Goal: Transaction & Acquisition: Purchase product/service

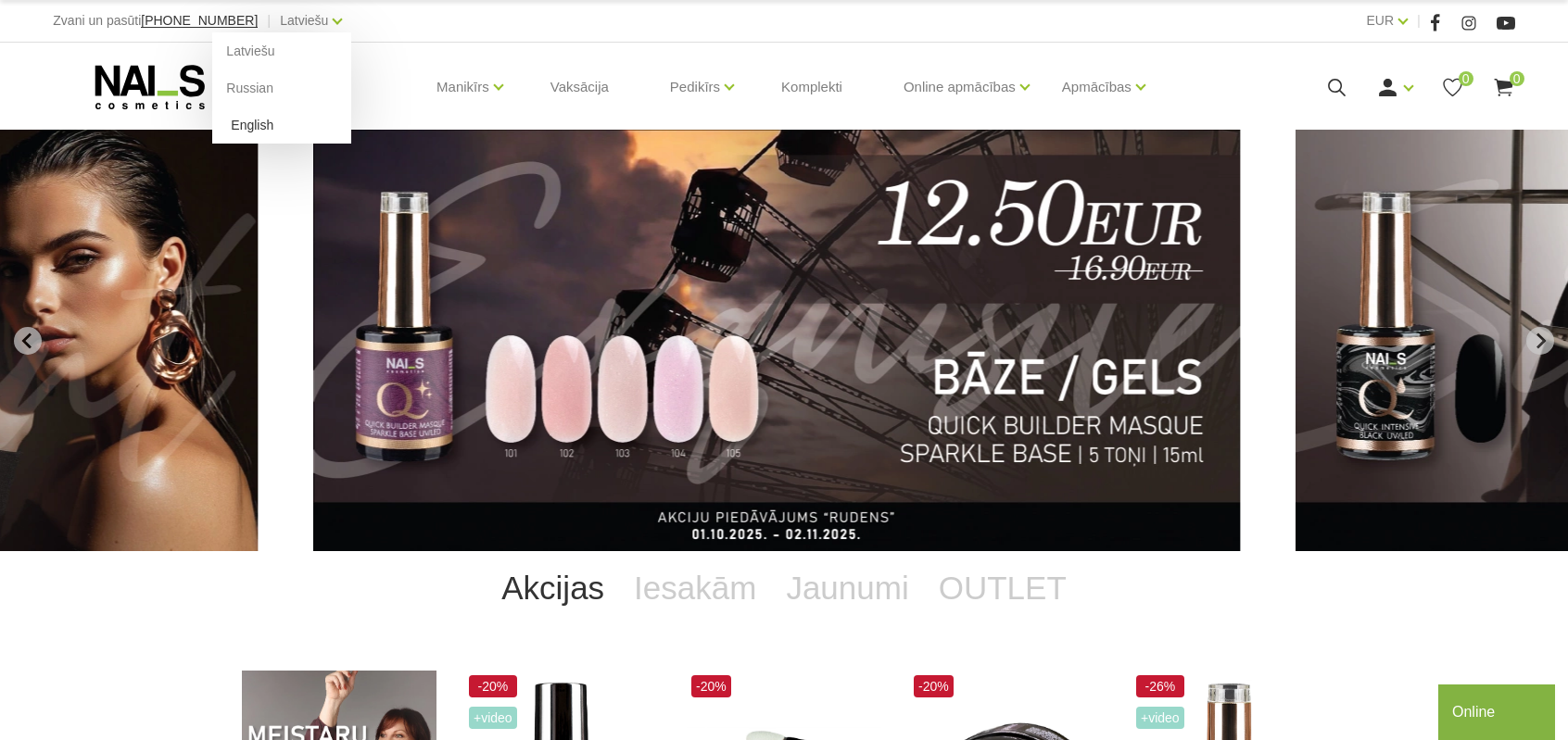
click at [254, 119] on link "English" at bounding box center [282, 125] width 139 height 37
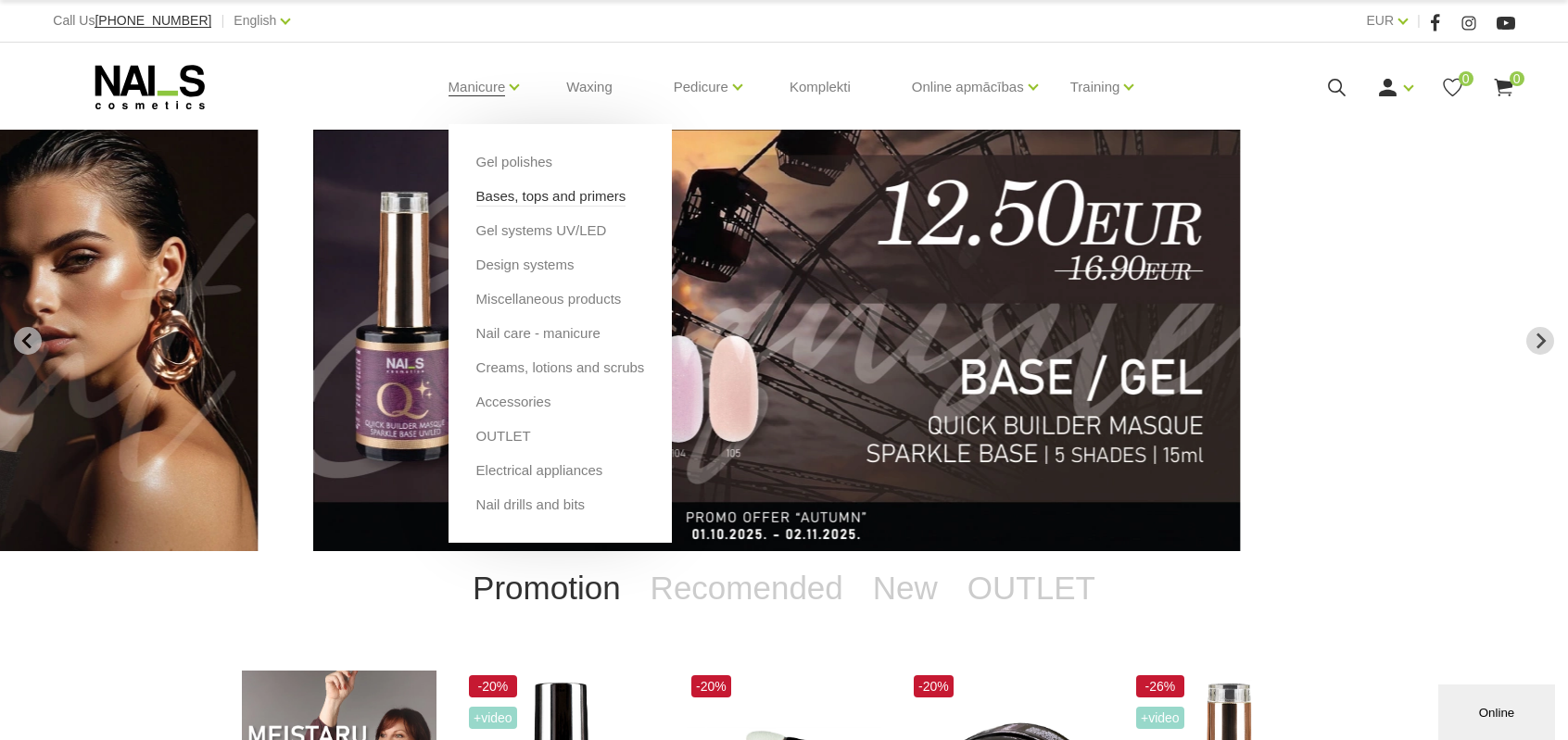
click at [511, 196] on link "Bases, tops and primers" at bounding box center [551, 196] width 150 height 21
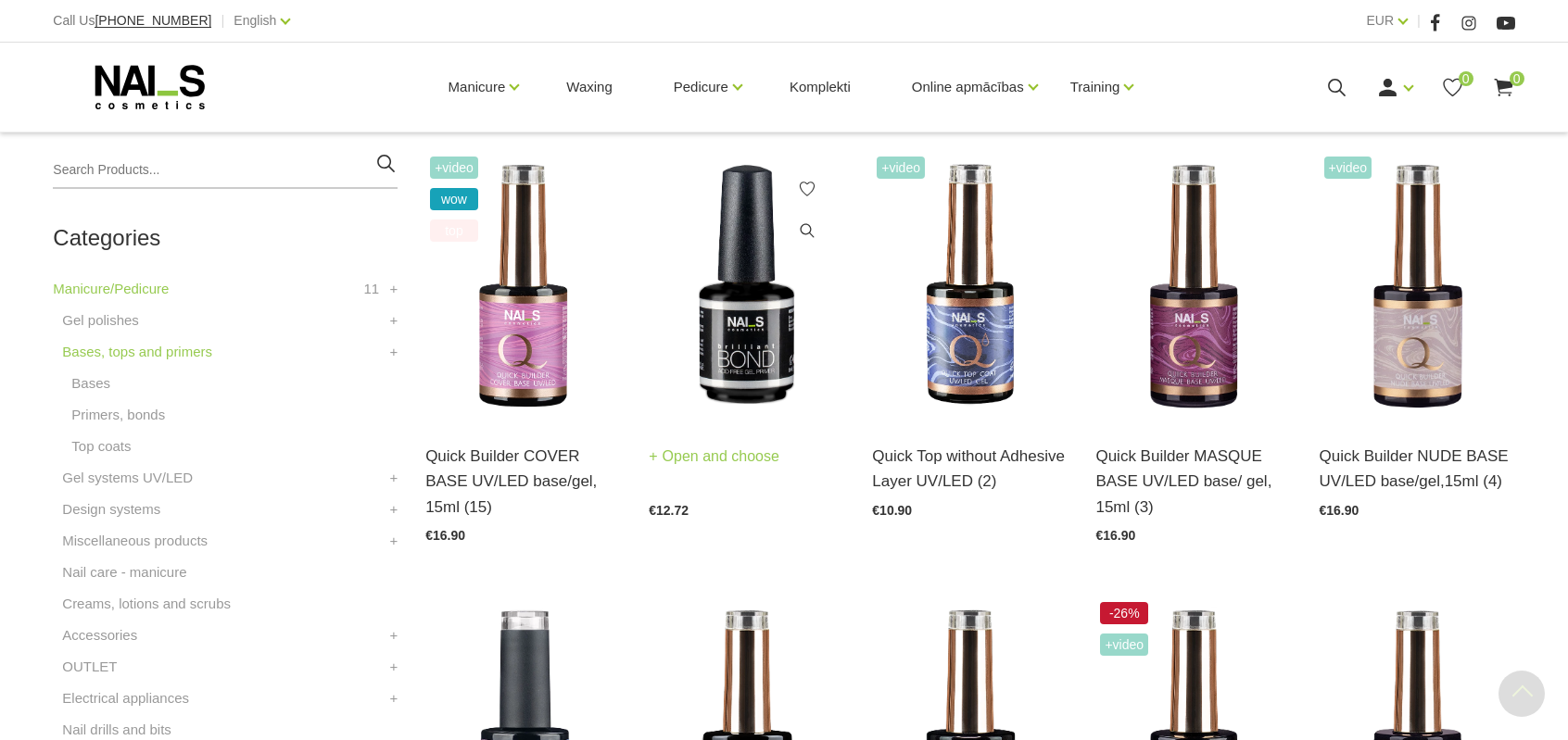
scroll to position [463, 0]
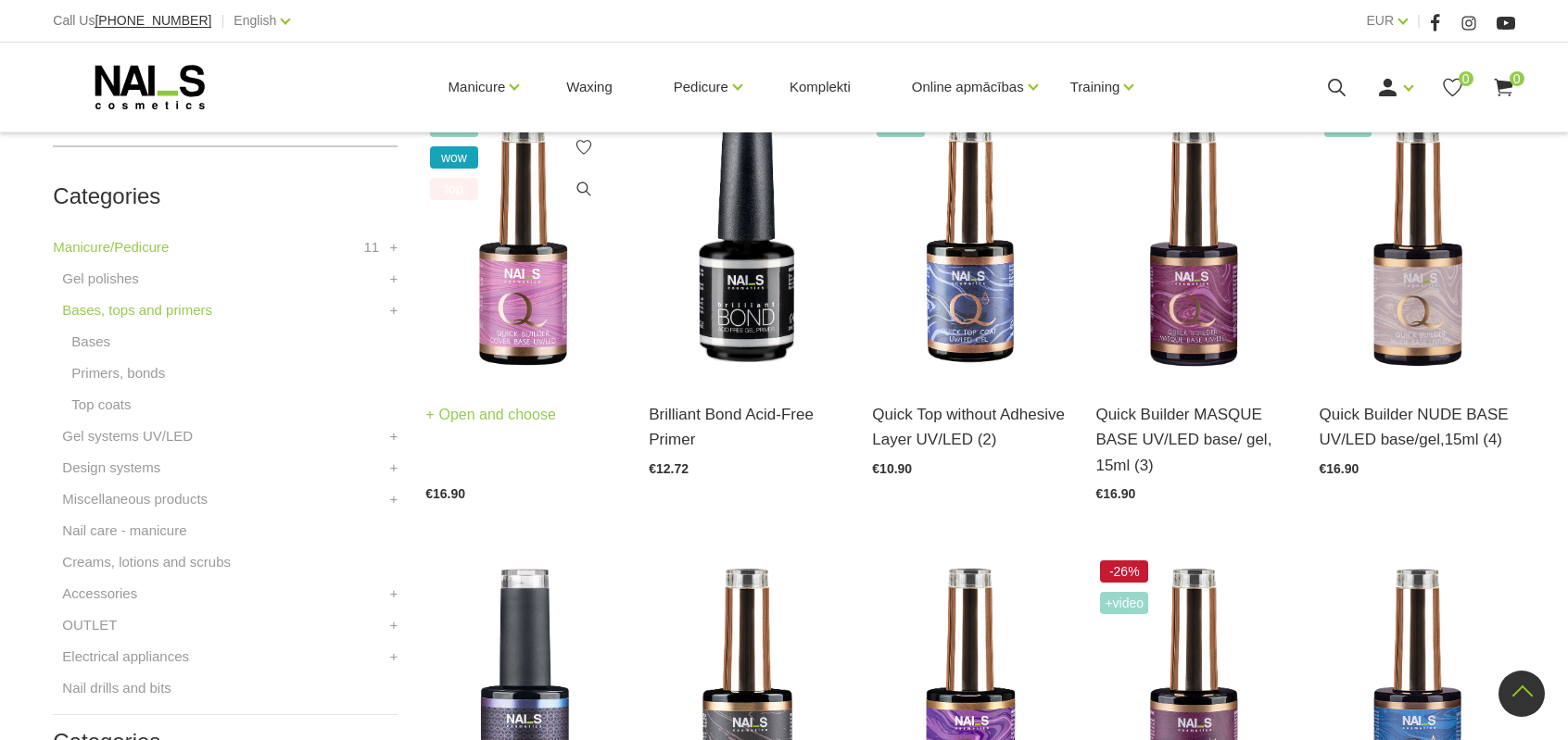
click at [511, 413] on link "Open and choose" at bounding box center [491, 416] width 131 height 26
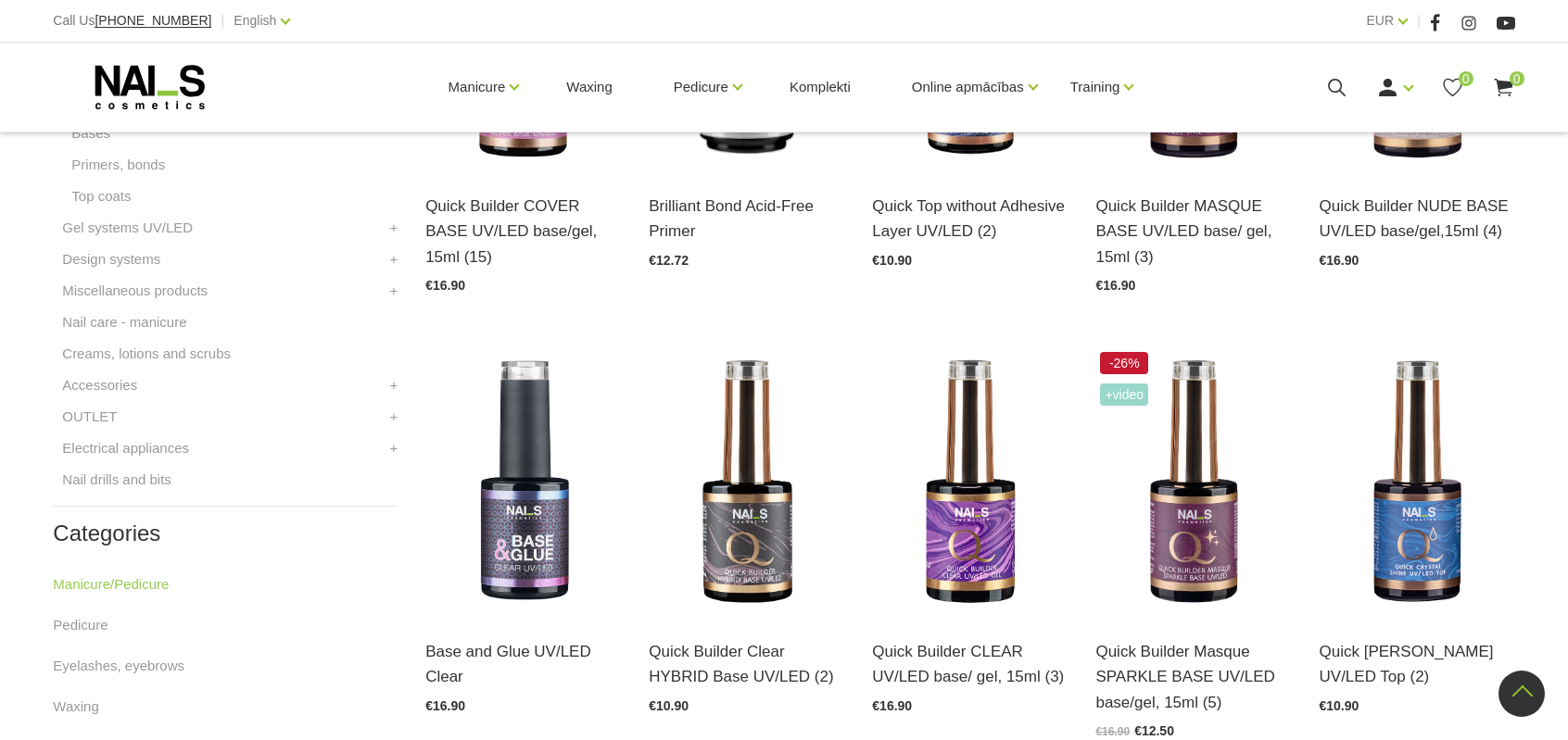
scroll to position [741, 0]
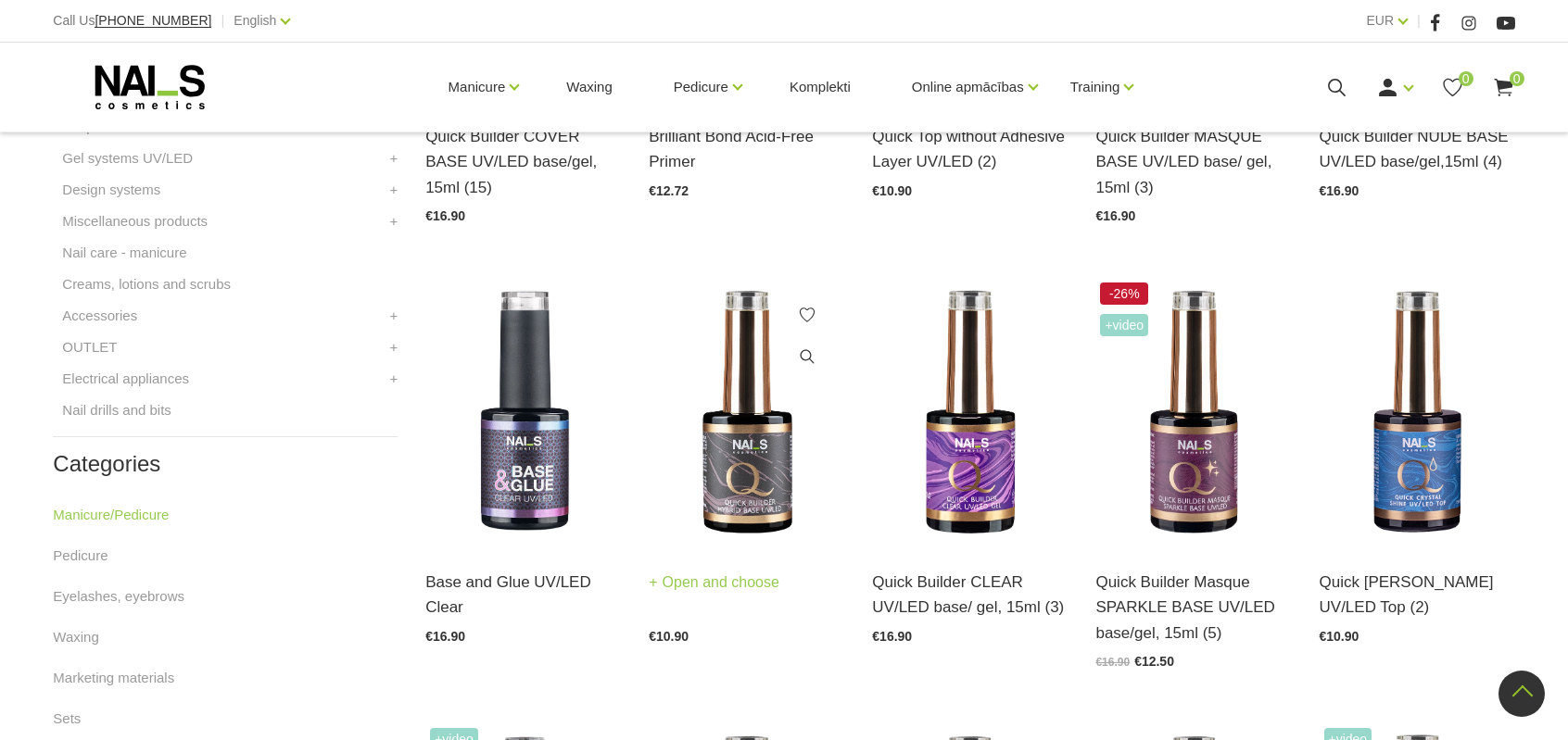
click at [773, 419] on img at bounding box center [747, 413] width 196 height 269
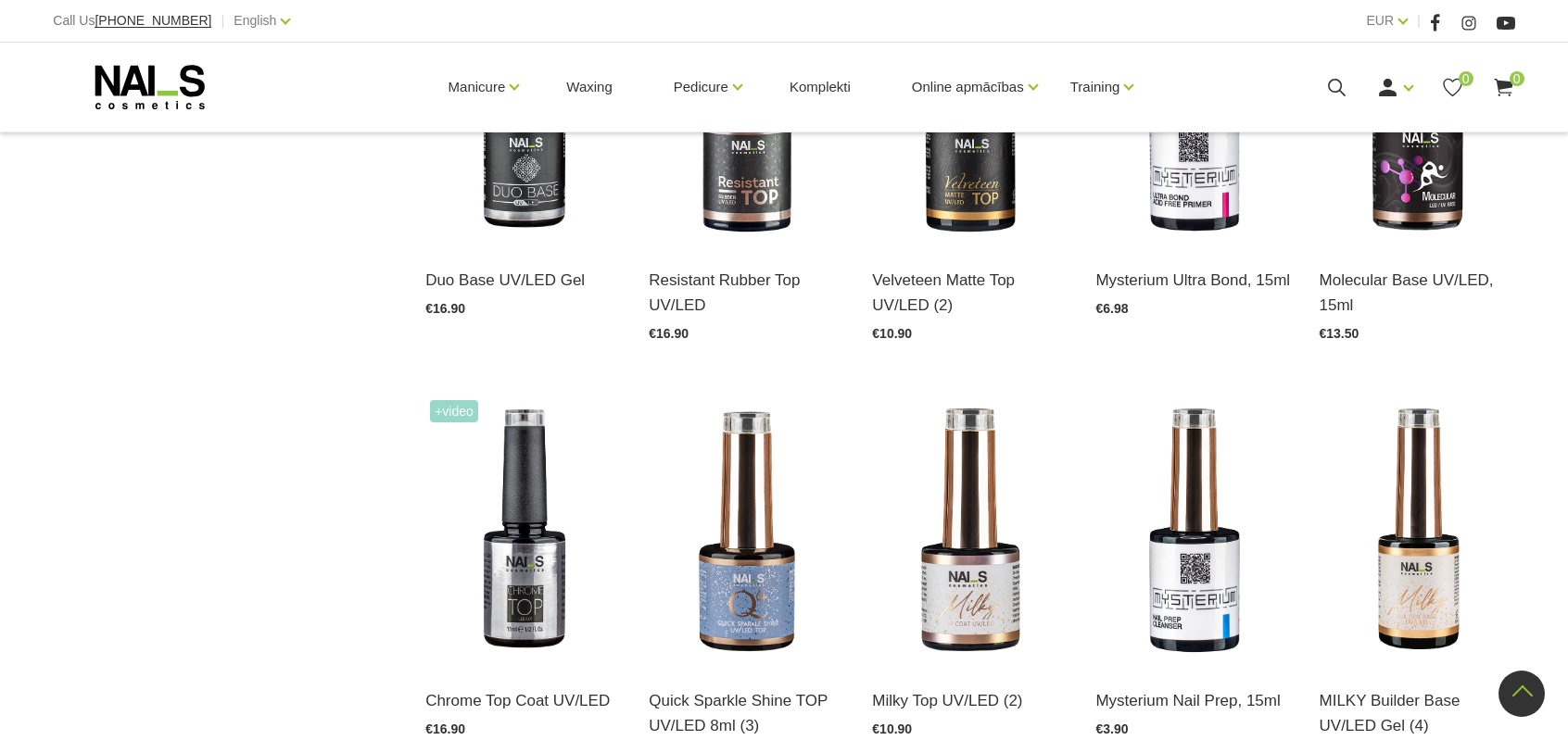
scroll to position [1668, 0]
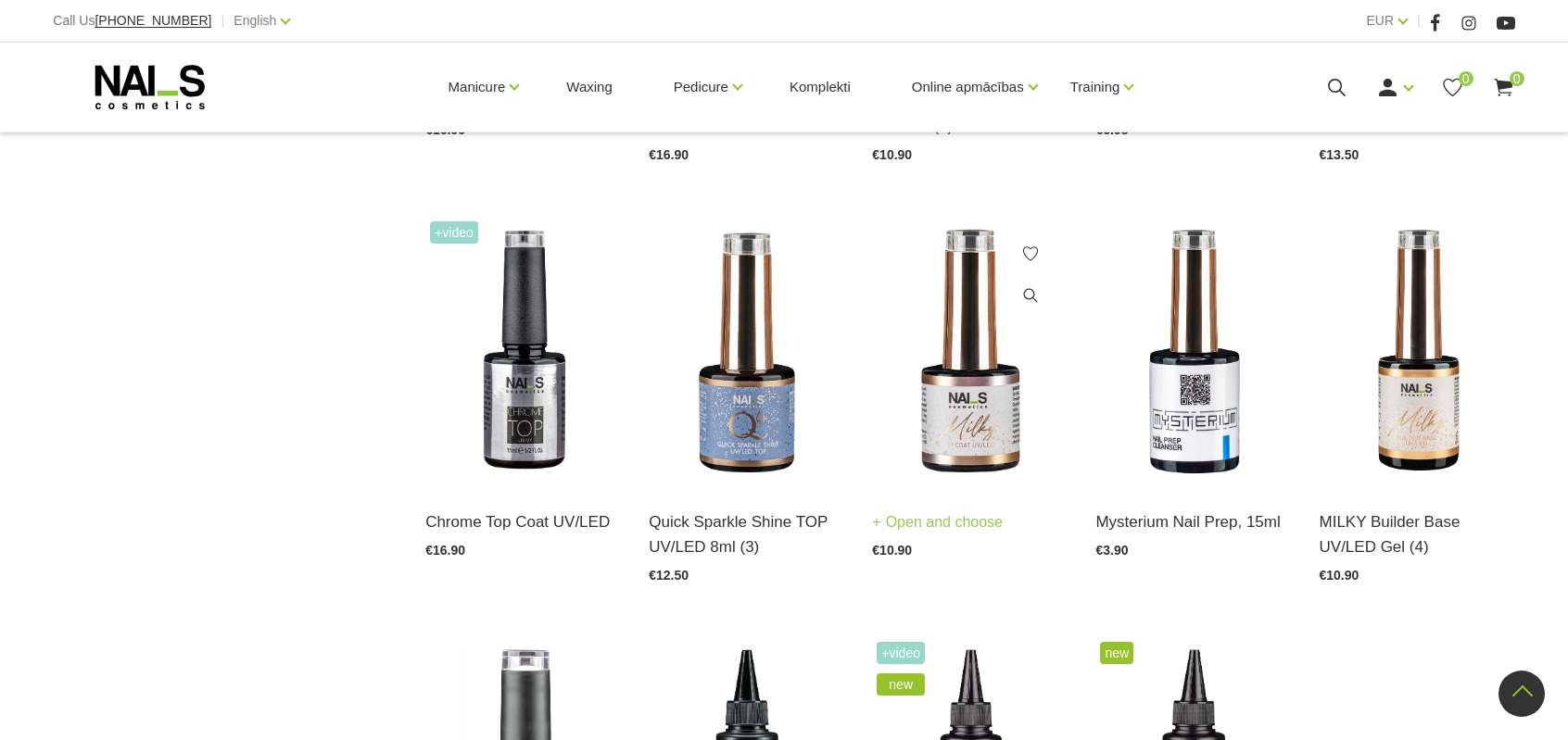
click at [1020, 412] on img at bounding box center [969, 351] width 196 height 269
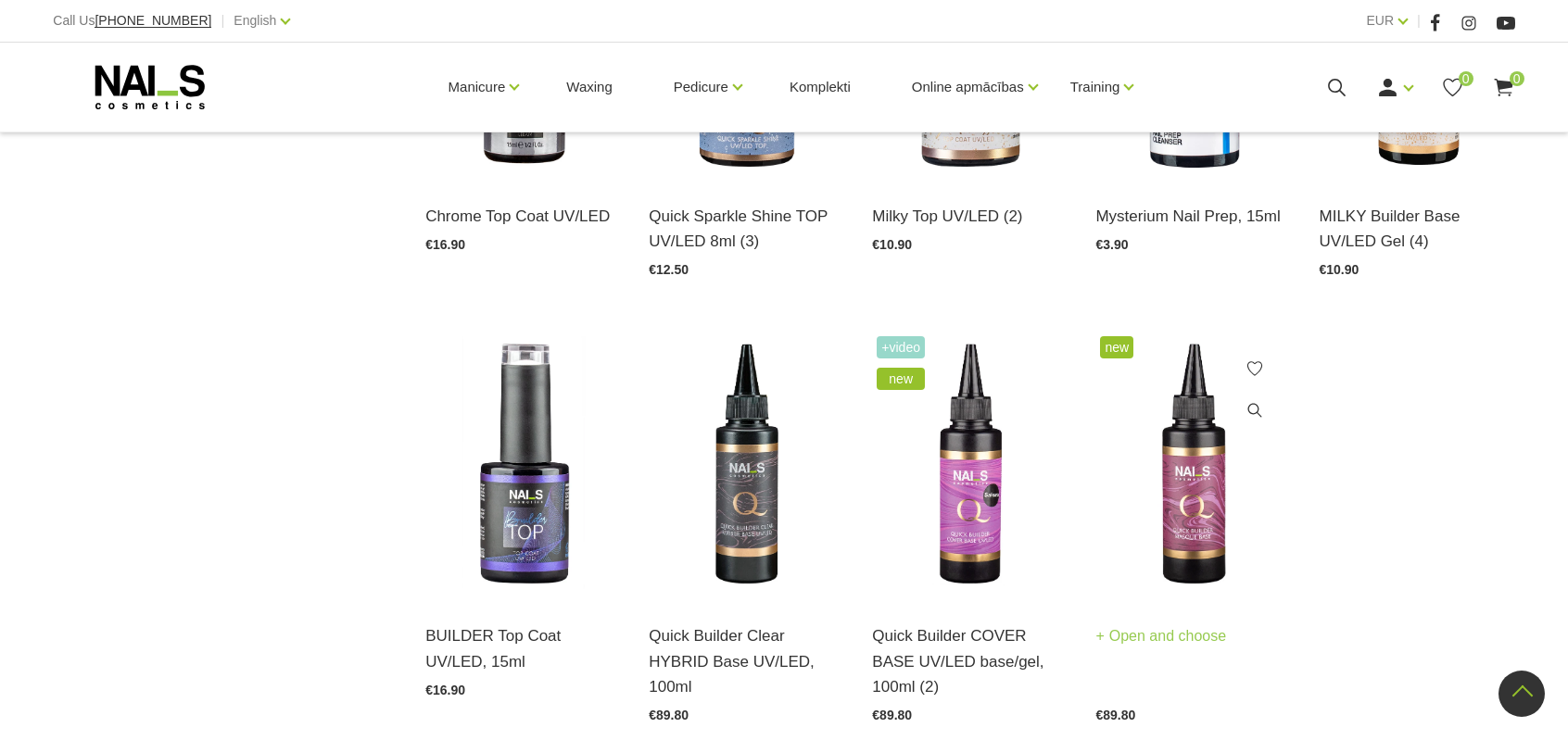
scroll to position [1946, 0]
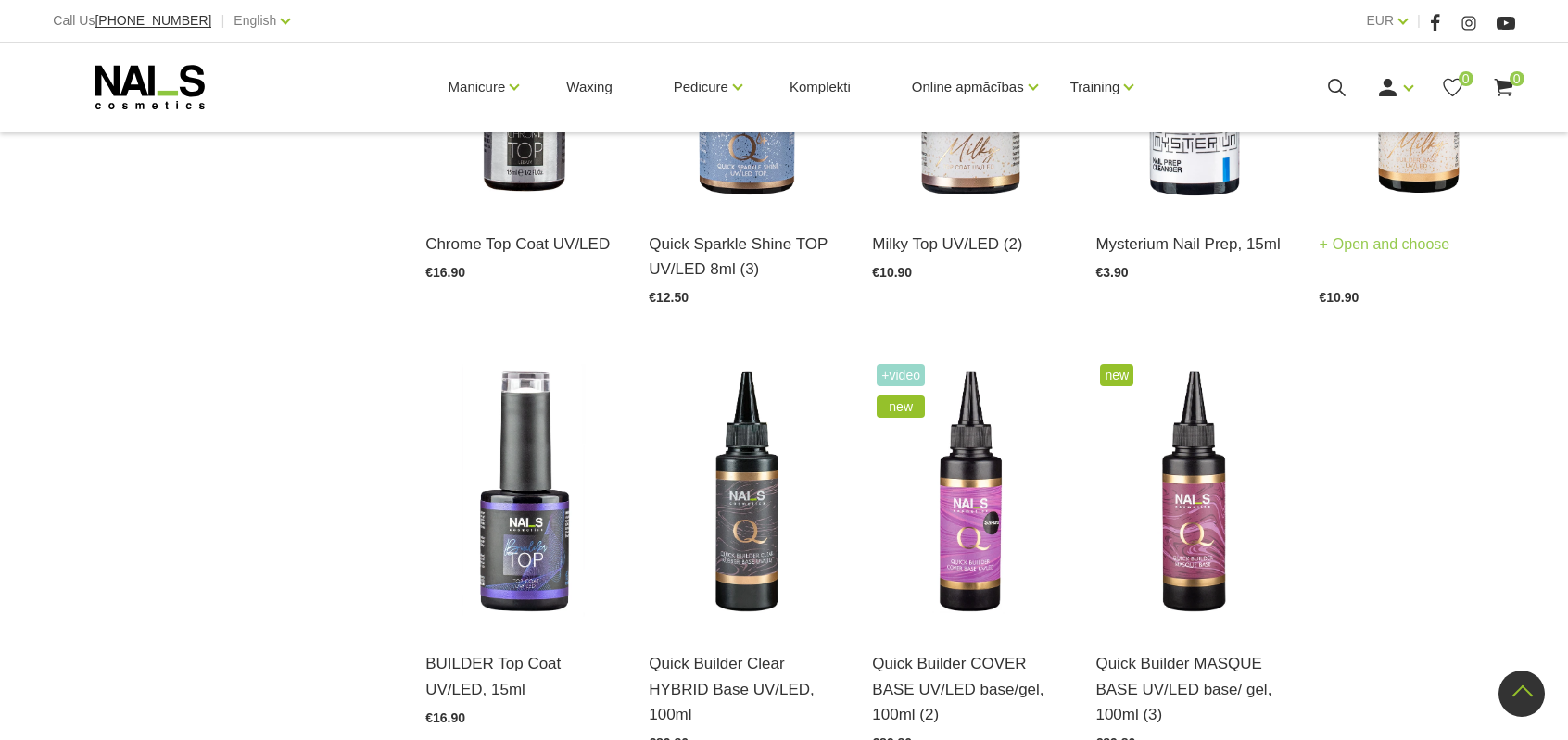
click at [1396, 192] on img at bounding box center [1418, 73] width 196 height 269
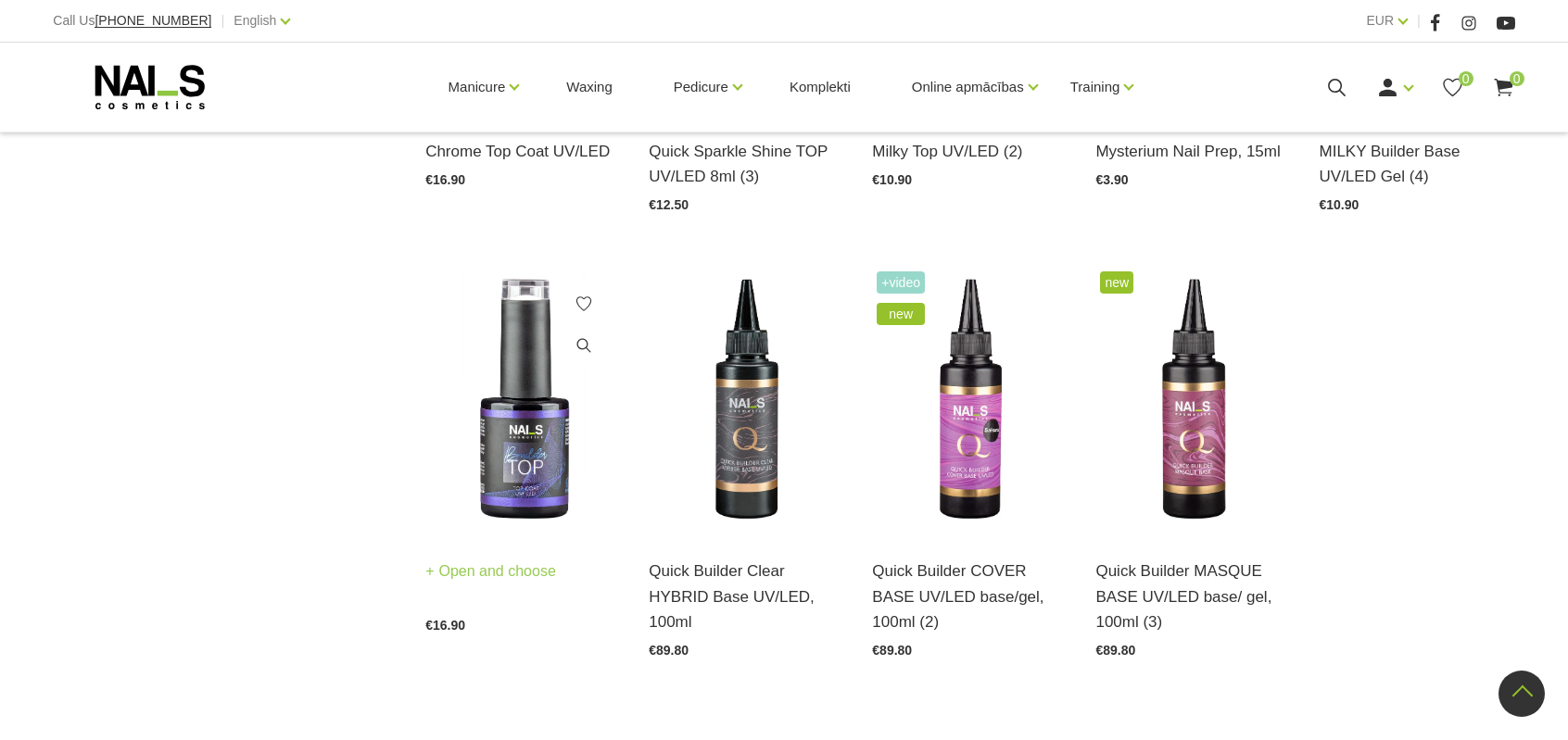
click at [548, 453] on img at bounding box center [523, 402] width 196 height 269
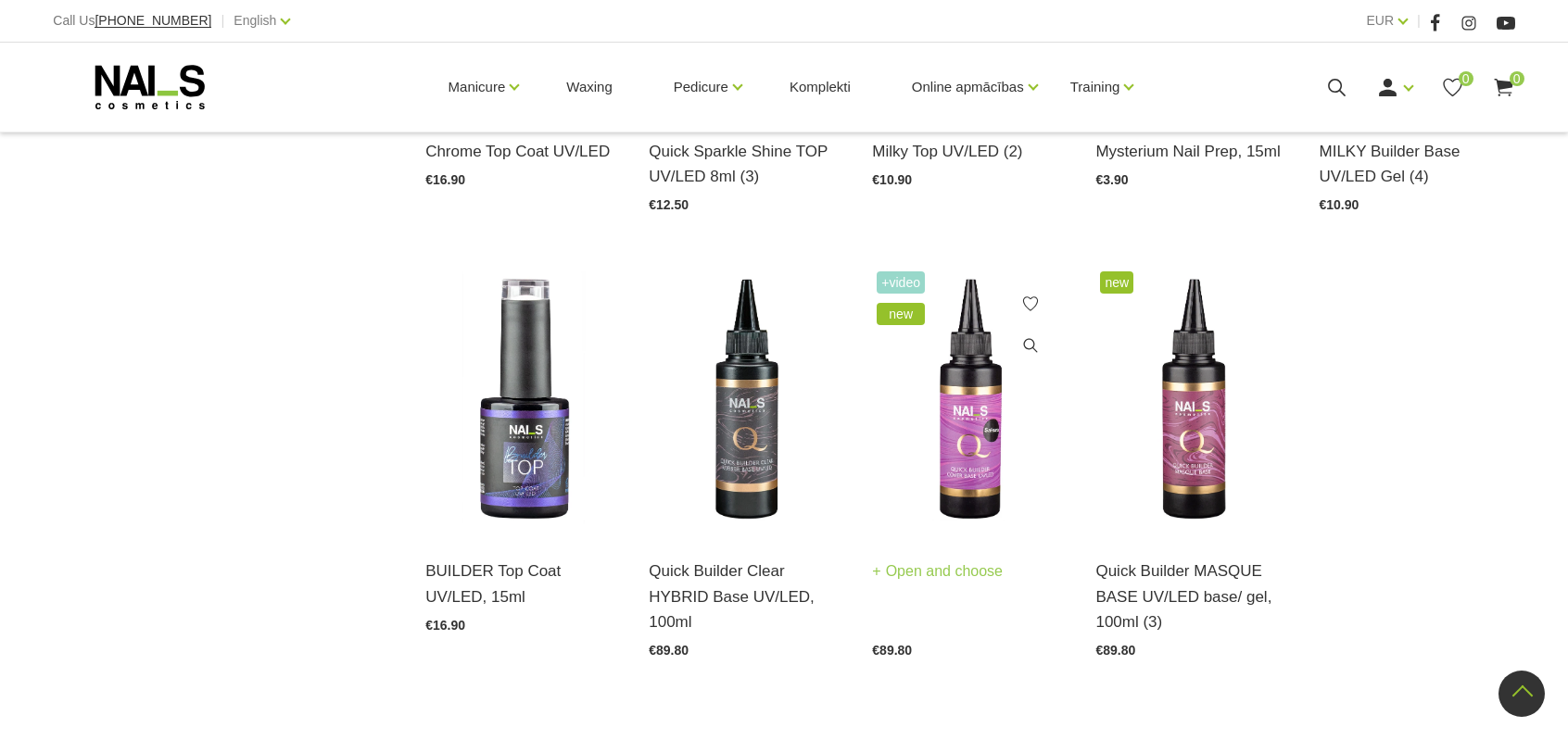
scroll to position [1761, 0]
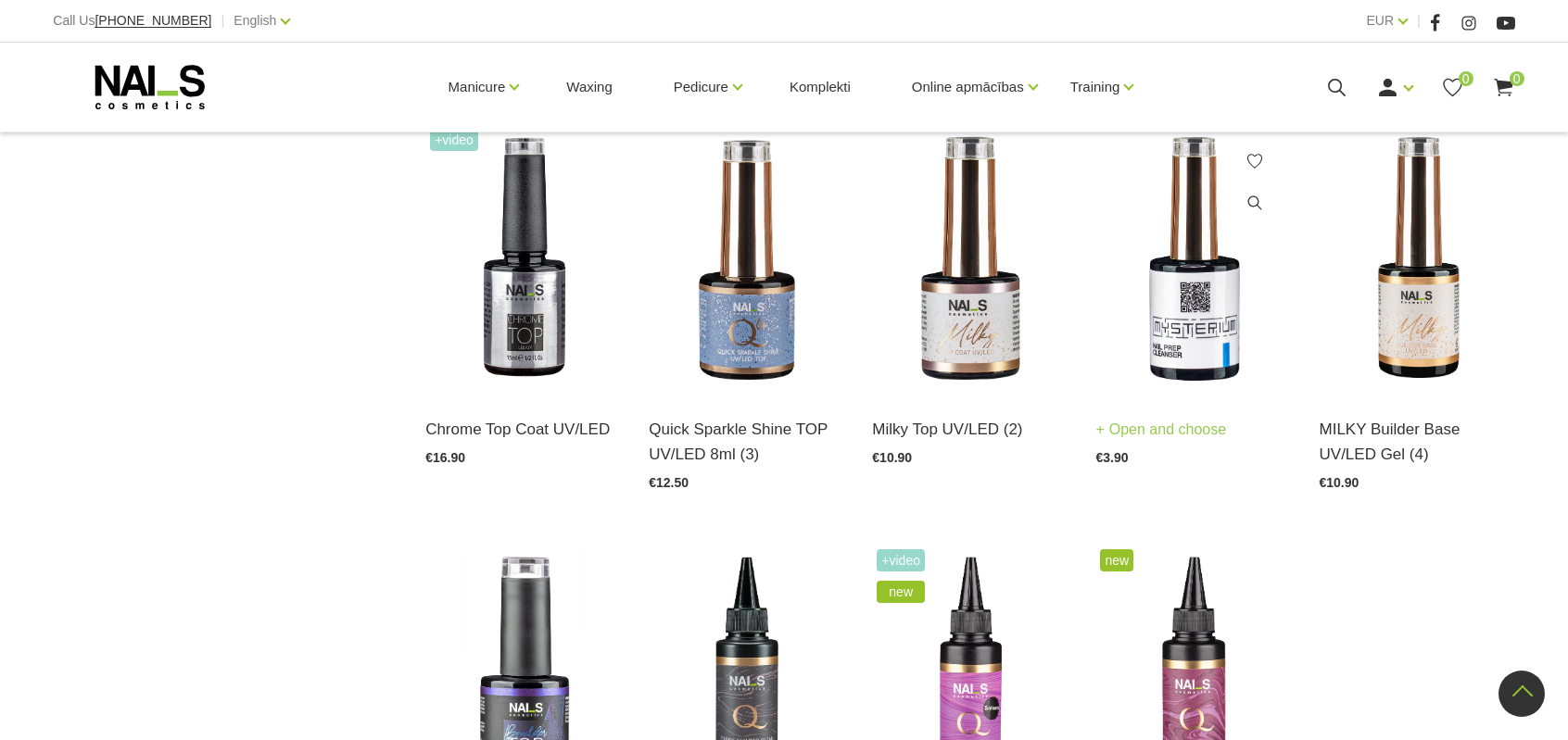
click at [1203, 301] on img at bounding box center [1193, 259] width 196 height 269
click at [1408, 342] on img at bounding box center [1418, 259] width 196 height 269
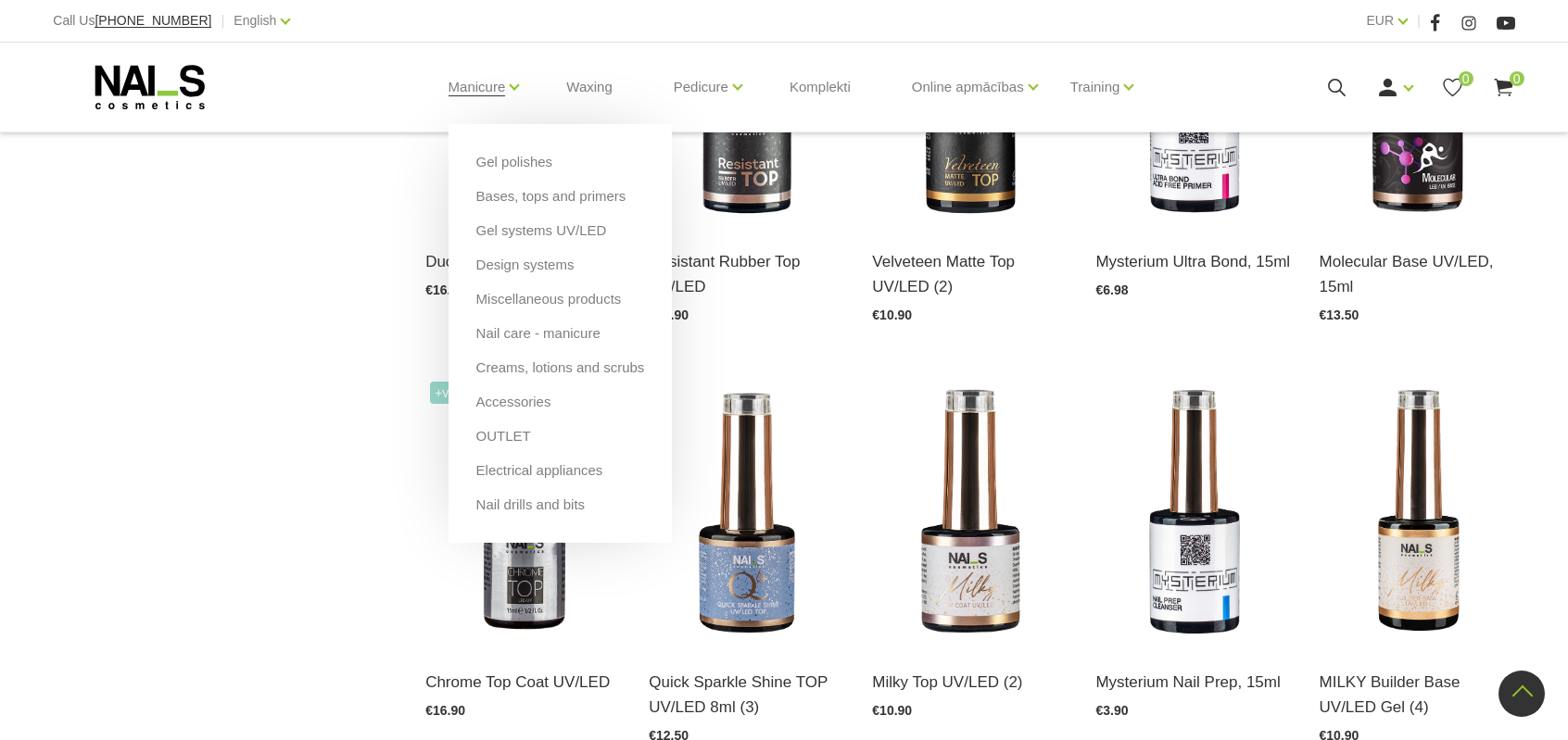
scroll to position [1390, 0]
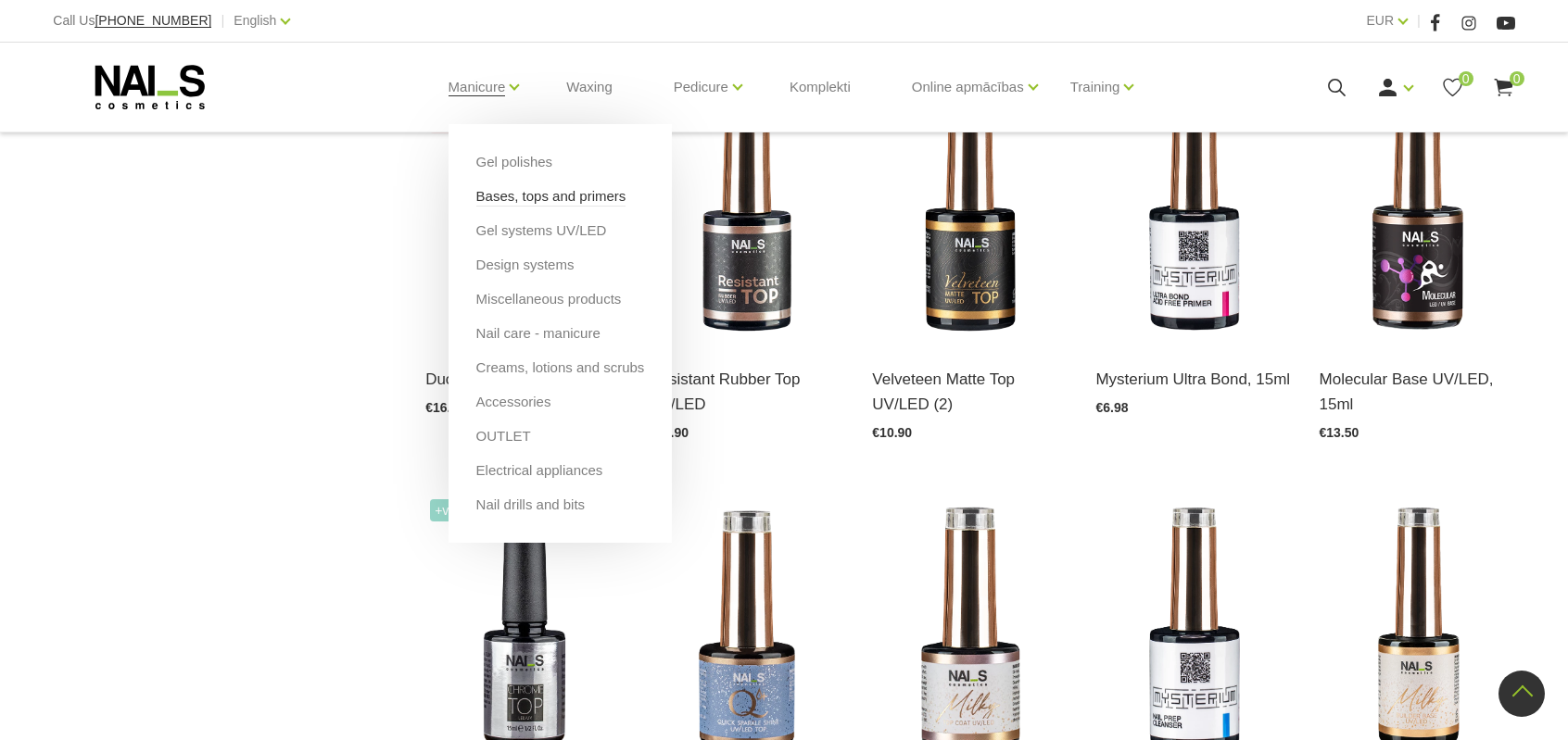
click at [517, 195] on link "Bases, tops and primers" at bounding box center [551, 196] width 150 height 21
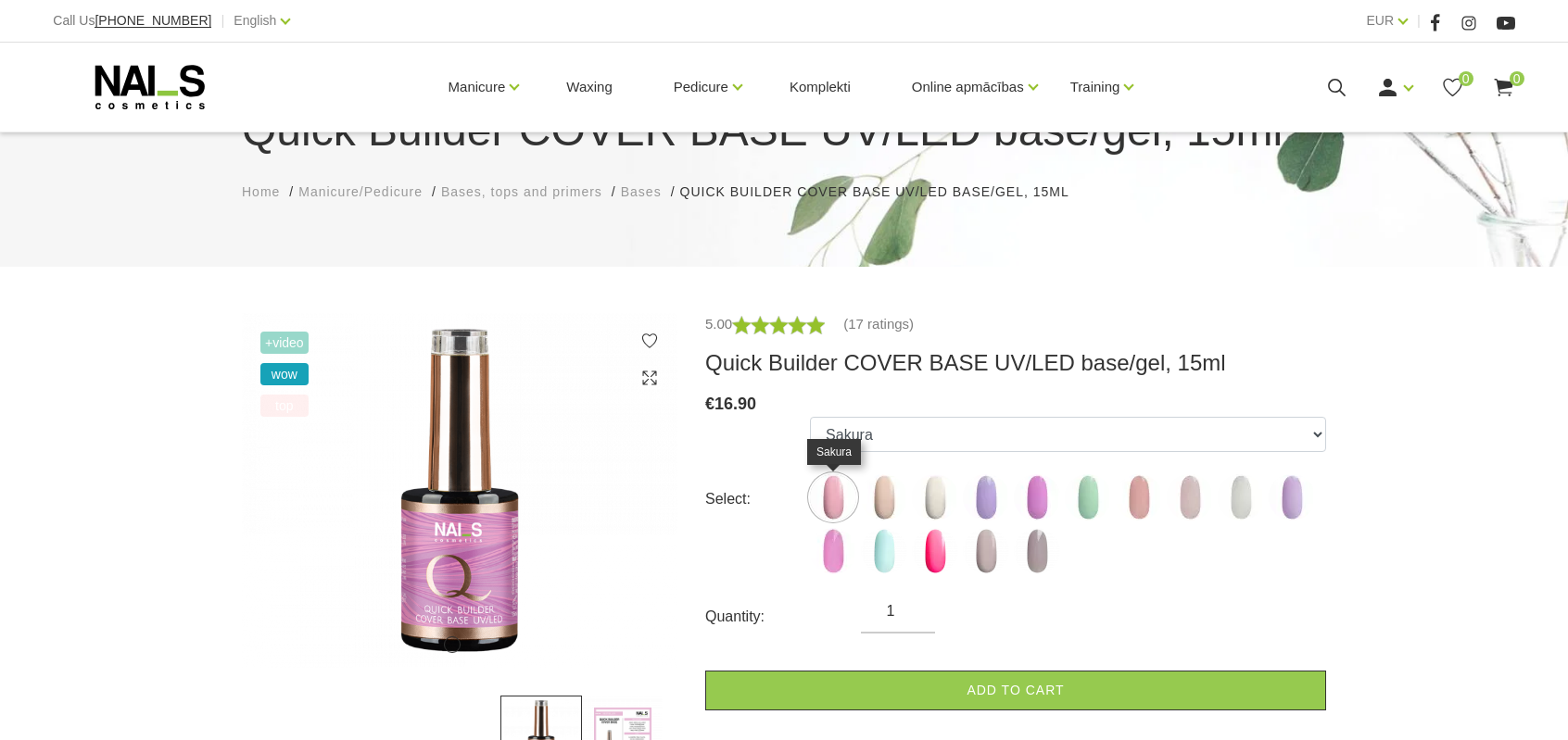
scroll to position [185, 0]
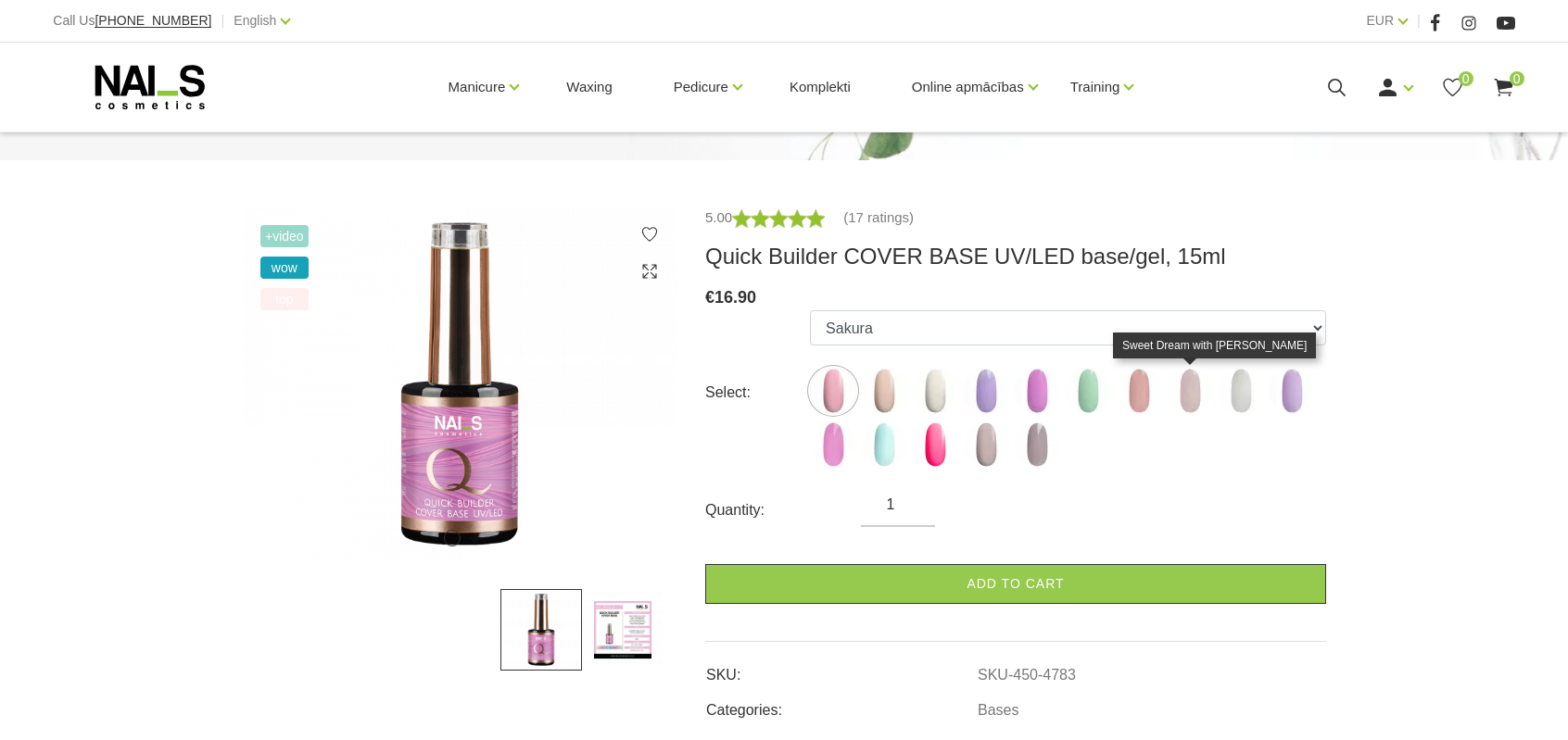
click at [1186, 390] on img at bounding box center [1189, 391] width 46 height 46
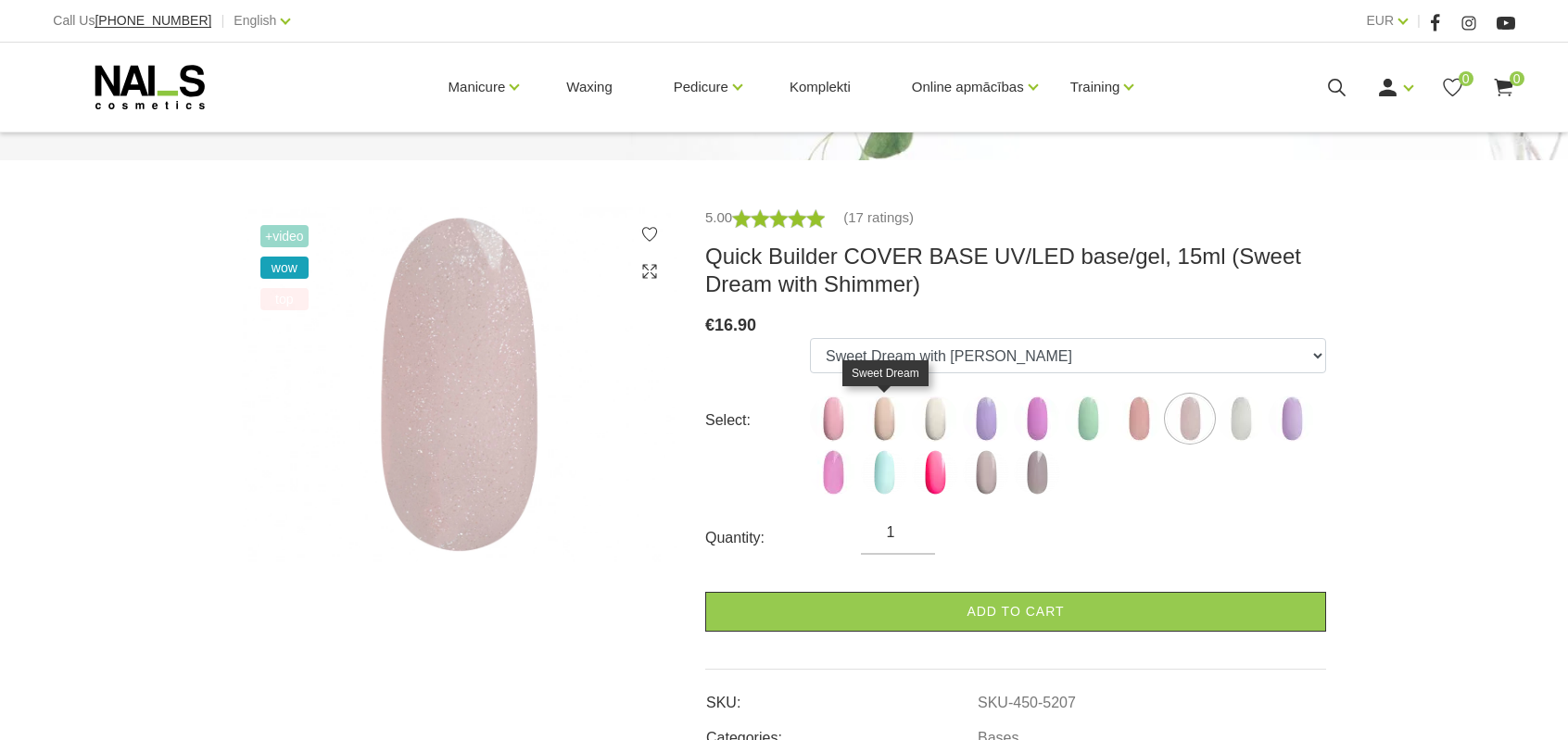
click at [886, 421] on img at bounding box center [883, 418] width 46 height 46
select select "4784"
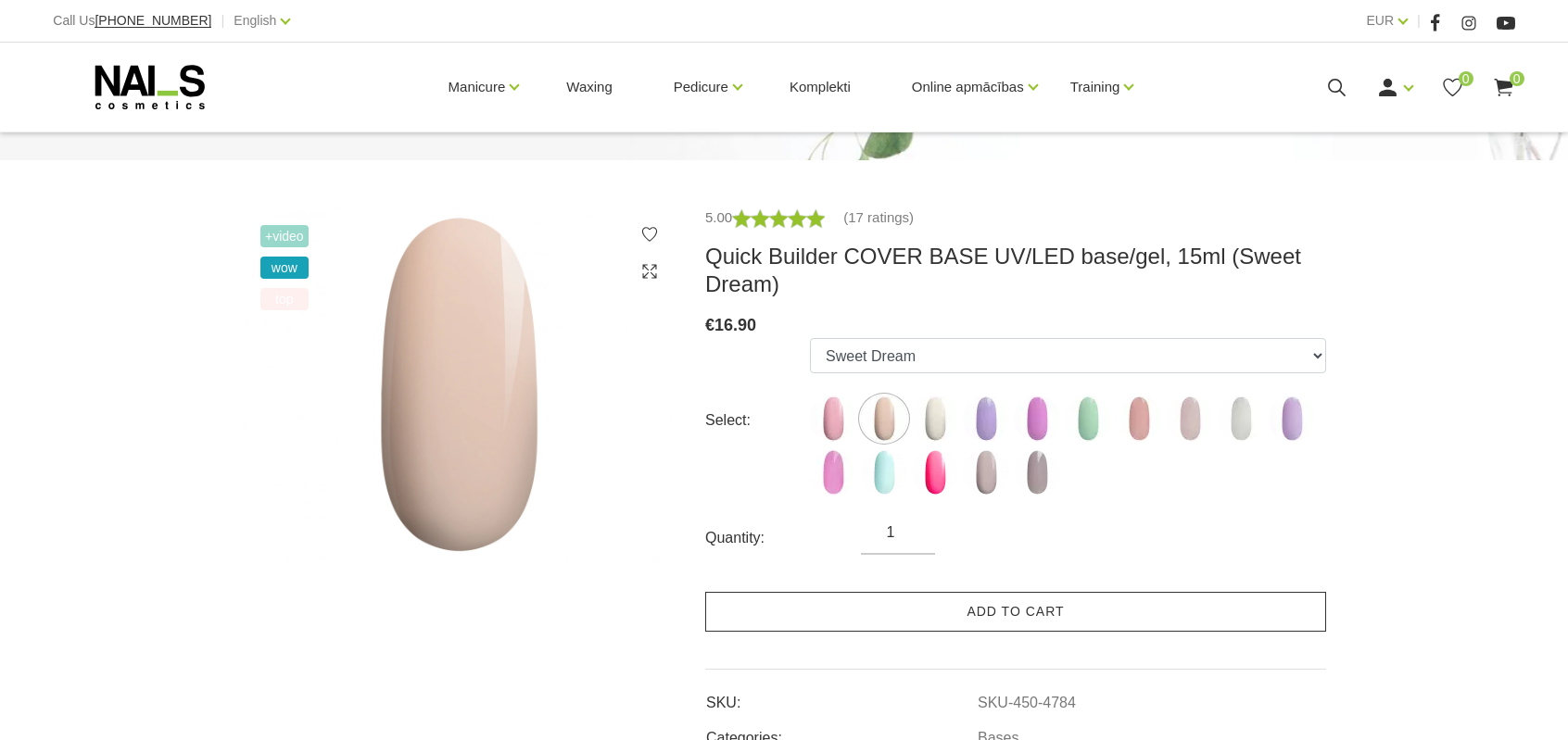
click at [875, 598] on link "Add to cart" at bounding box center [1016, 612] width 621 height 40
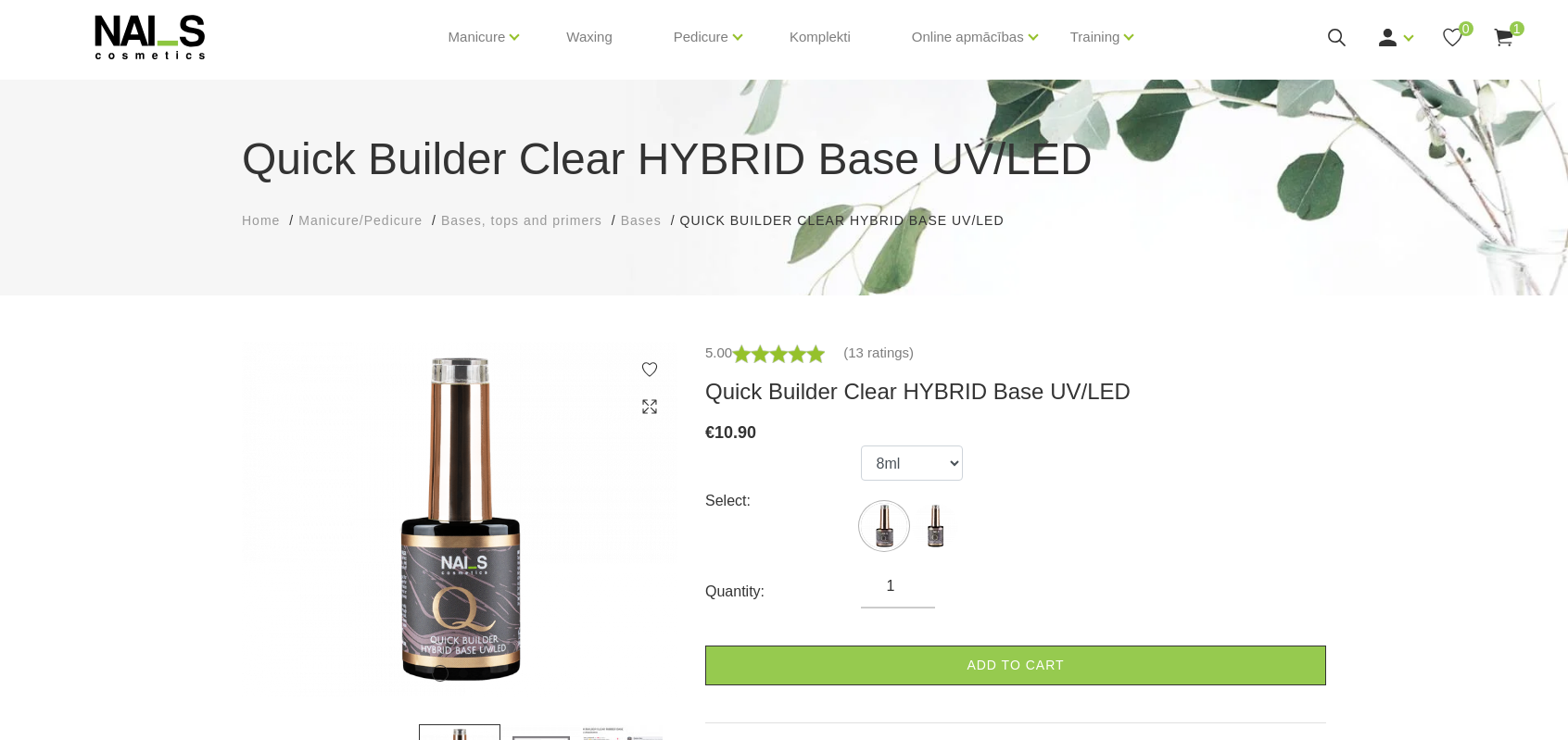
scroll to position [93, 0]
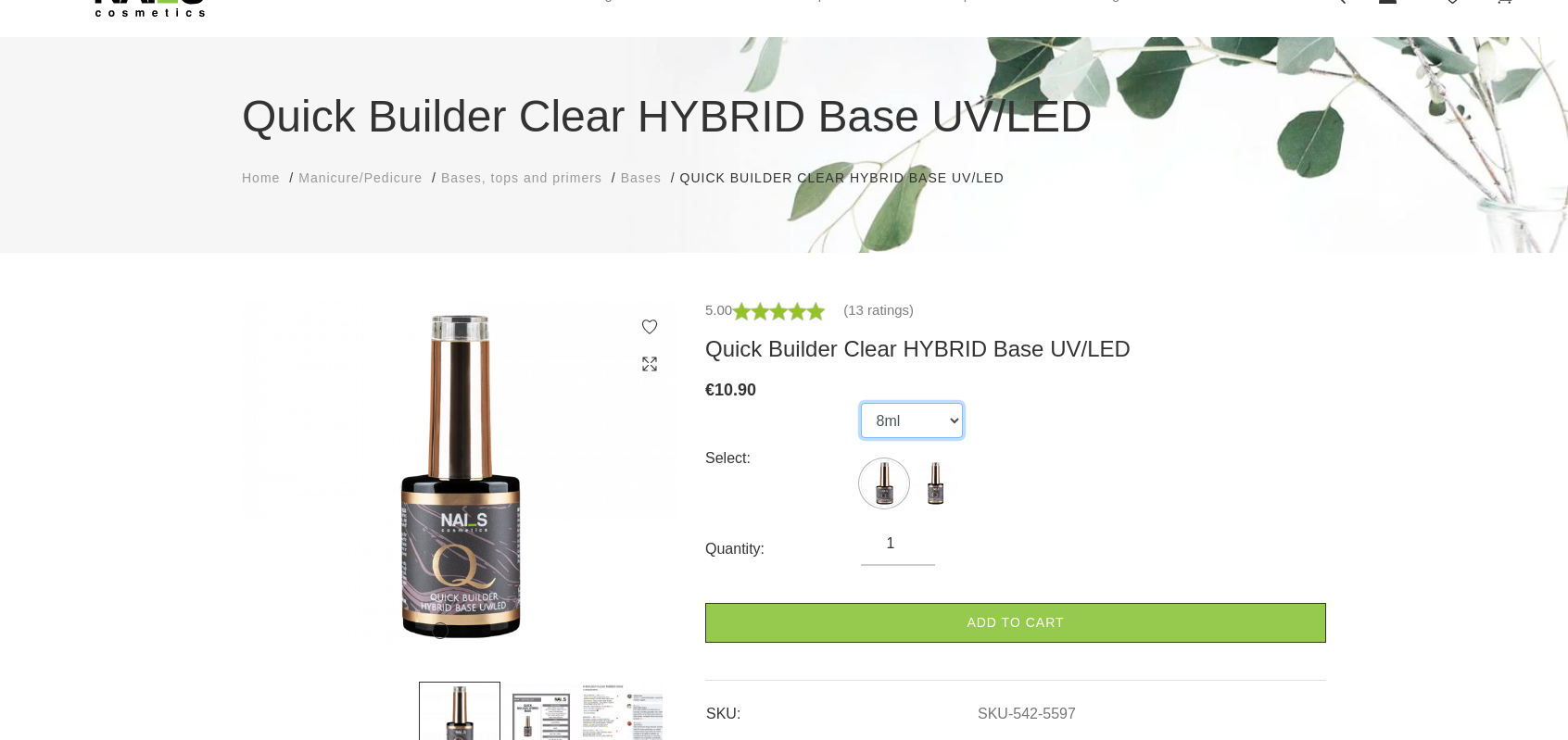
click at [930, 417] on select "8ml 15ml" at bounding box center [911, 420] width 102 height 36
select select "5598"
click at [861, 403] on select "8ml 15ml" at bounding box center [911, 420] width 102 height 36
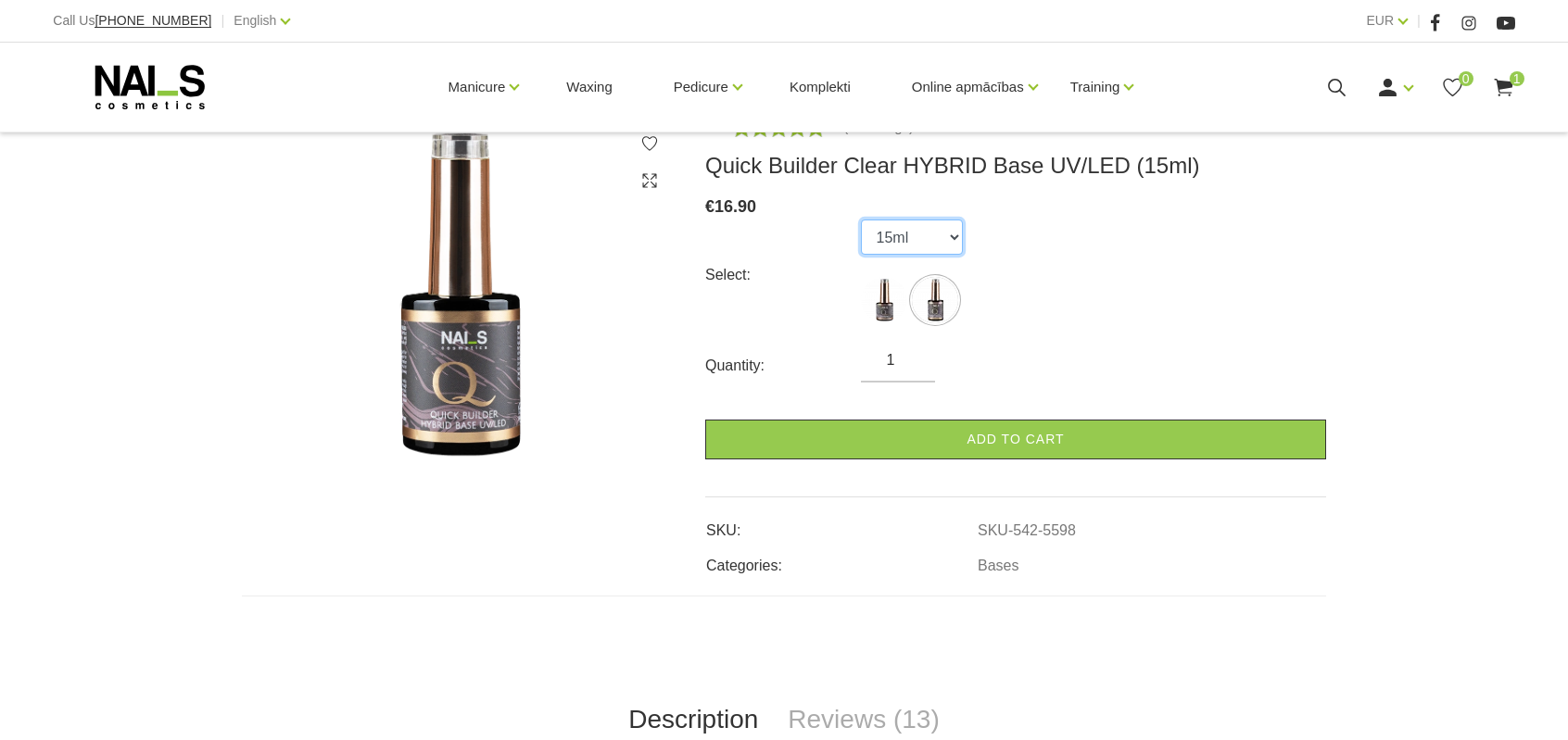
scroll to position [278, 0]
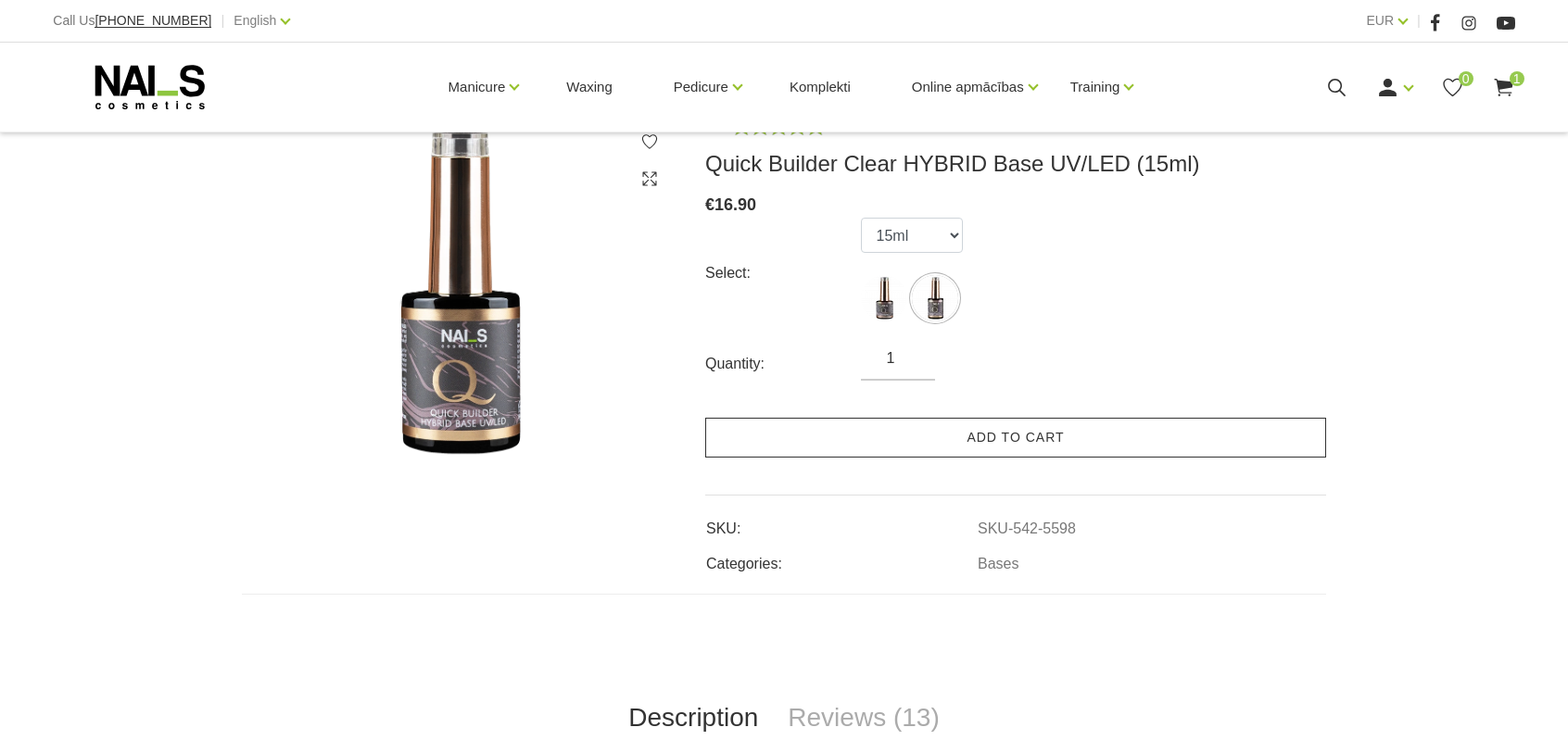
click at [1055, 442] on link "Add to cart" at bounding box center [1016, 437] width 621 height 40
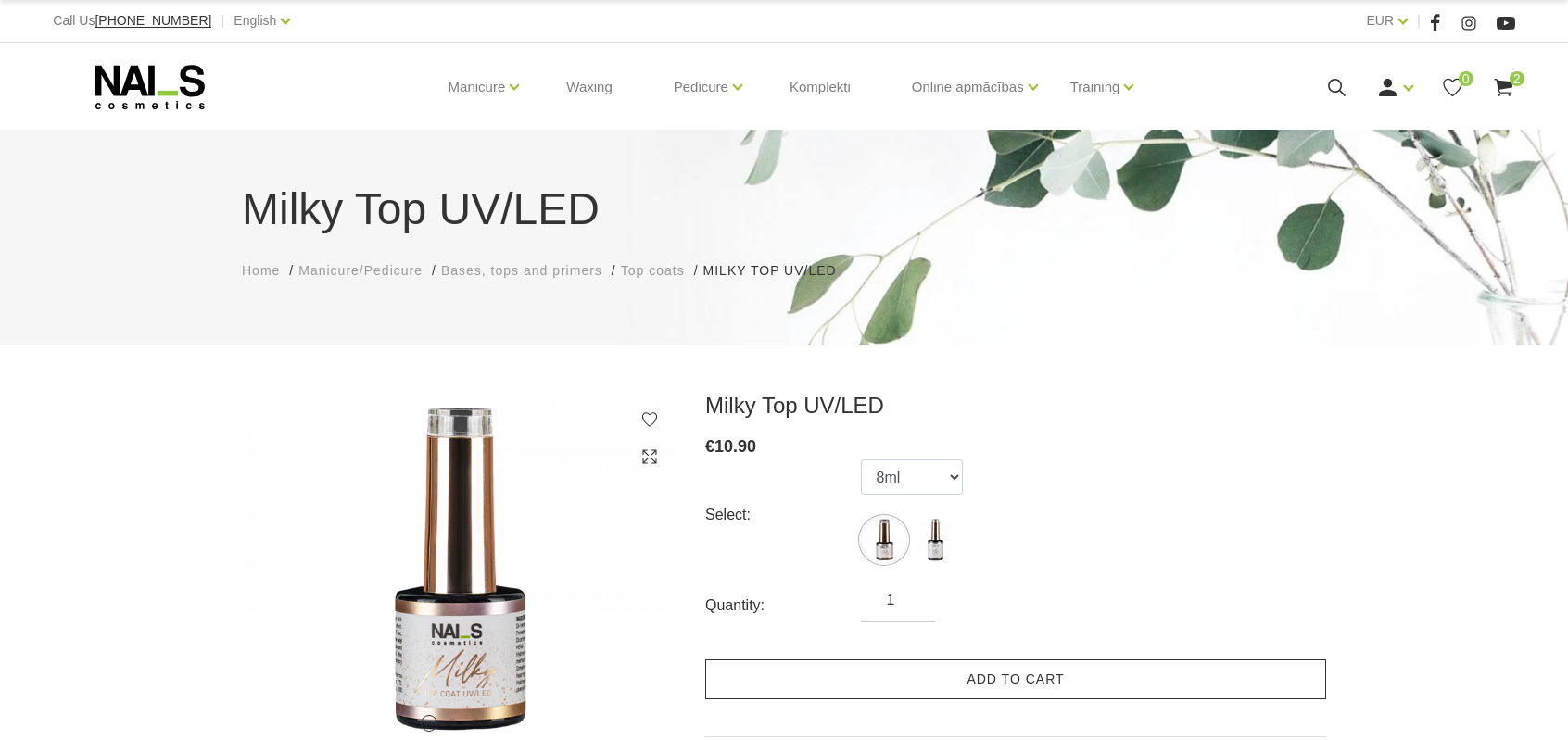
click at [945, 683] on link "Add to cart" at bounding box center [1016, 680] width 621 height 40
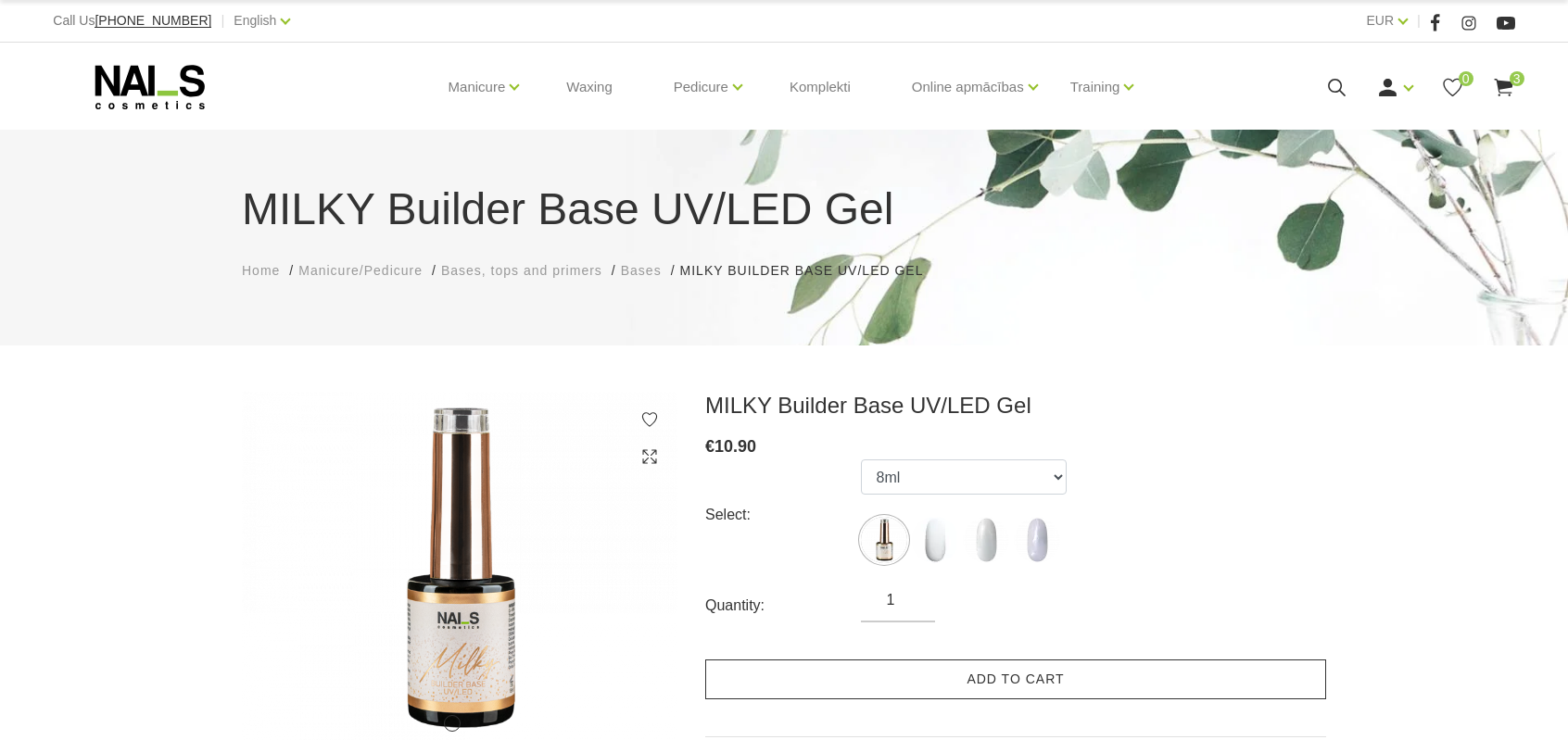
click at [874, 672] on link "Add to cart" at bounding box center [1016, 680] width 621 height 40
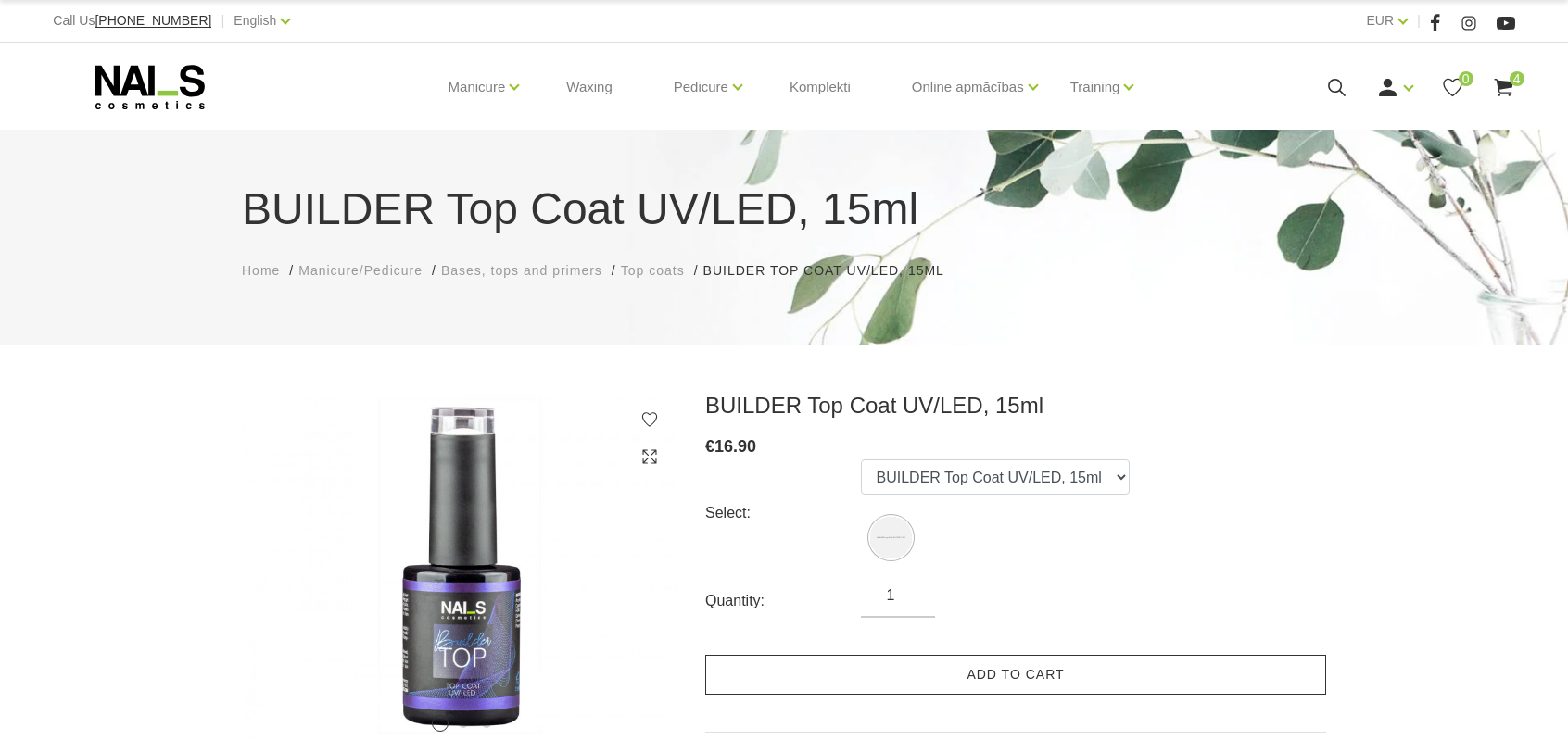
click at [950, 680] on link "Add to cart" at bounding box center [1016, 675] width 621 height 40
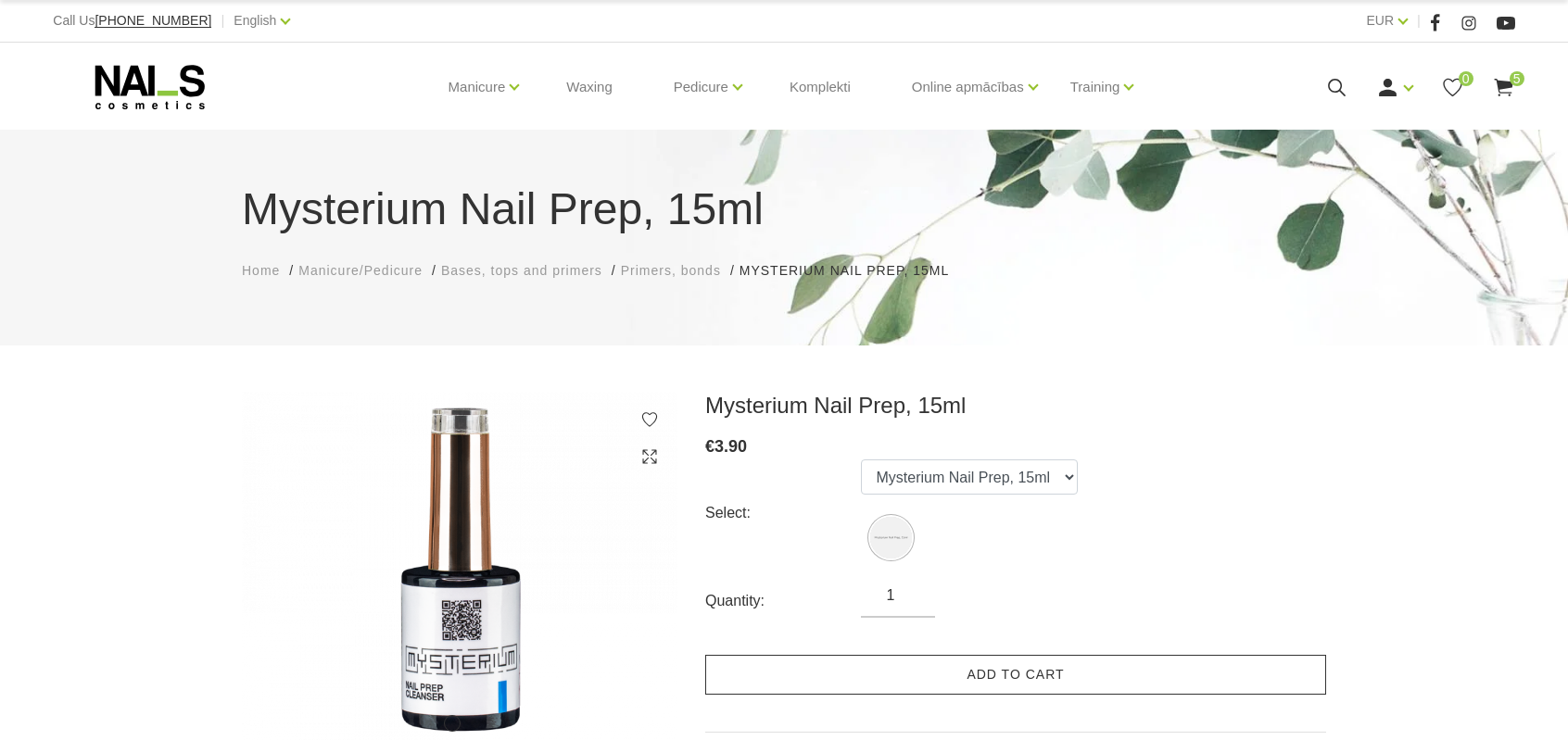
click at [858, 679] on link "Add to cart" at bounding box center [1016, 675] width 621 height 40
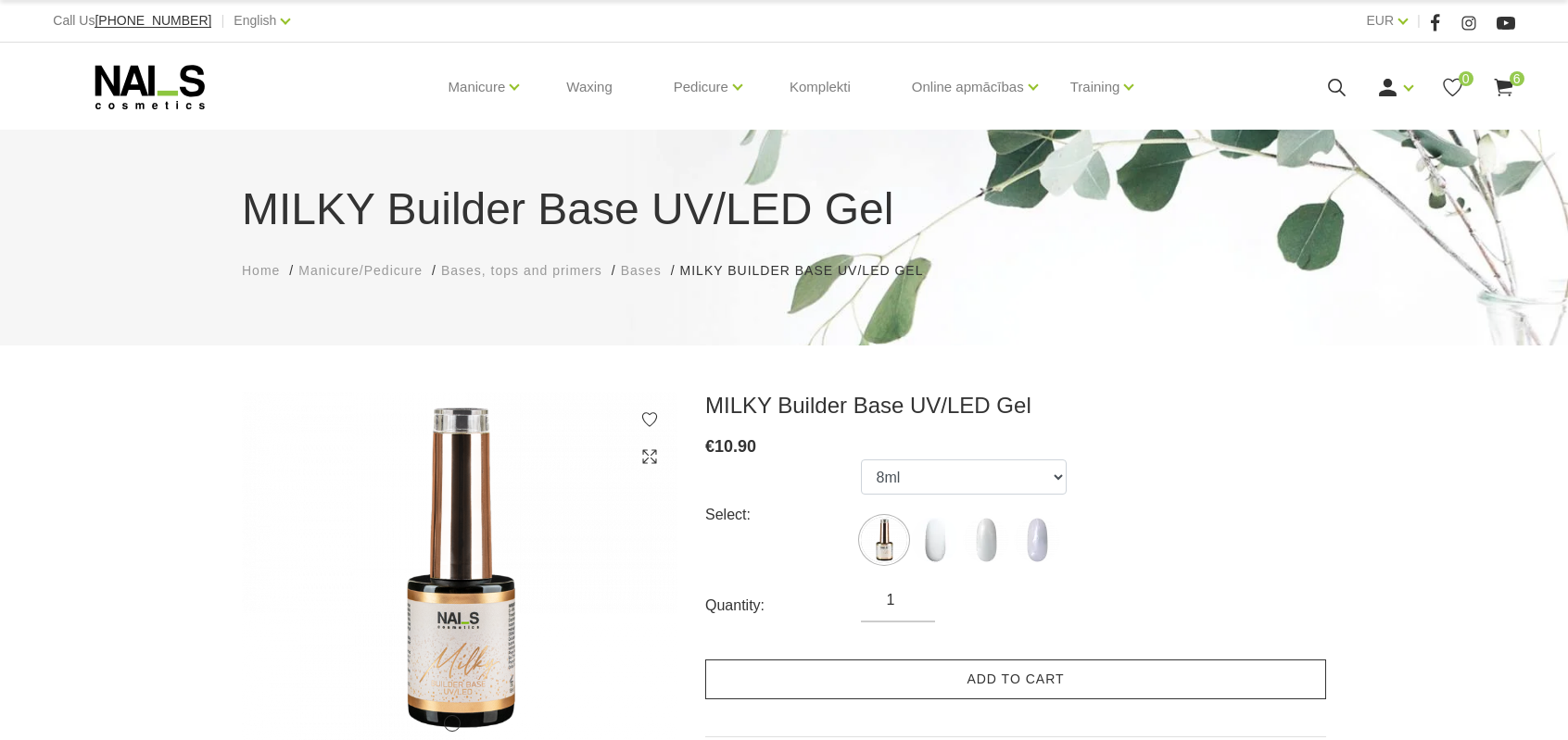
click at [966, 678] on link "Add to cart" at bounding box center [1016, 680] width 621 height 40
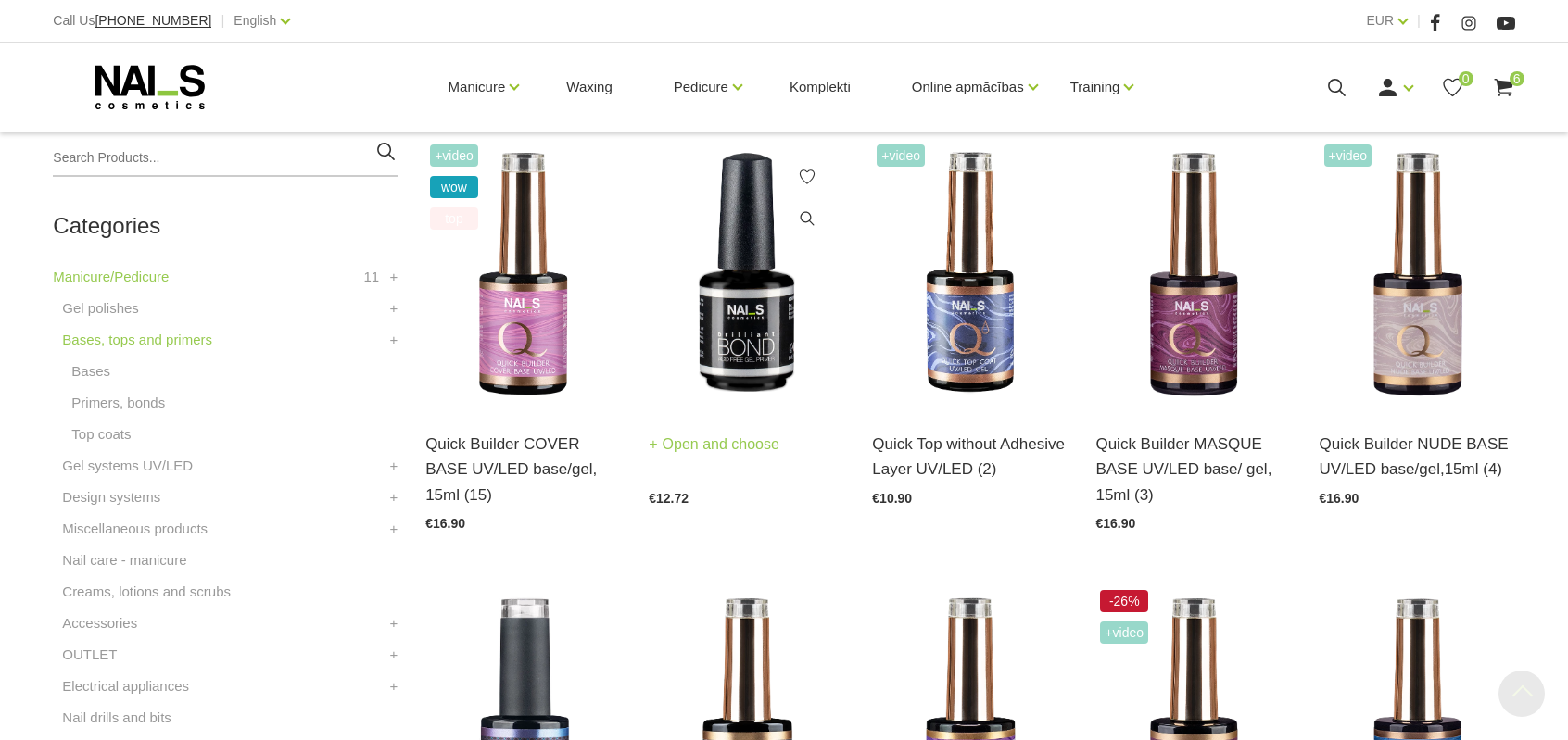
scroll to position [463, 0]
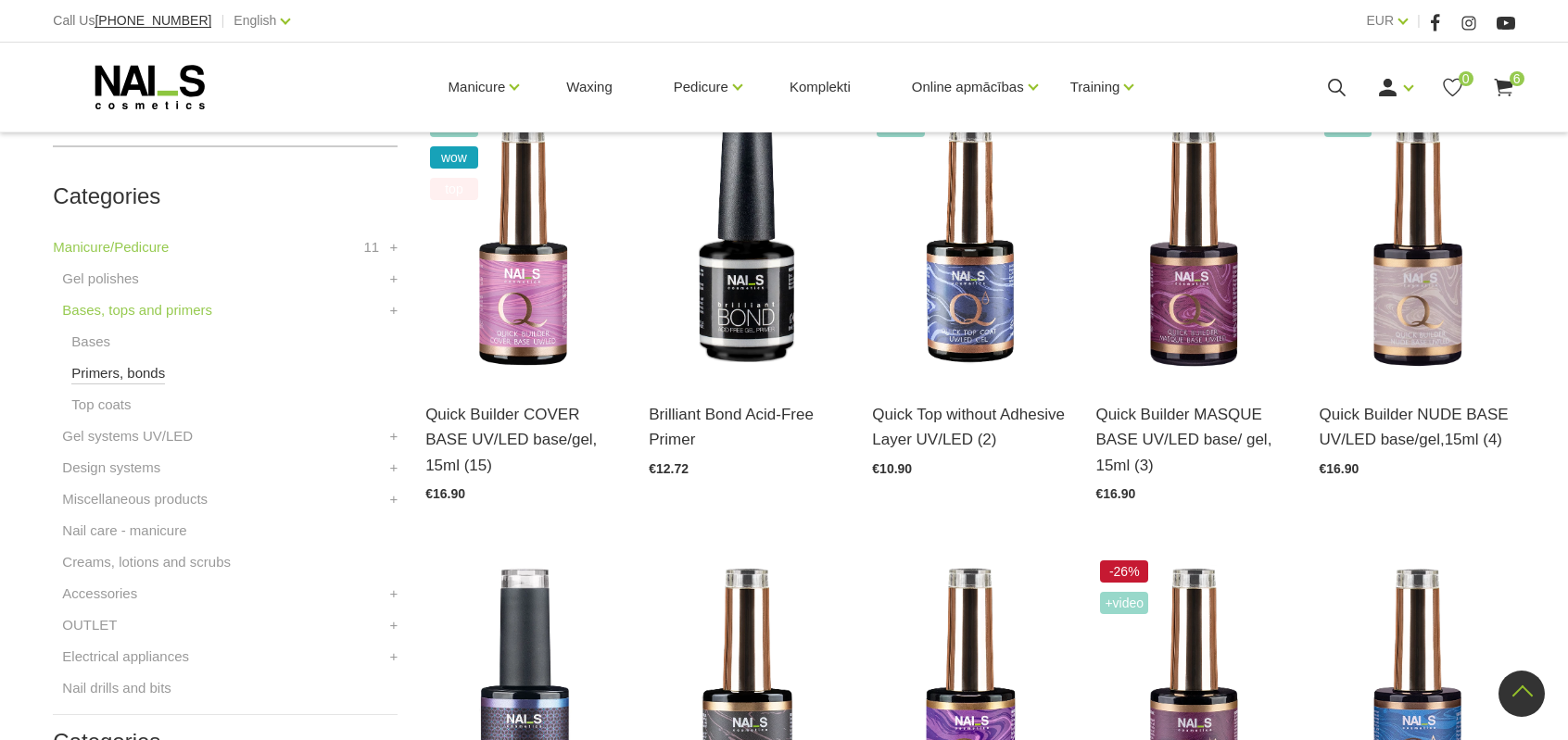
click at [152, 377] on link "Primers, bonds" at bounding box center [118, 373] width 94 height 22
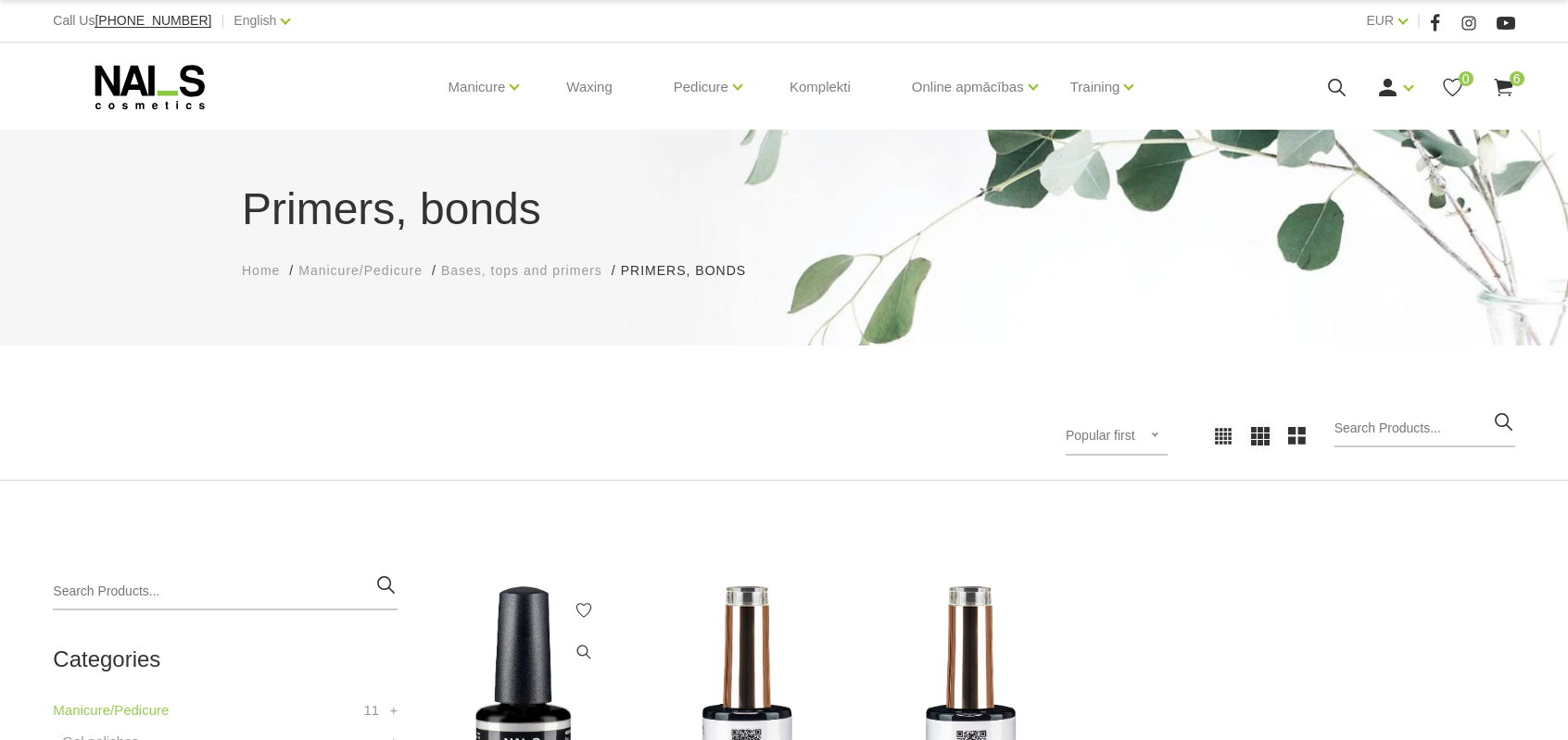
scroll to position [278, 0]
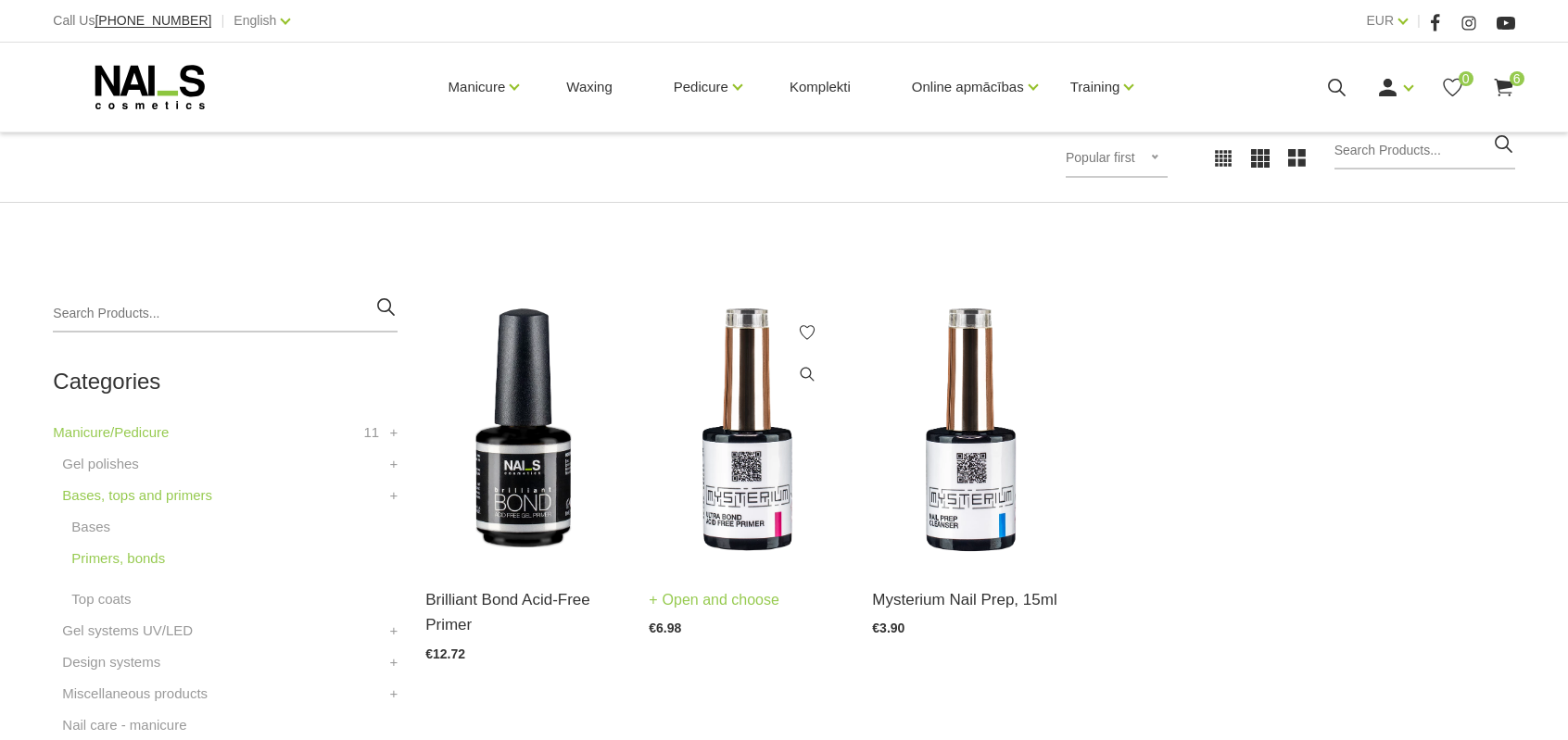
click at [756, 474] on img at bounding box center [747, 430] width 196 height 269
click at [523, 436] on img at bounding box center [523, 430] width 196 height 269
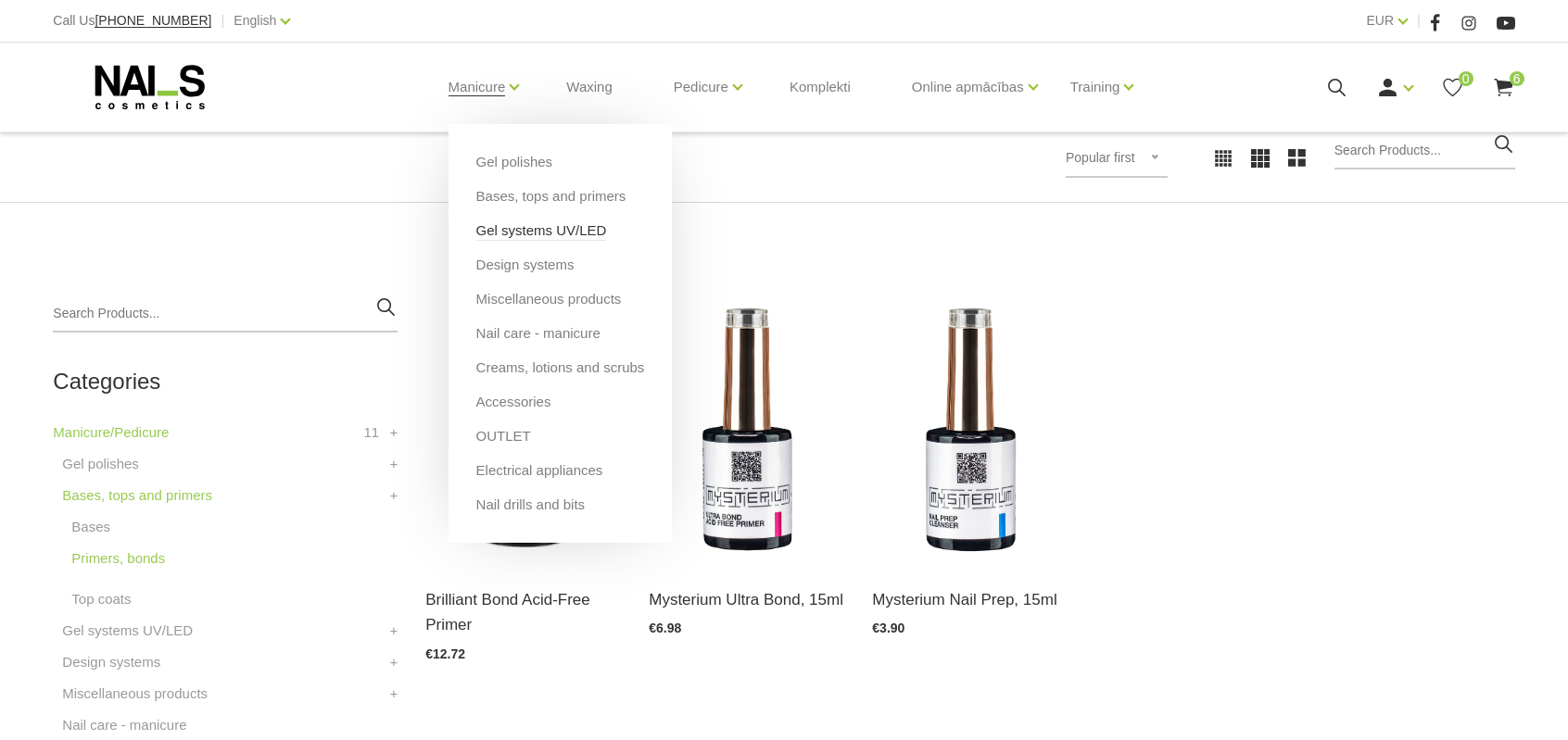
click at [593, 227] on link "Gel systems UV/LED" at bounding box center [541, 231] width 131 height 21
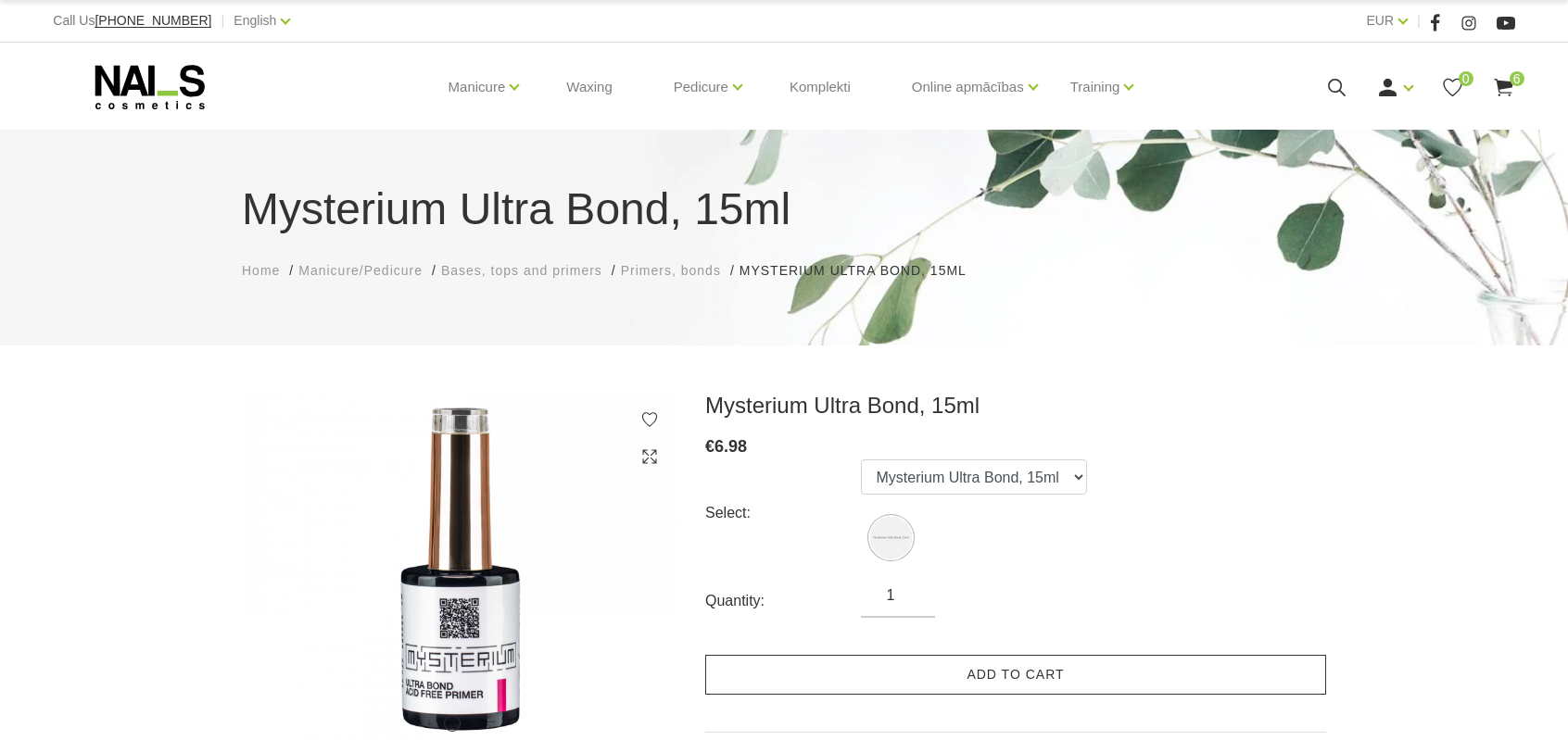
click at [1022, 665] on link "Add to cart" at bounding box center [1016, 675] width 621 height 40
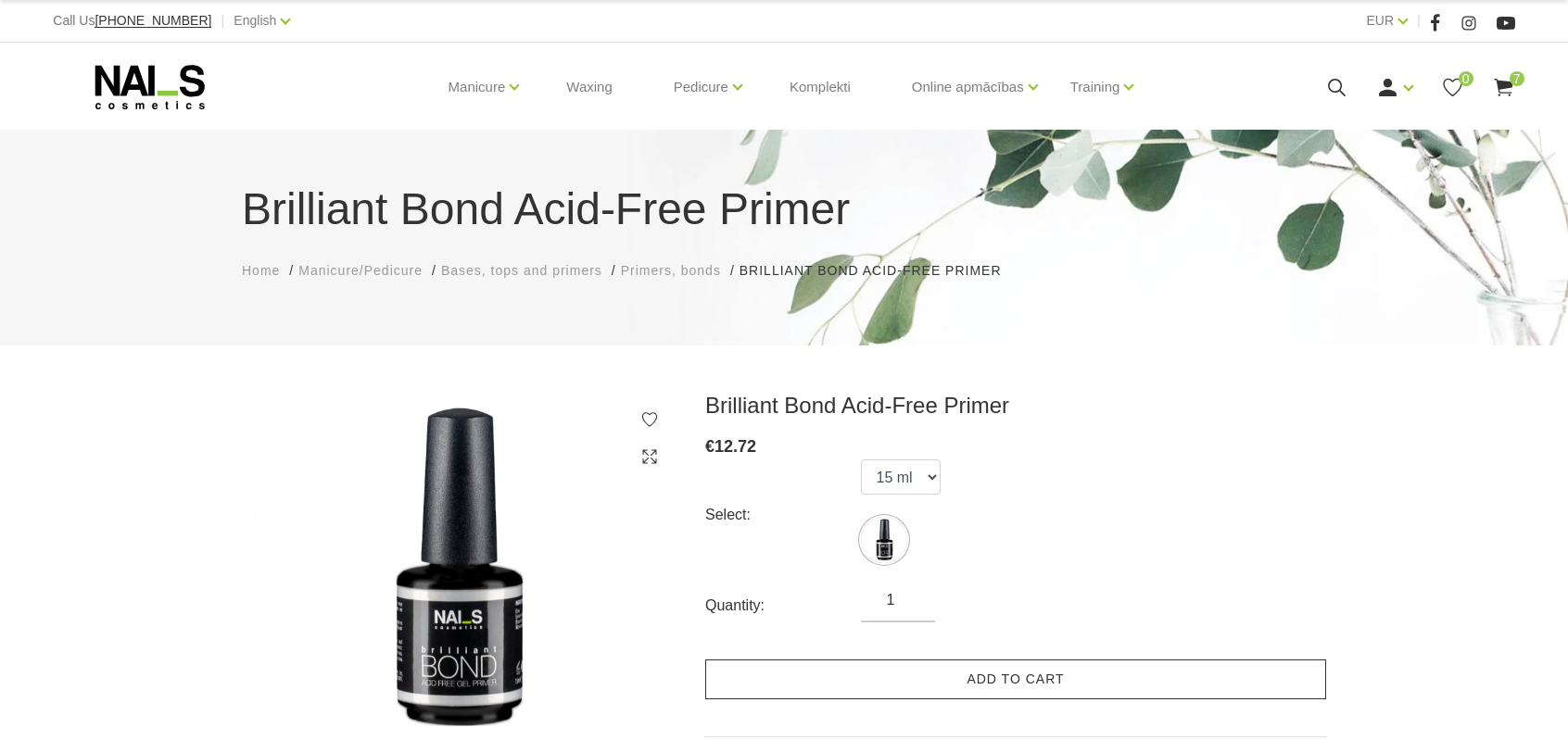
click at [925, 676] on link "Add to cart" at bounding box center [1016, 680] width 621 height 40
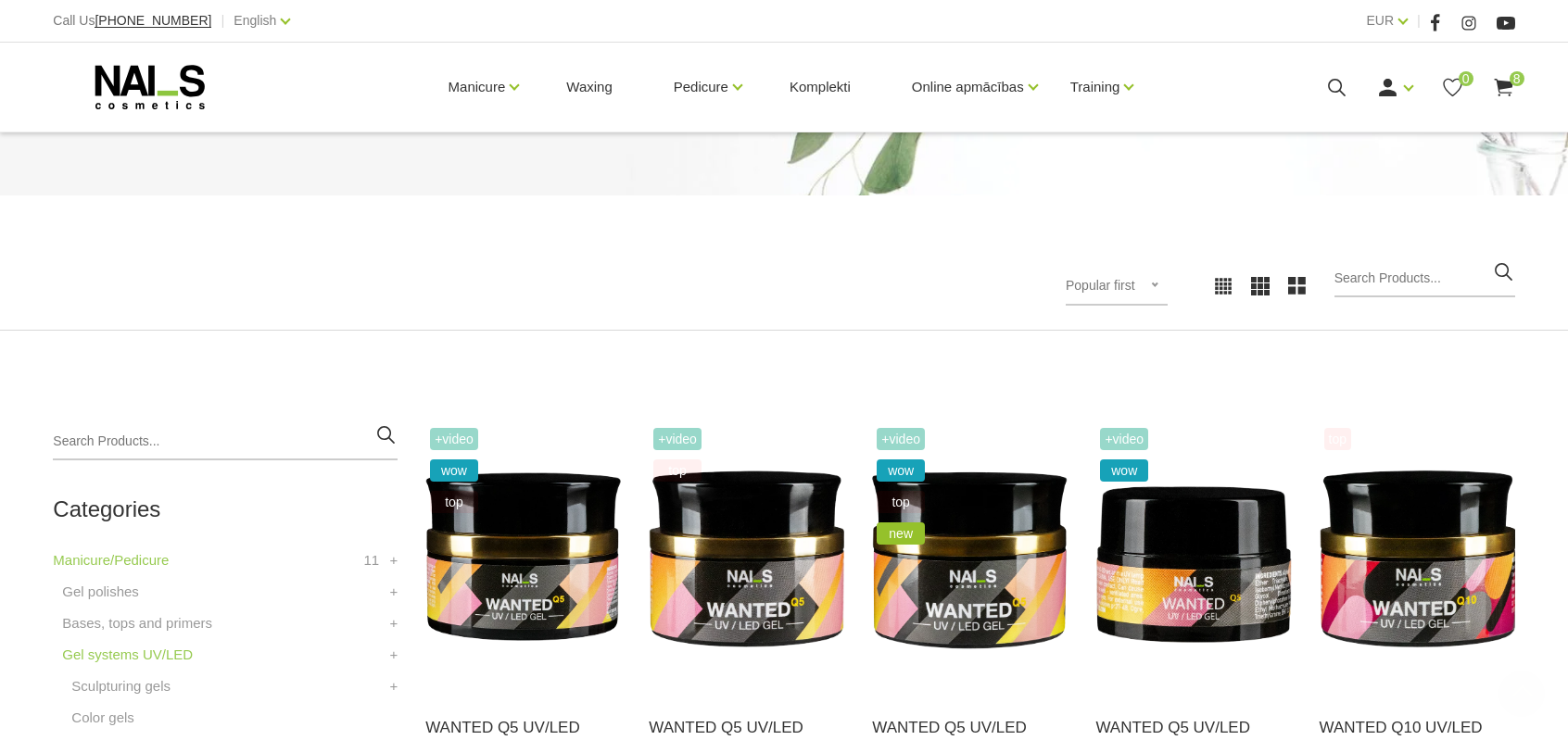
scroll to position [371, 0]
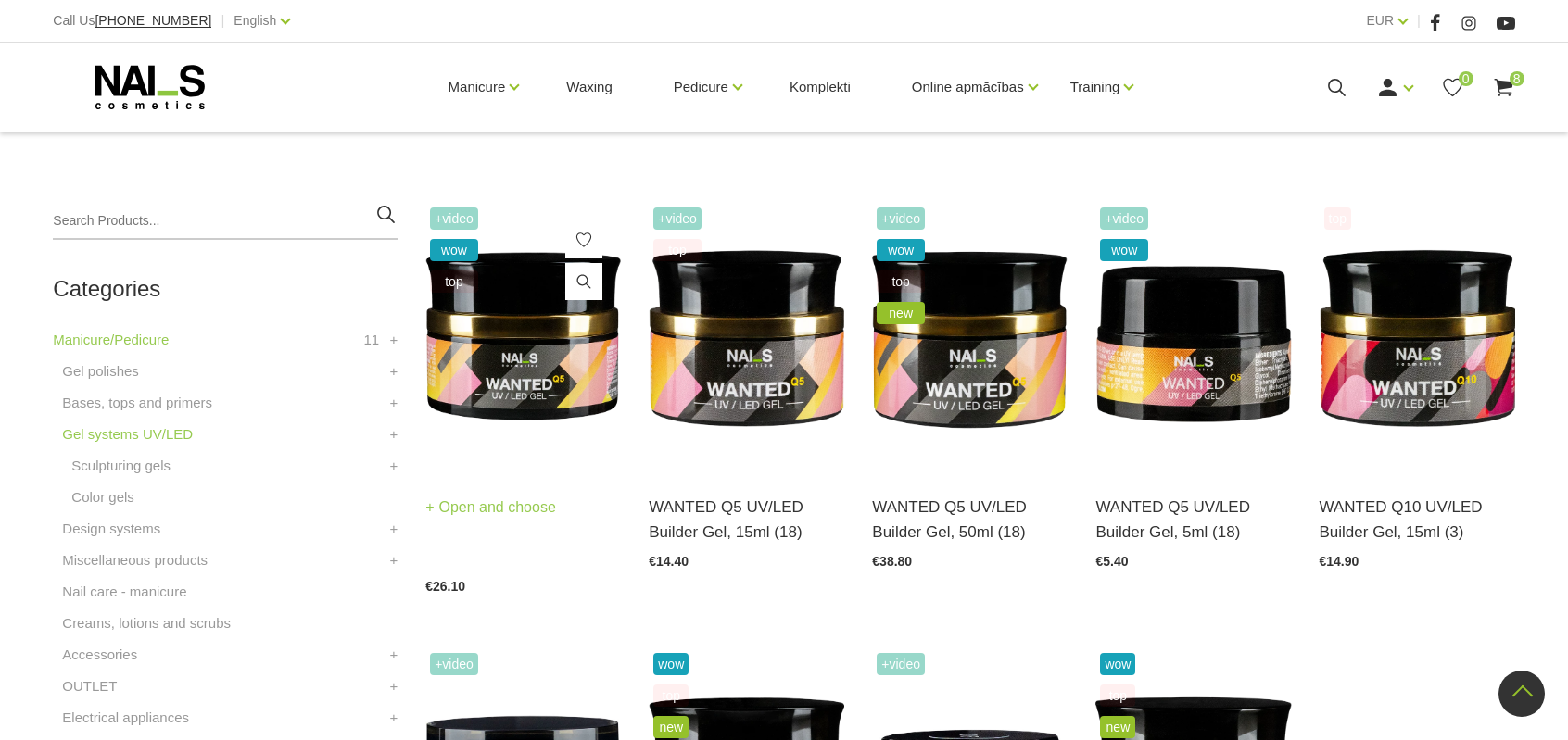
click at [547, 385] on img at bounding box center [523, 337] width 196 height 269
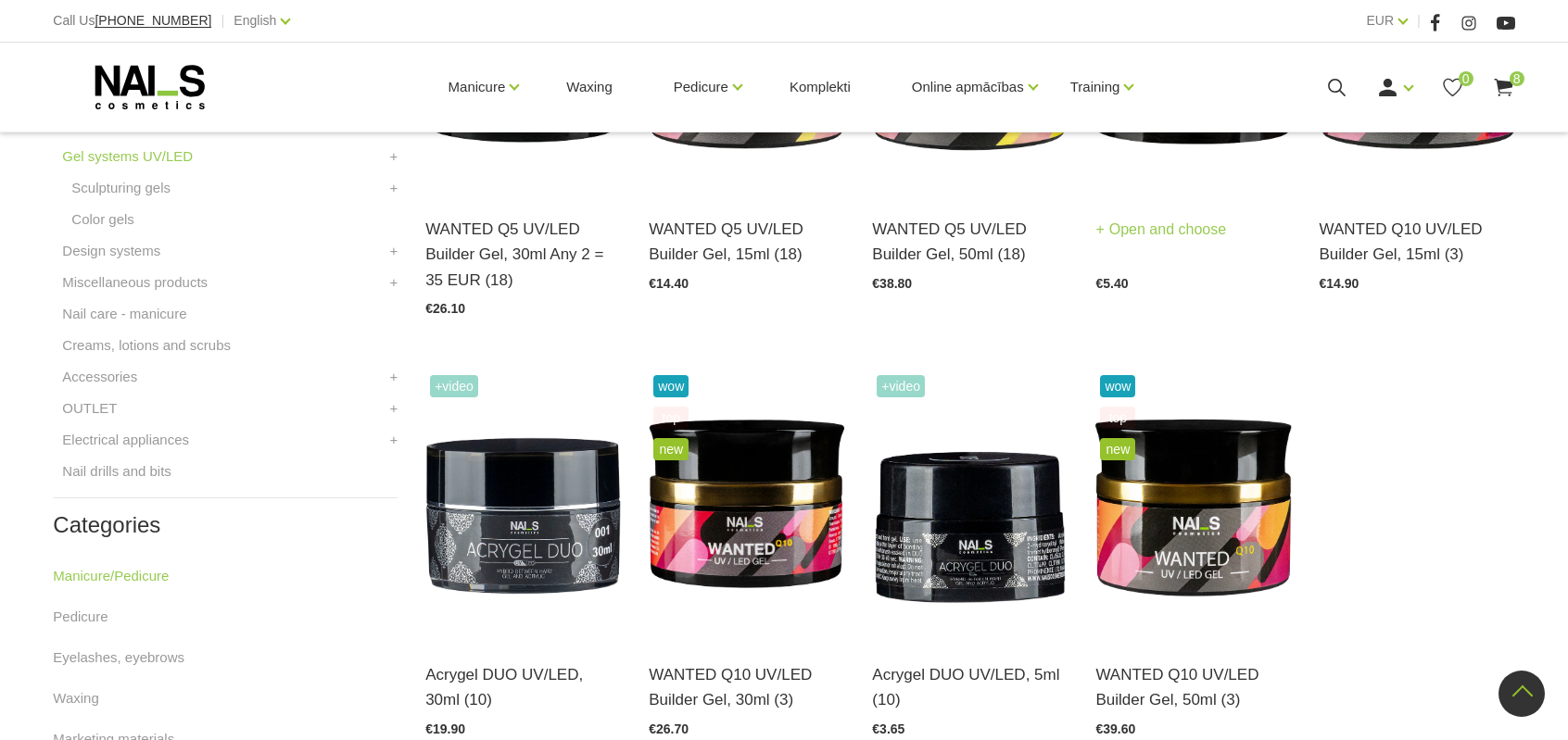
scroll to position [741, 0]
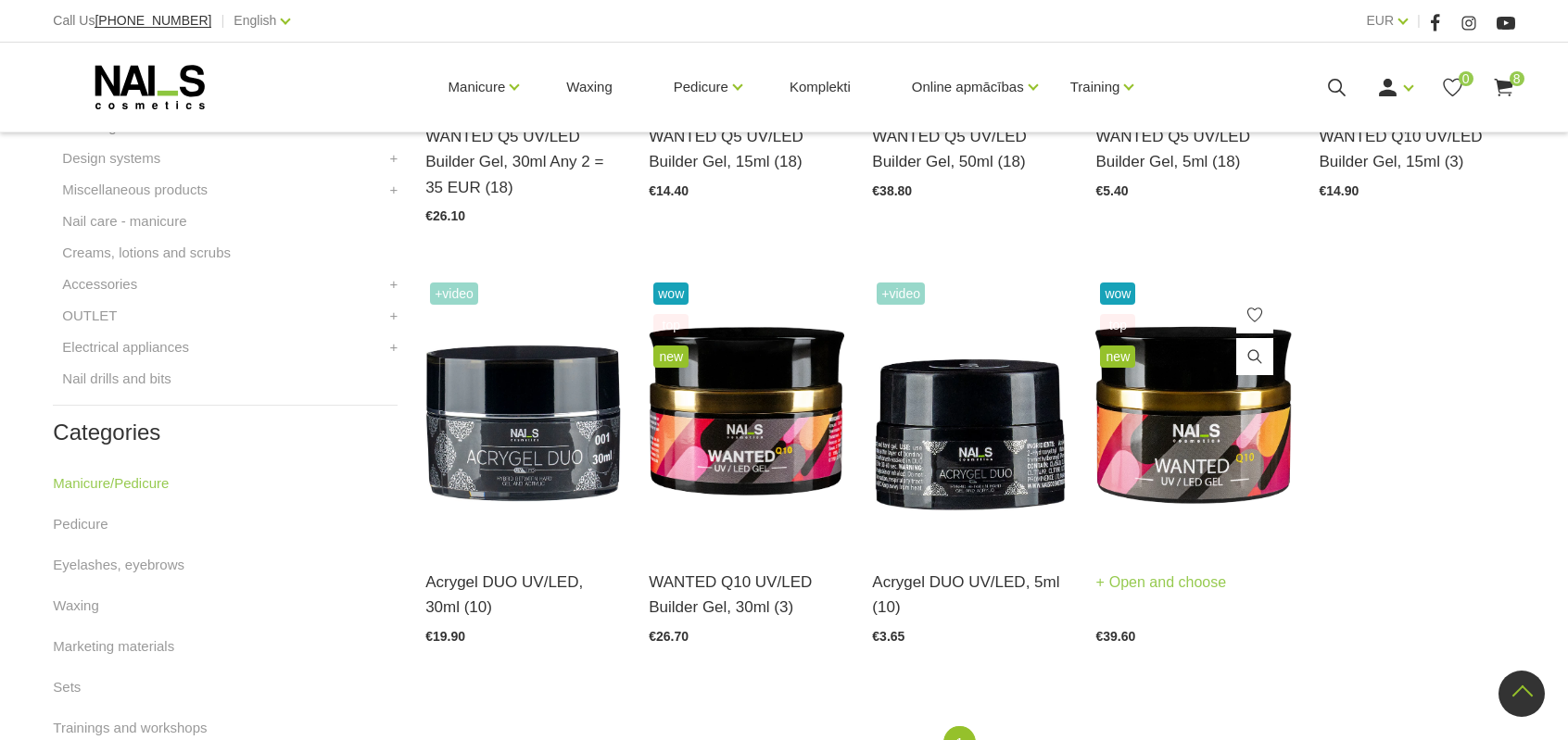
drag, startPoint x: 1187, startPoint y: 423, endPoint x: 1171, endPoint y: 423, distance: 16.0
click at [1186, 423] on img at bounding box center [1193, 413] width 196 height 269
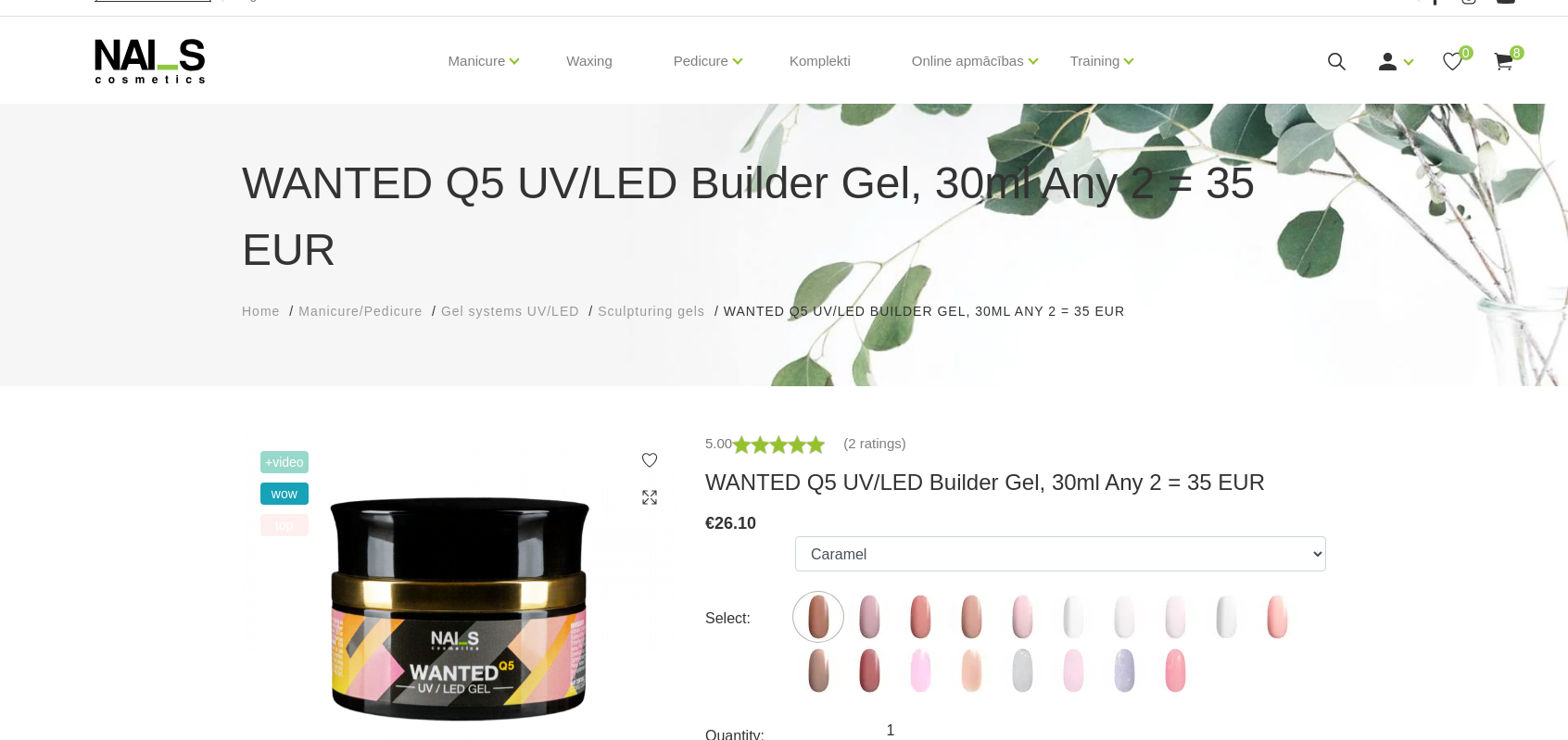
scroll to position [93, 0]
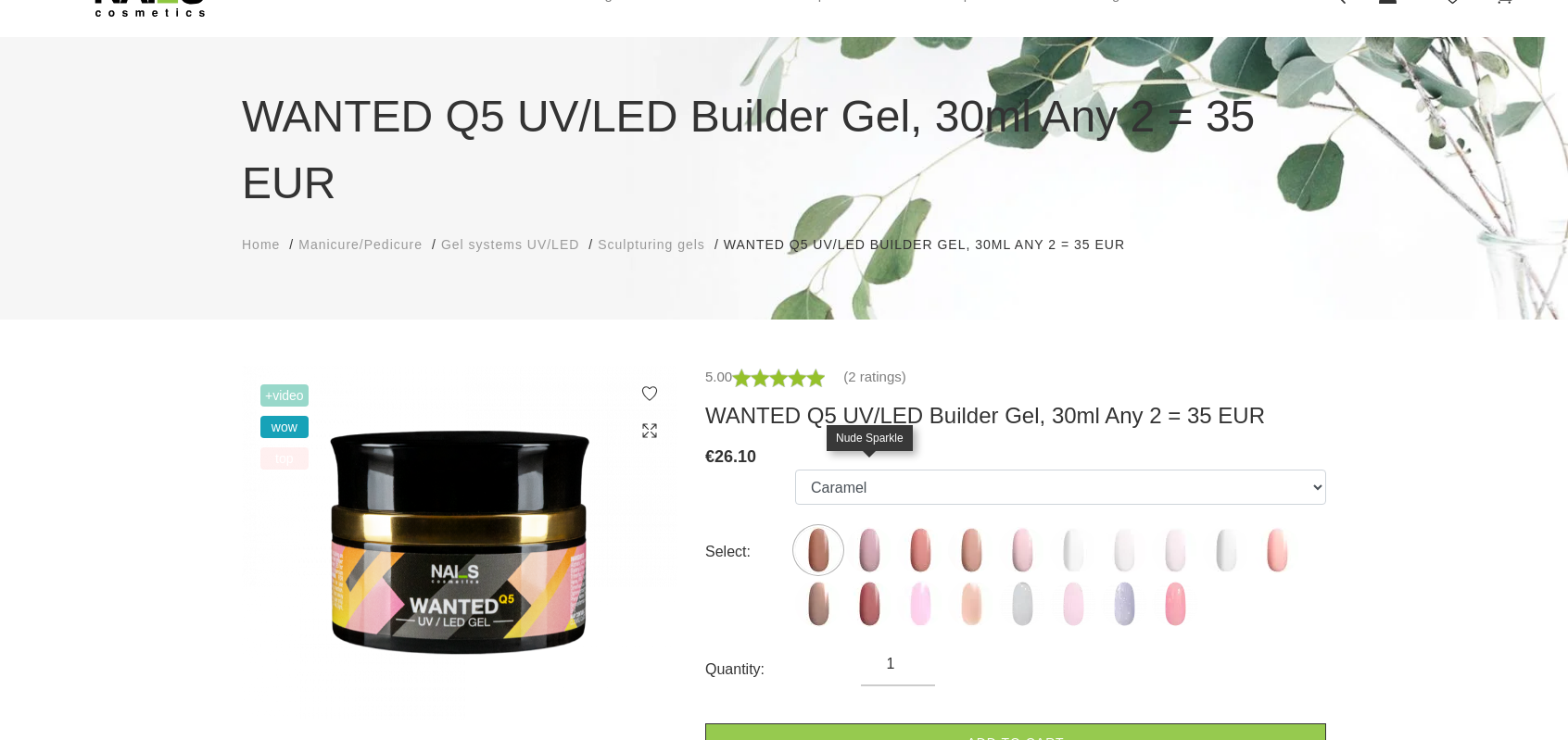
click at [868, 527] on img at bounding box center [869, 550] width 46 height 46
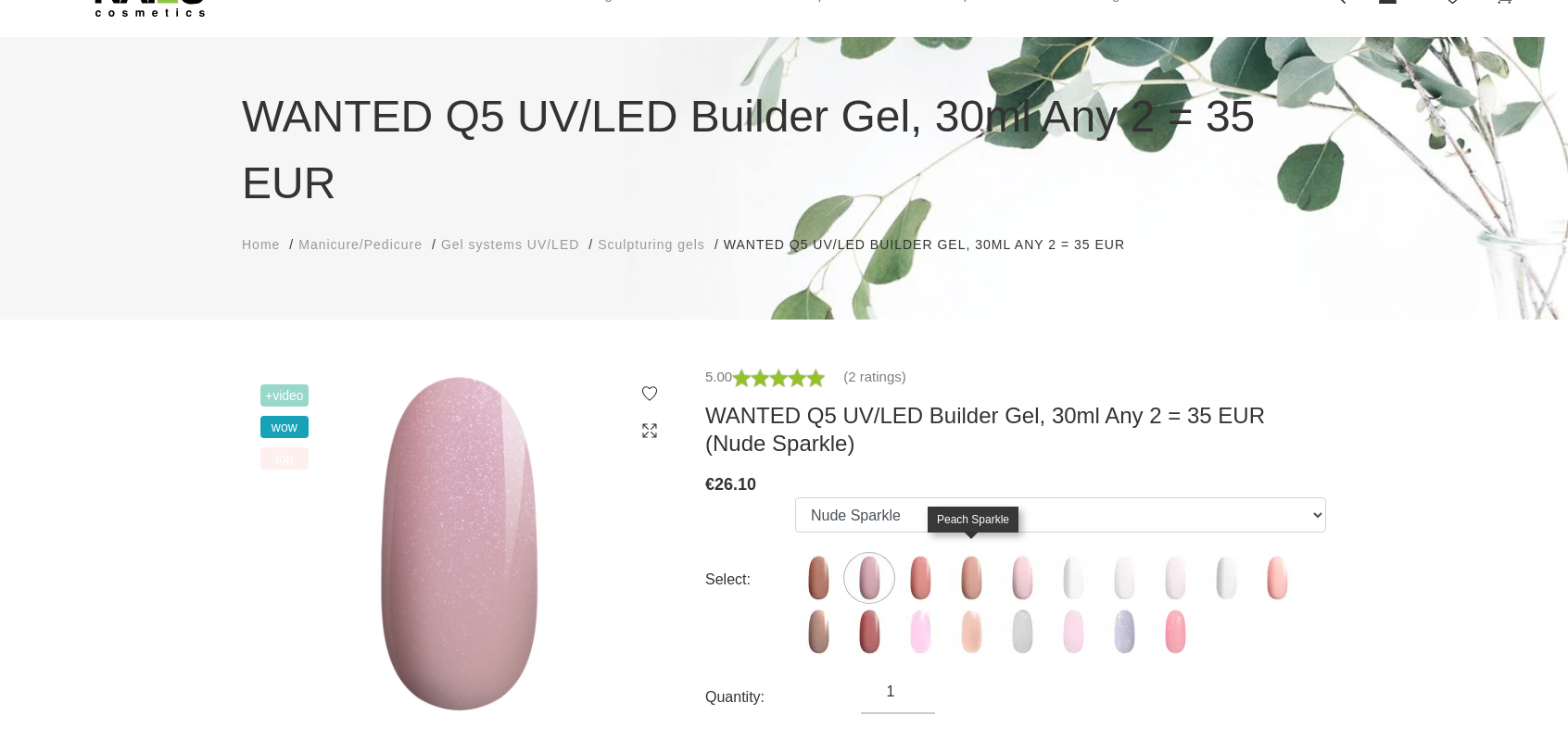
click at [968, 608] on img at bounding box center [970, 631] width 46 height 46
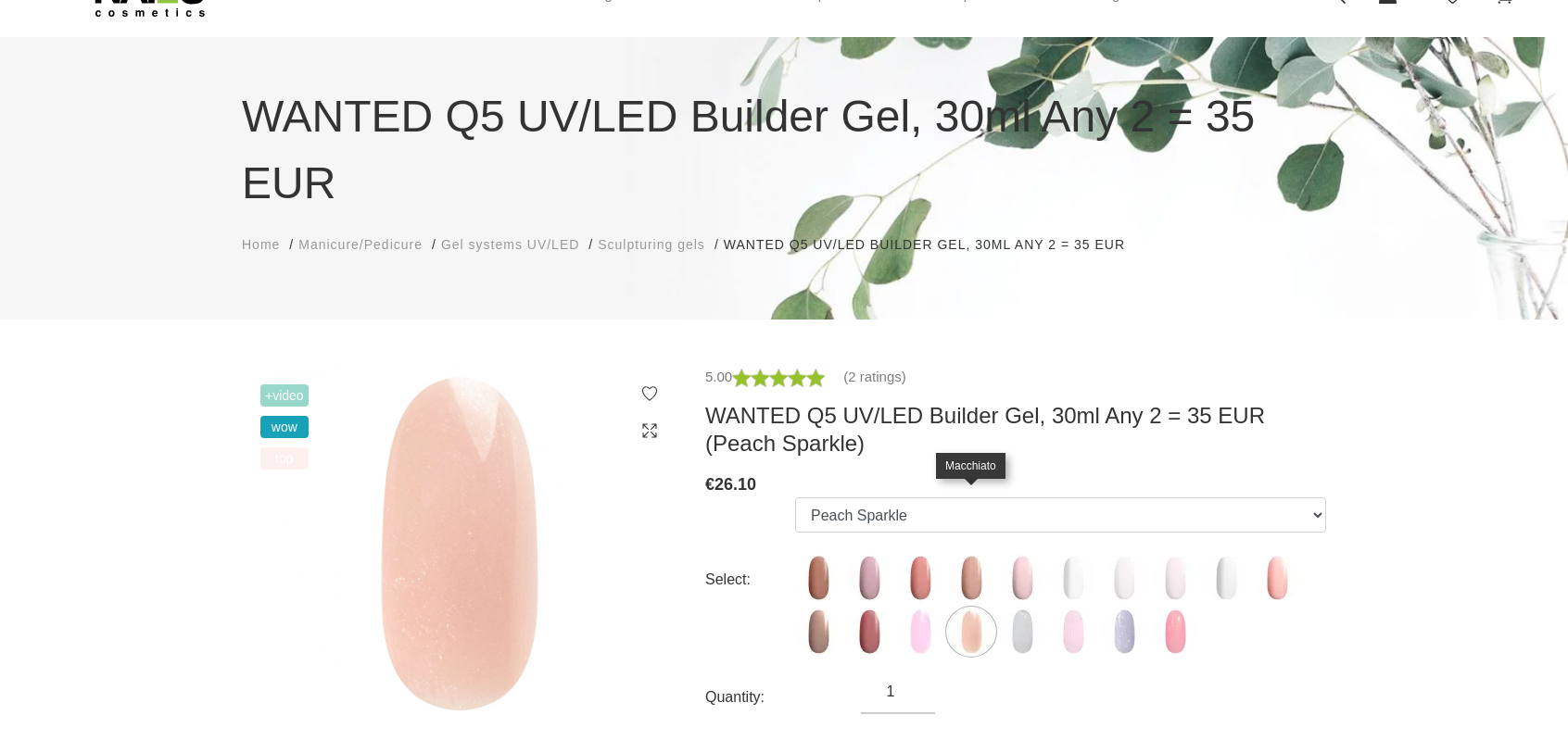
click at [971, 555] on img at bounding box center [970, 578] width 46 height 46
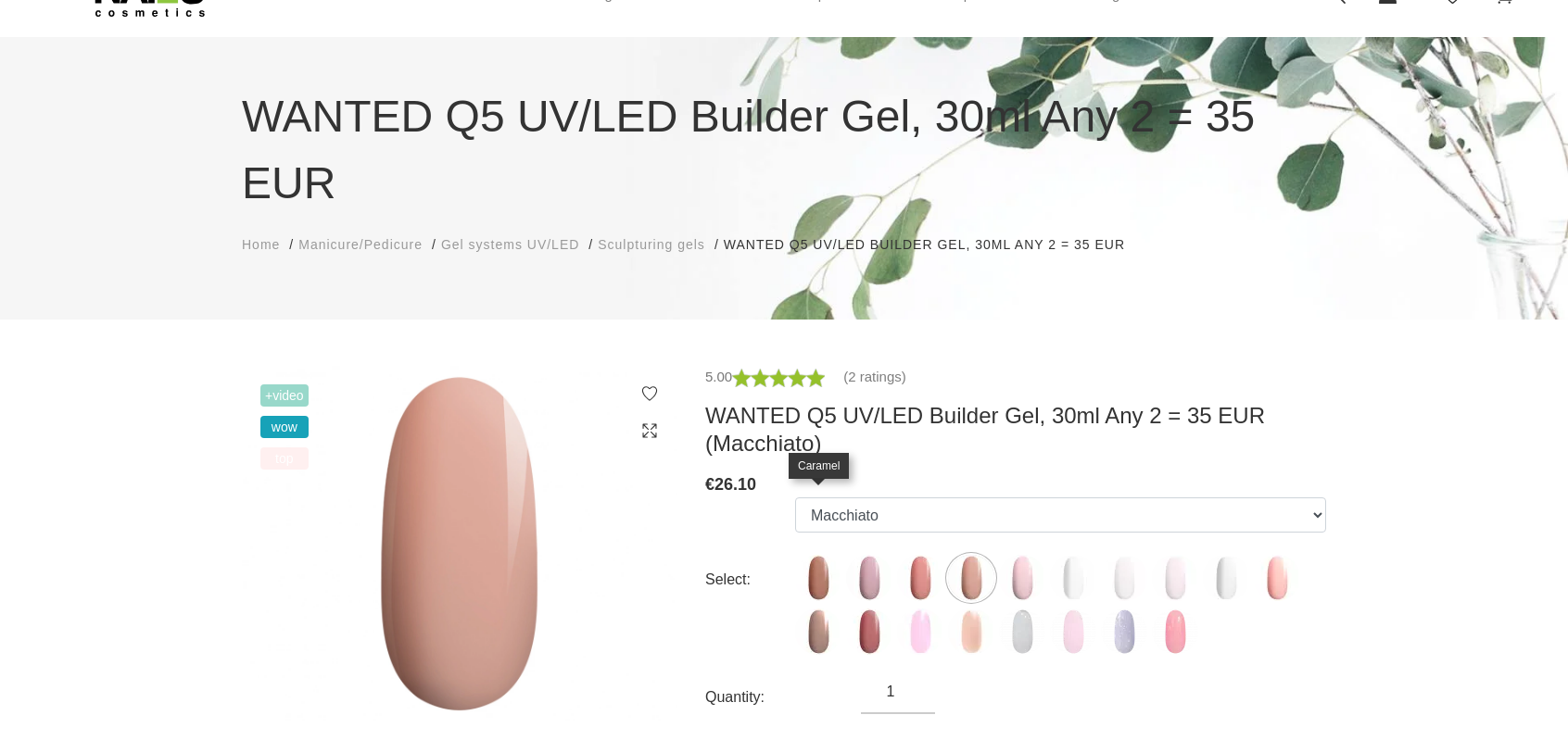
click at [825, 555] on img at bounding box center [818, 578] width 46 height 46
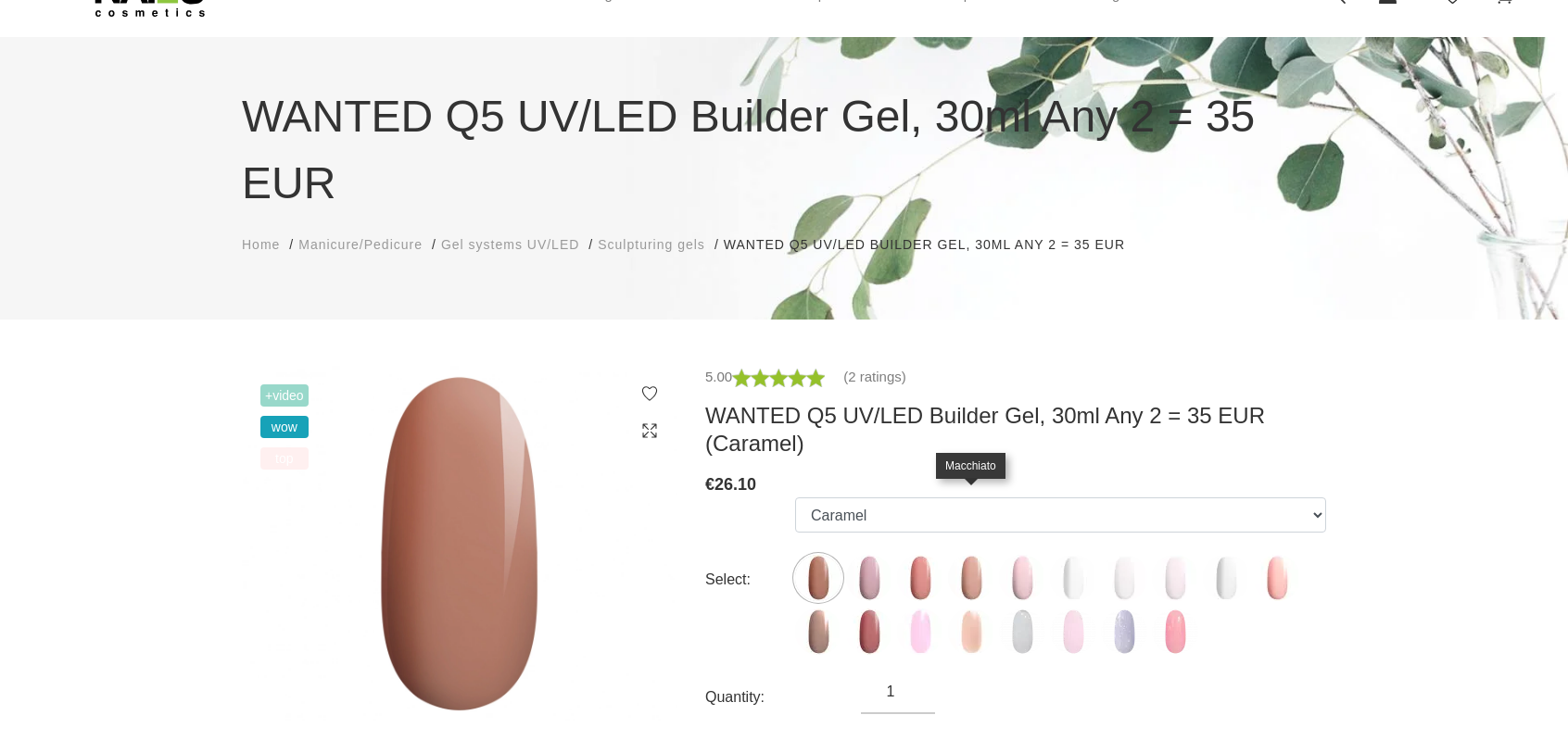
click at [976, 555] on img at bounding box center [970, 578] width 46 height 46
select select "4675"
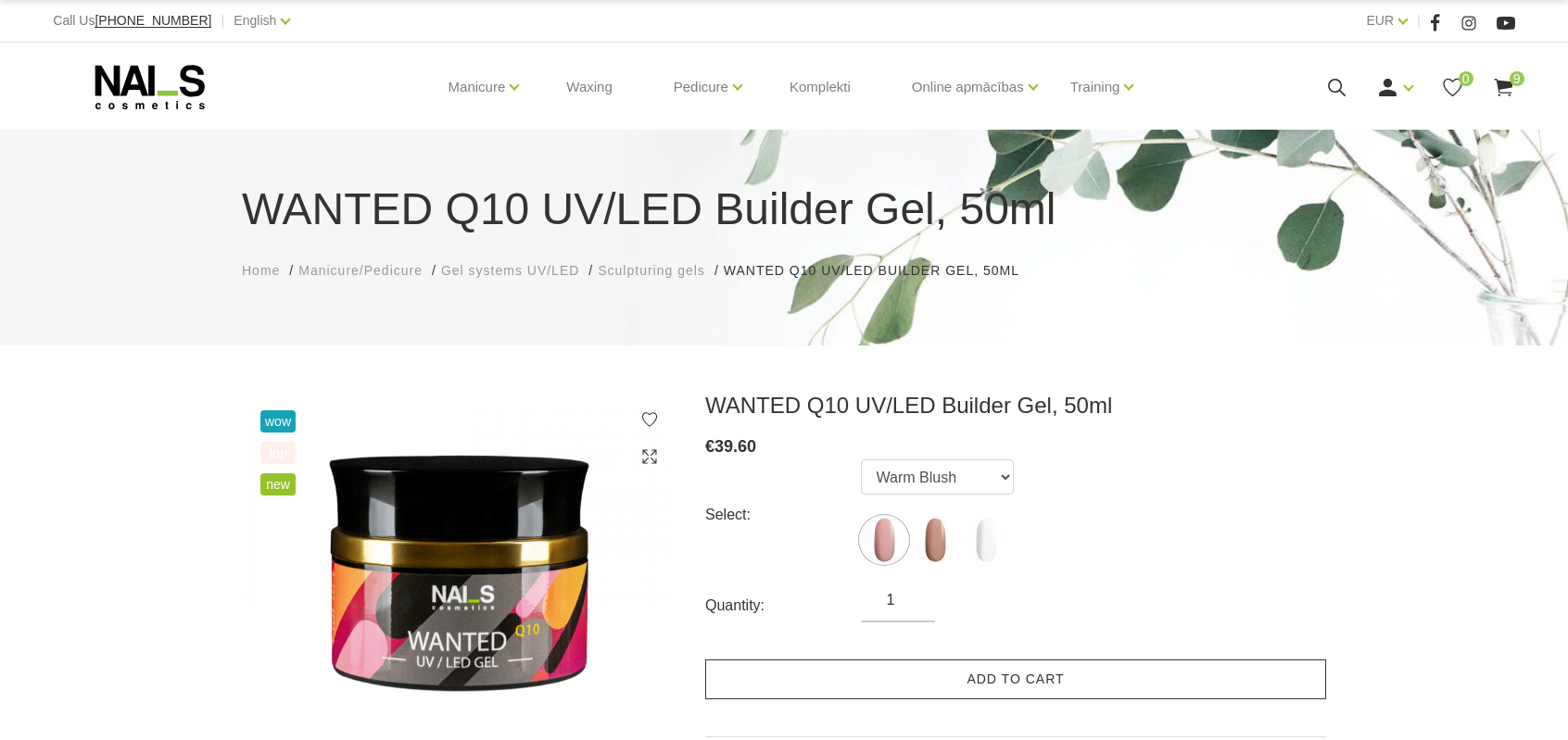
click at [922, 682] on link "Add to cart" at bounding box center [1016, 680] width 621 height 40
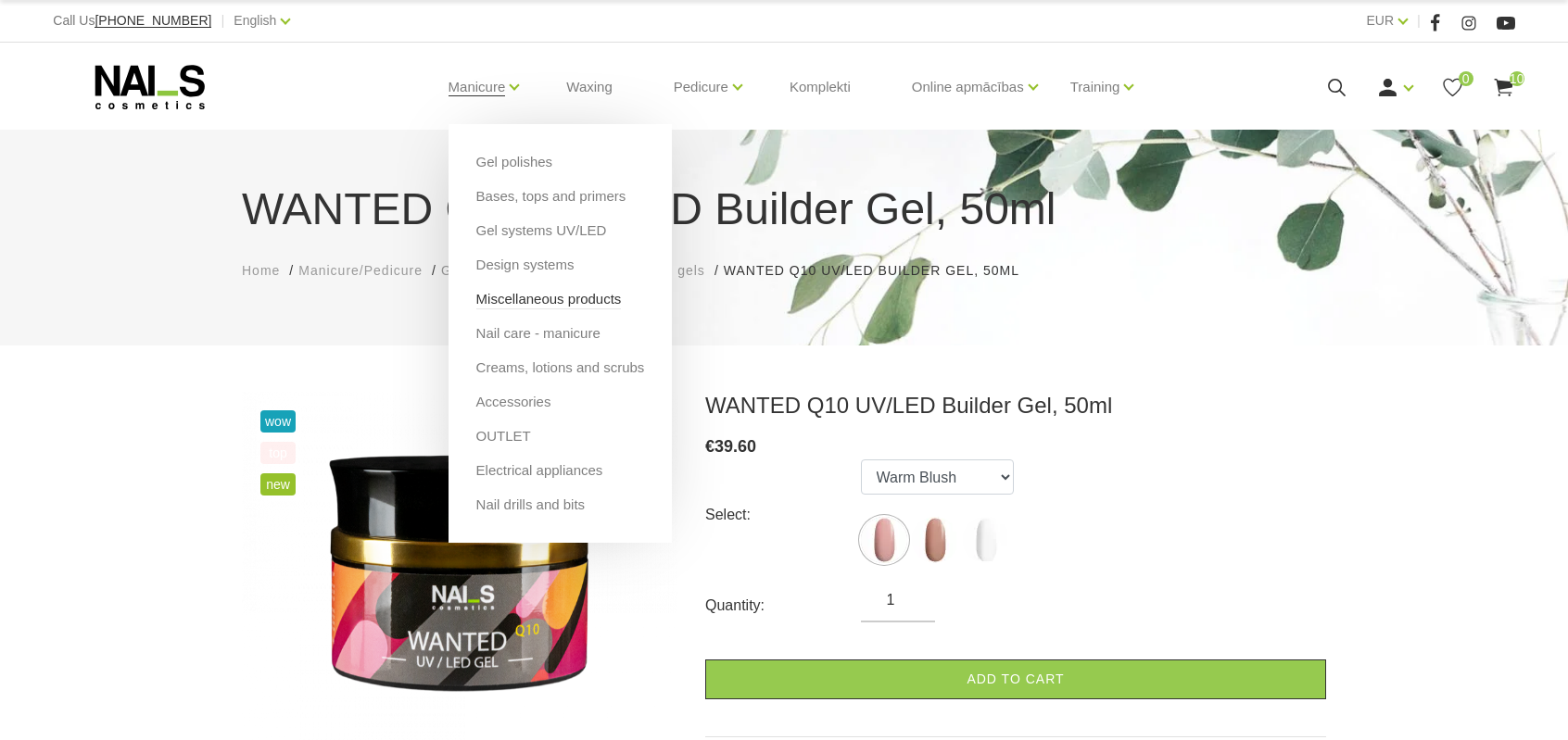
click at [580, 294] on link "Miscellaneous products" at bounding box center [548, 299] width 145 height 21
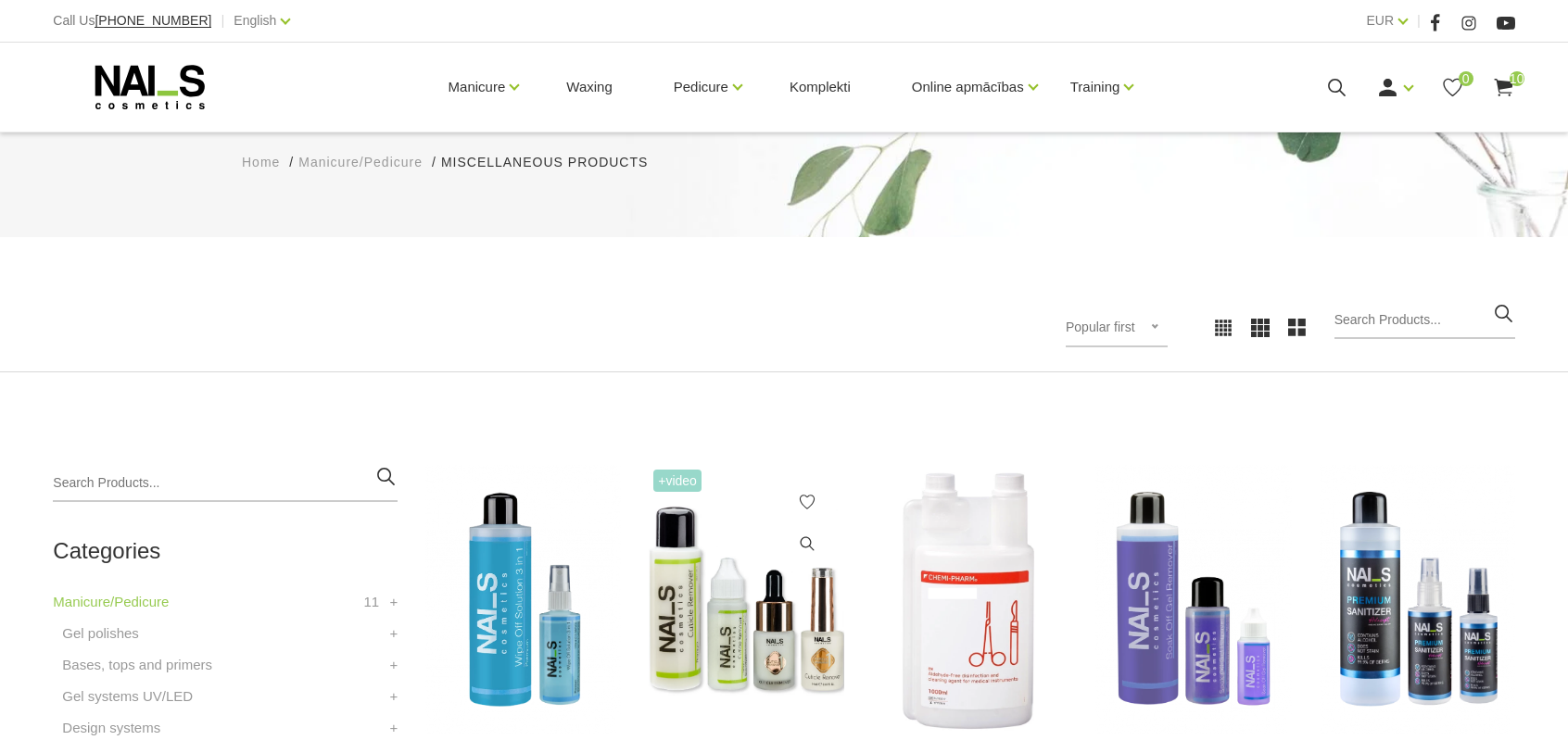
scroll to position [278, 0]
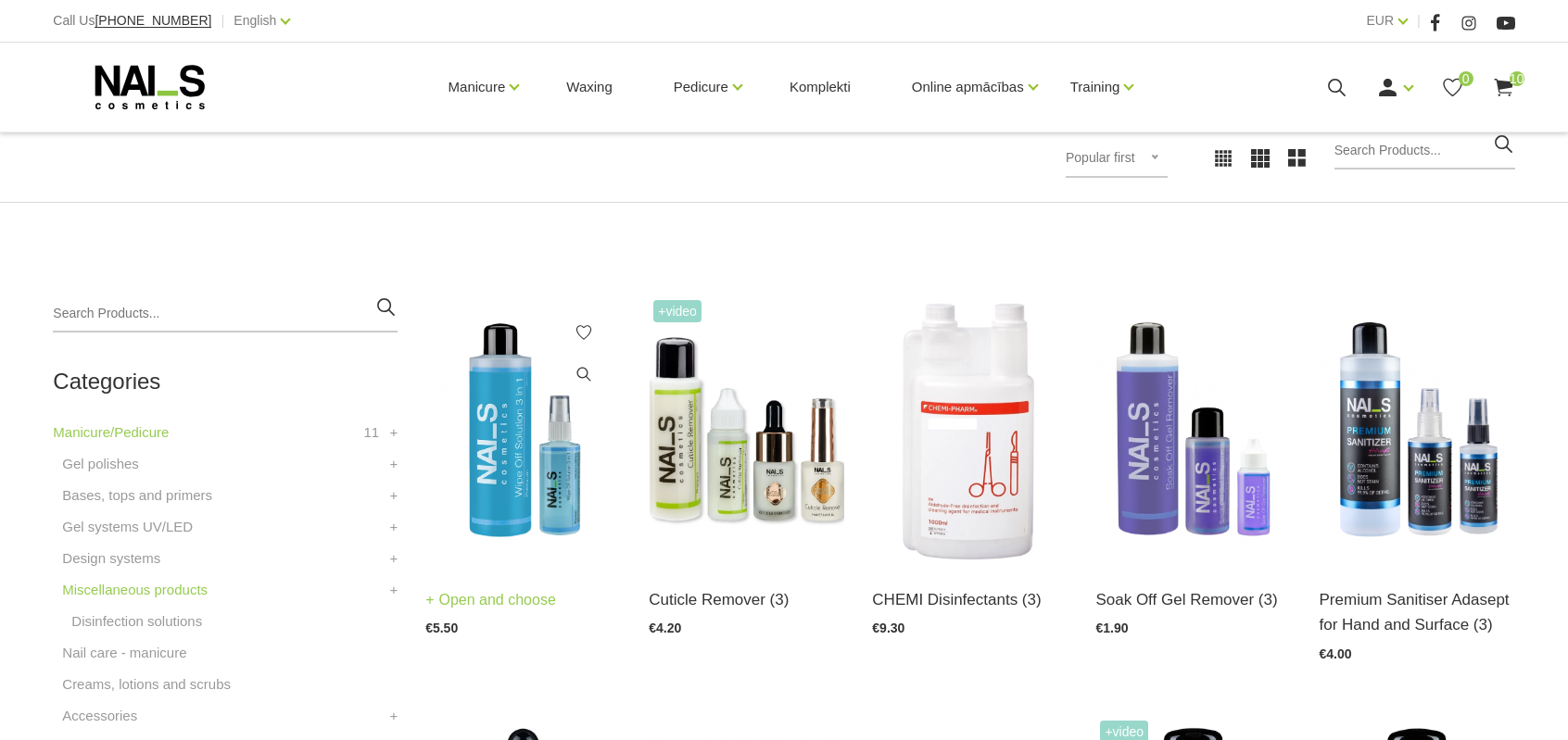
click at [530, 489] on img at bounding box center [523, 430] width 196 height 269
click at [1451, 422] on img at bounding box center [1418, 430] width 196 height 269
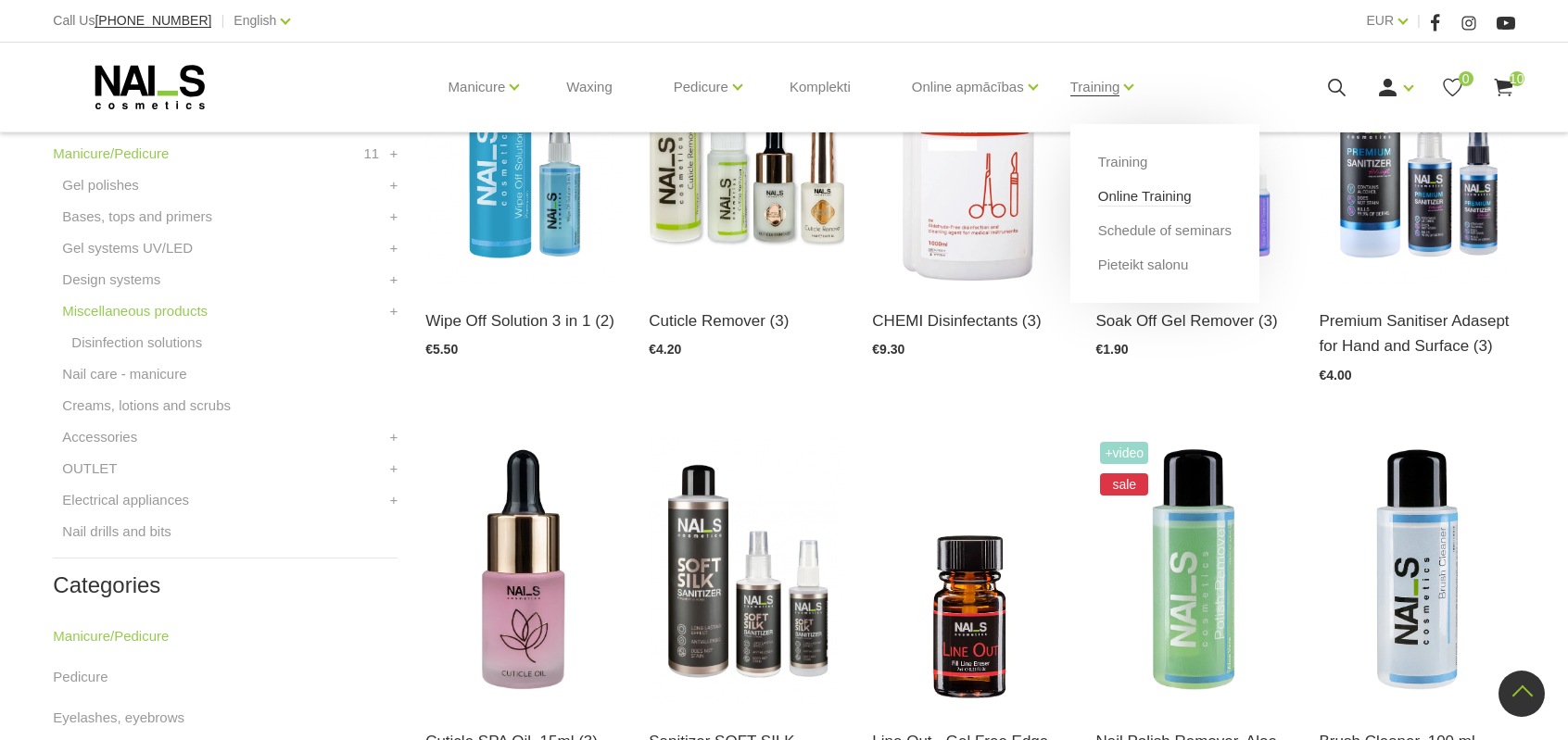
scroll to position [649, 0]
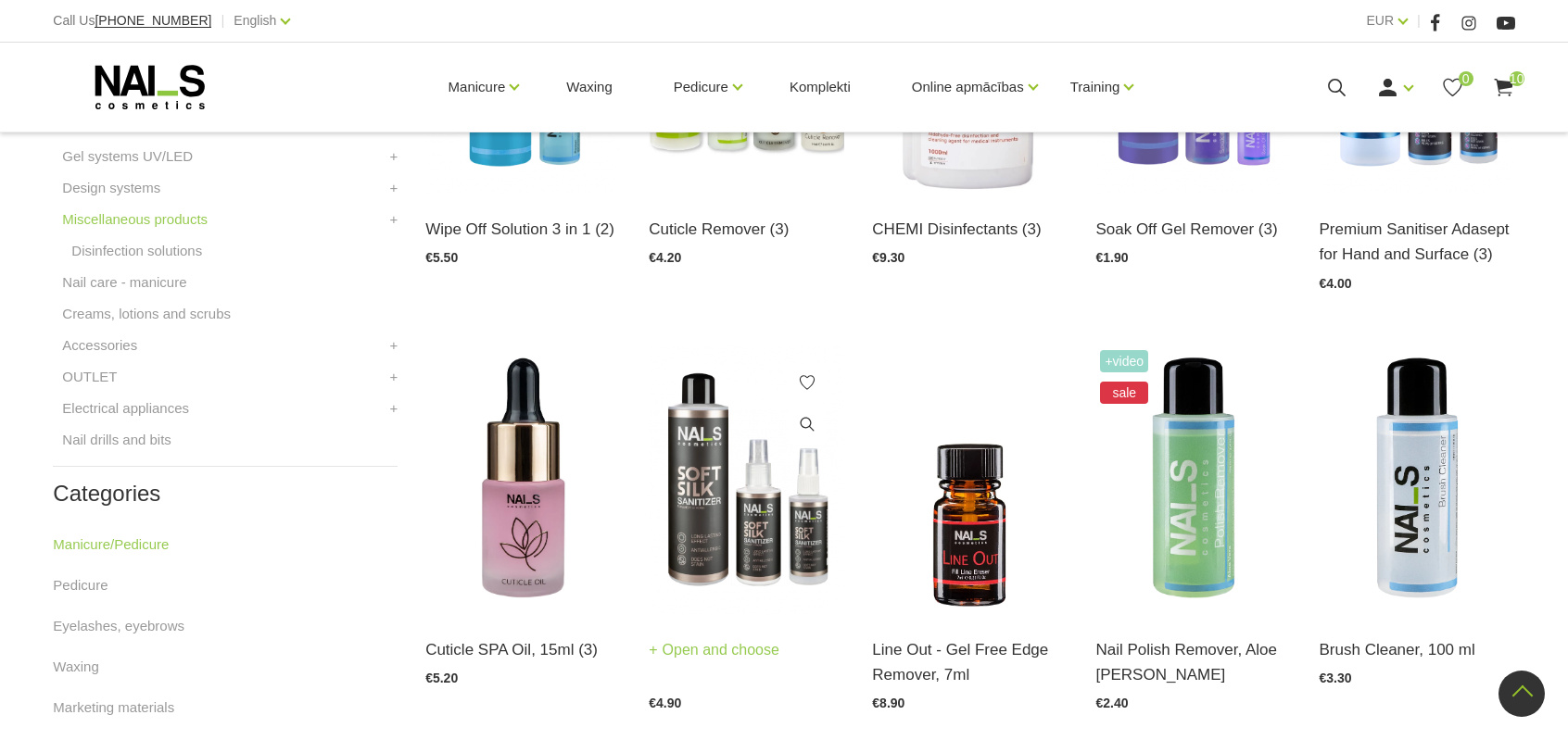
click at [691, 494] on img at bounding box center [747, 480] width 196 height 269
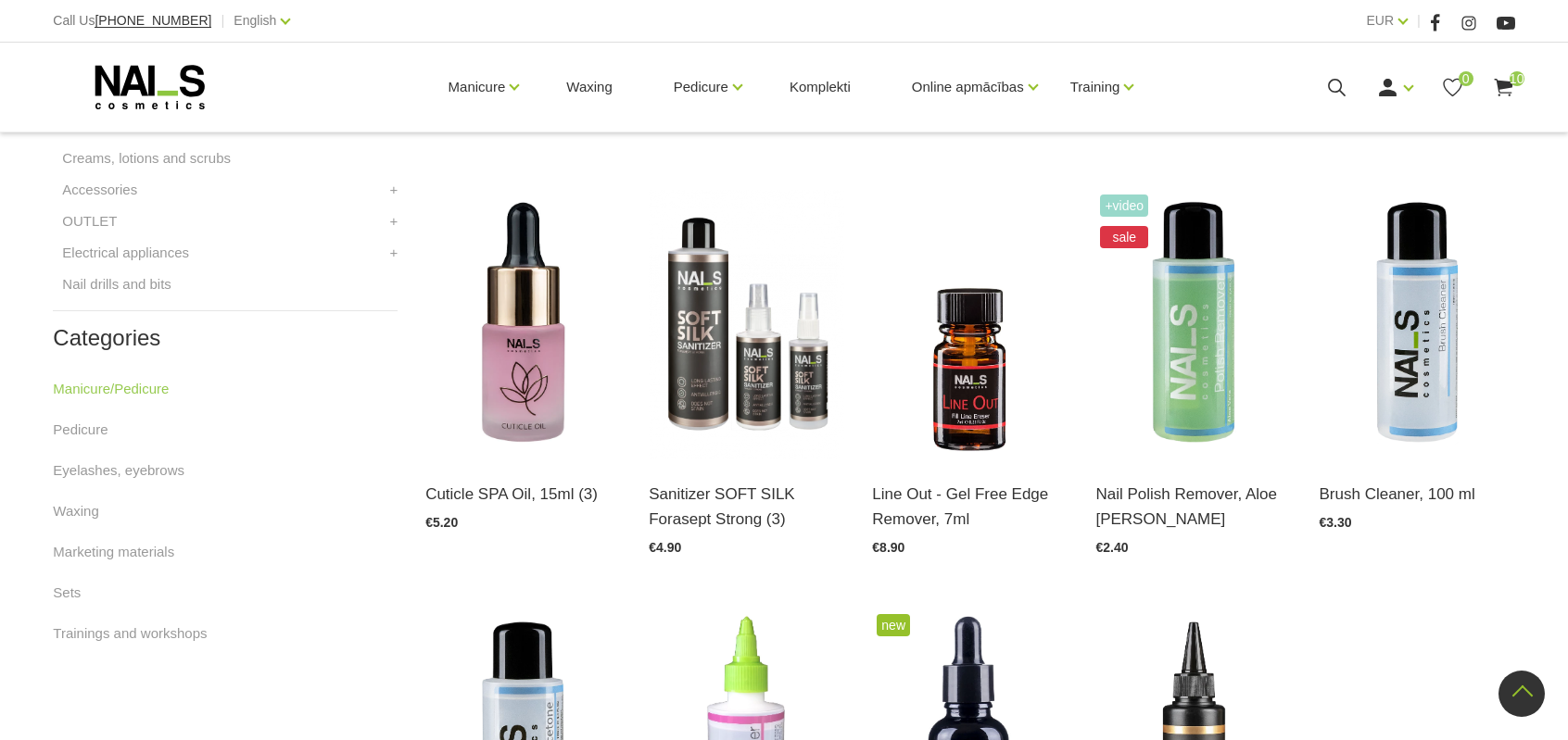
scroll to position [834, 0]
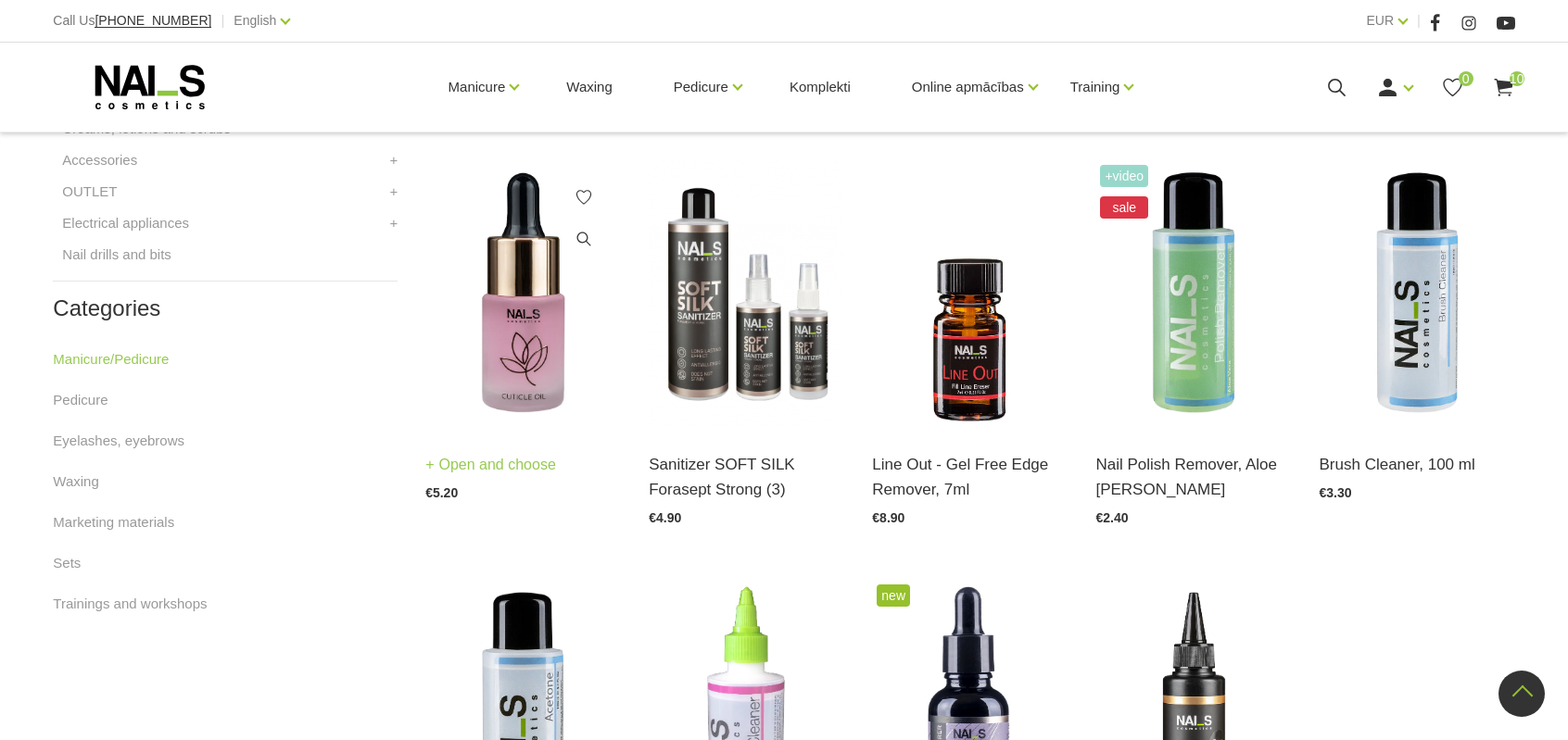
click at [549, 349] on img at bounding box center [523, 295] width 196 height 269
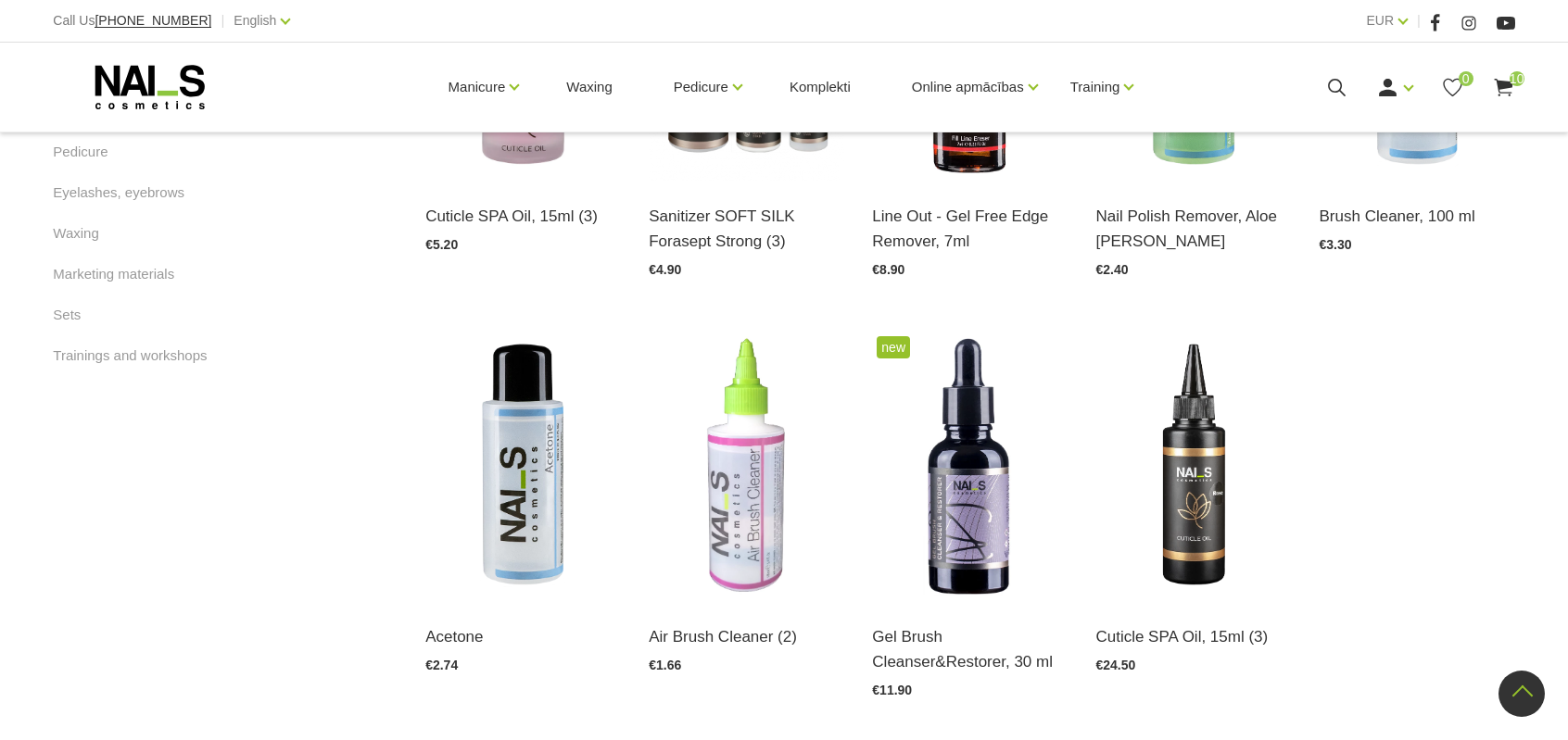
scroll to position [1112, 0]
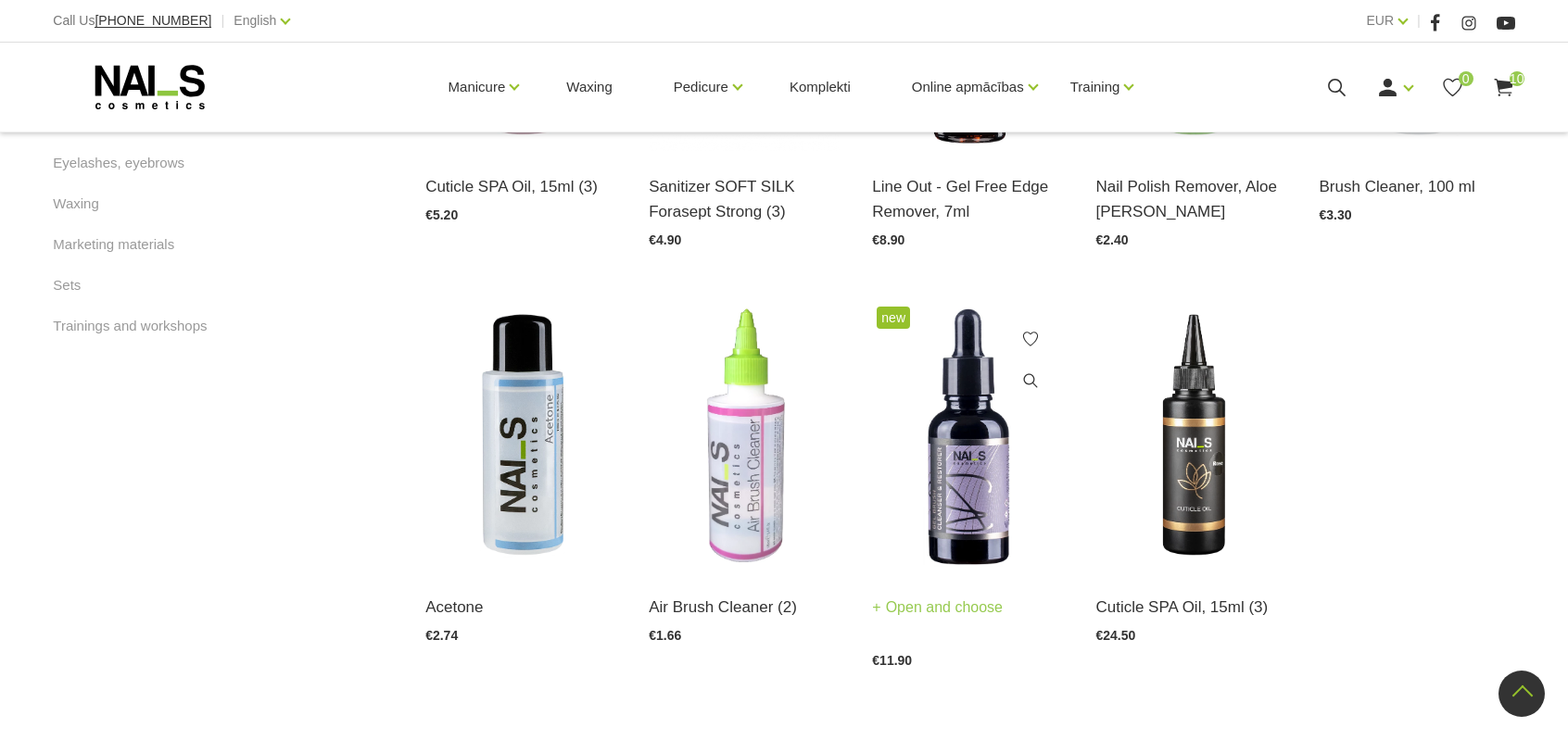
click at [964, 478] on img at bounding box center [969, 436] width 196 height 269
click at [781, 471] on img at bounding box center [747, 436] width 196 height 269
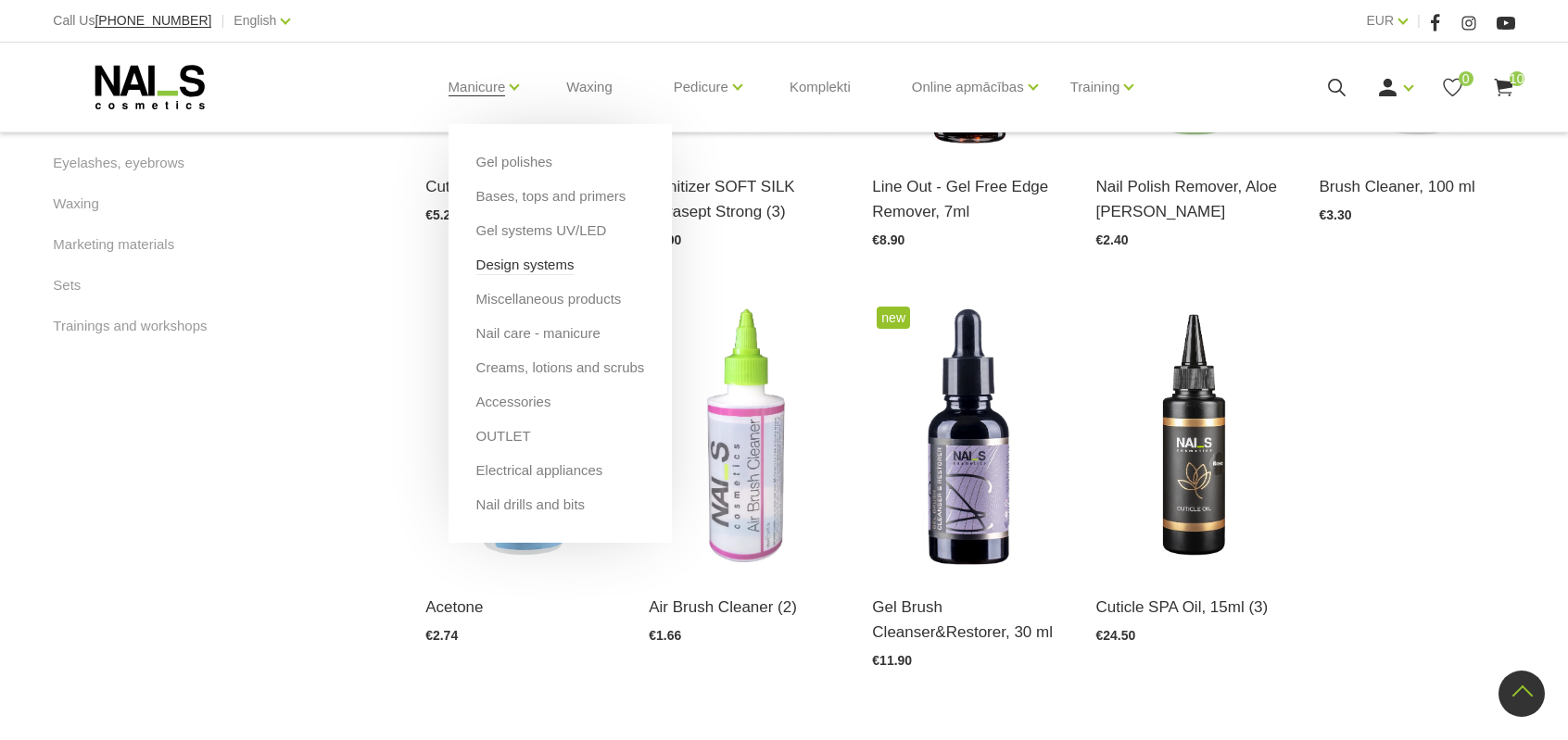
click at [542, 267] on link "Design systems" at bounding box center [524, 265] width 98 height 21
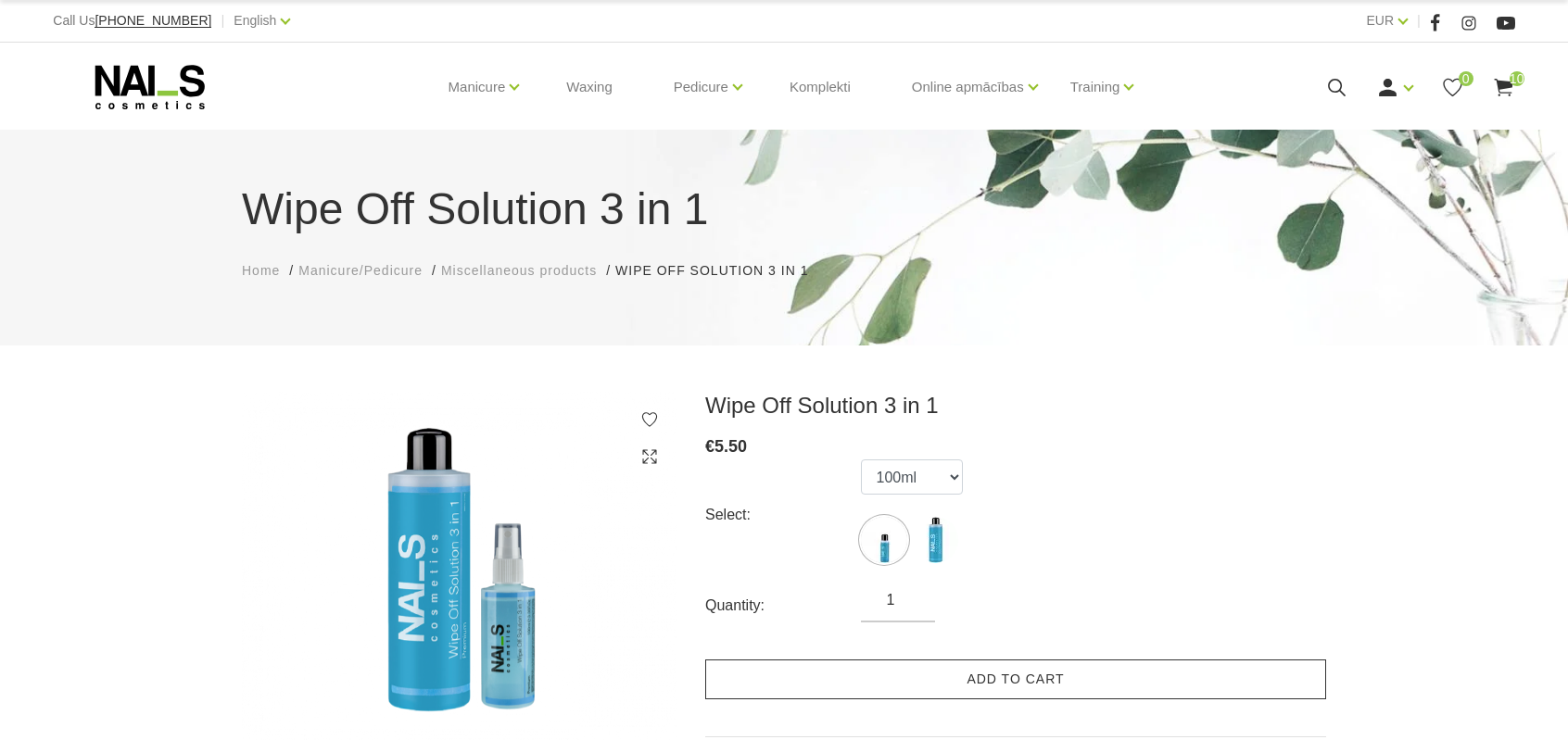
click at [829, 674] on link "Add to cart" at bounding box center [1016, 680] width 621 height 40
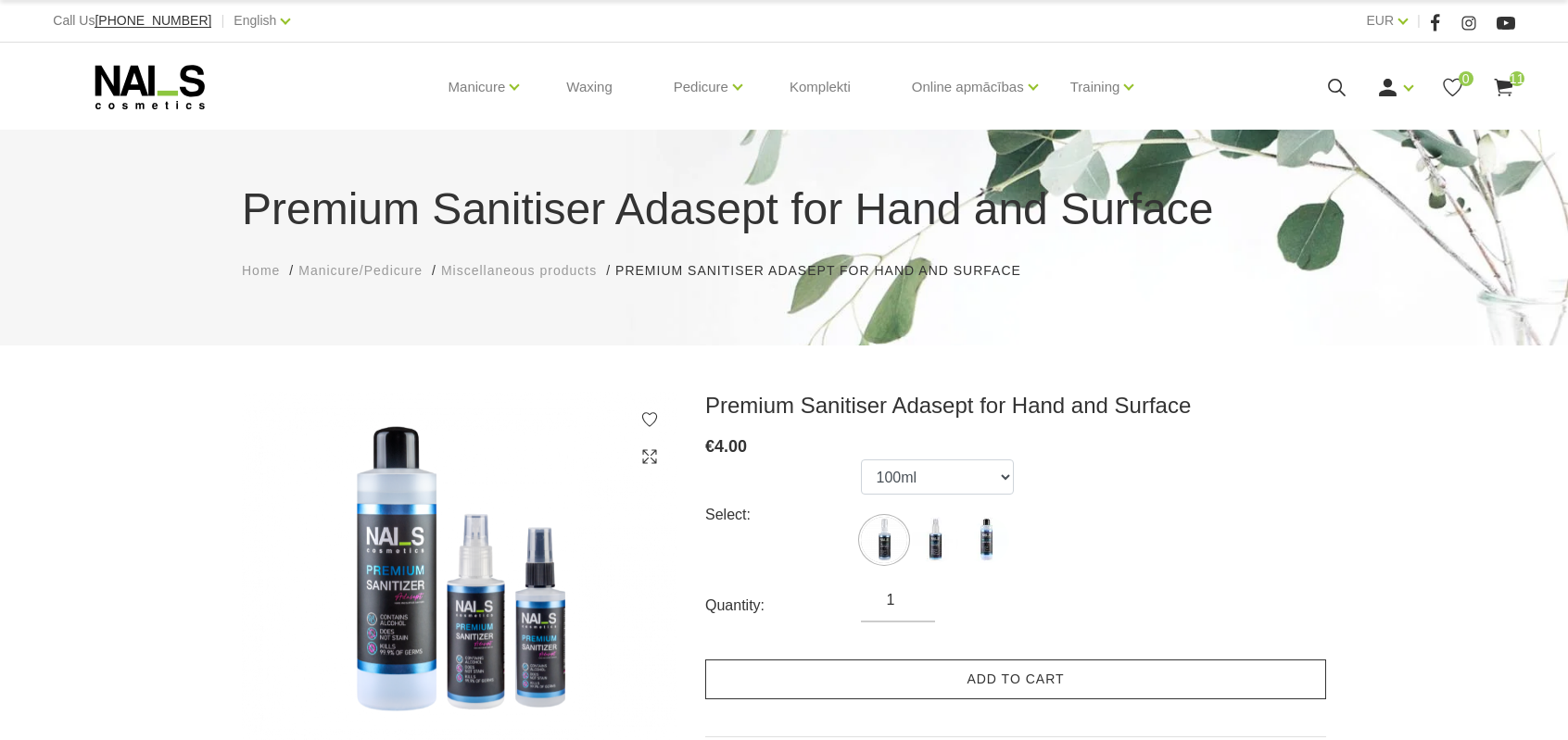
click at [988, 676] on link "Add to cart" at bounding box center [1016, 680] width 621 height 40
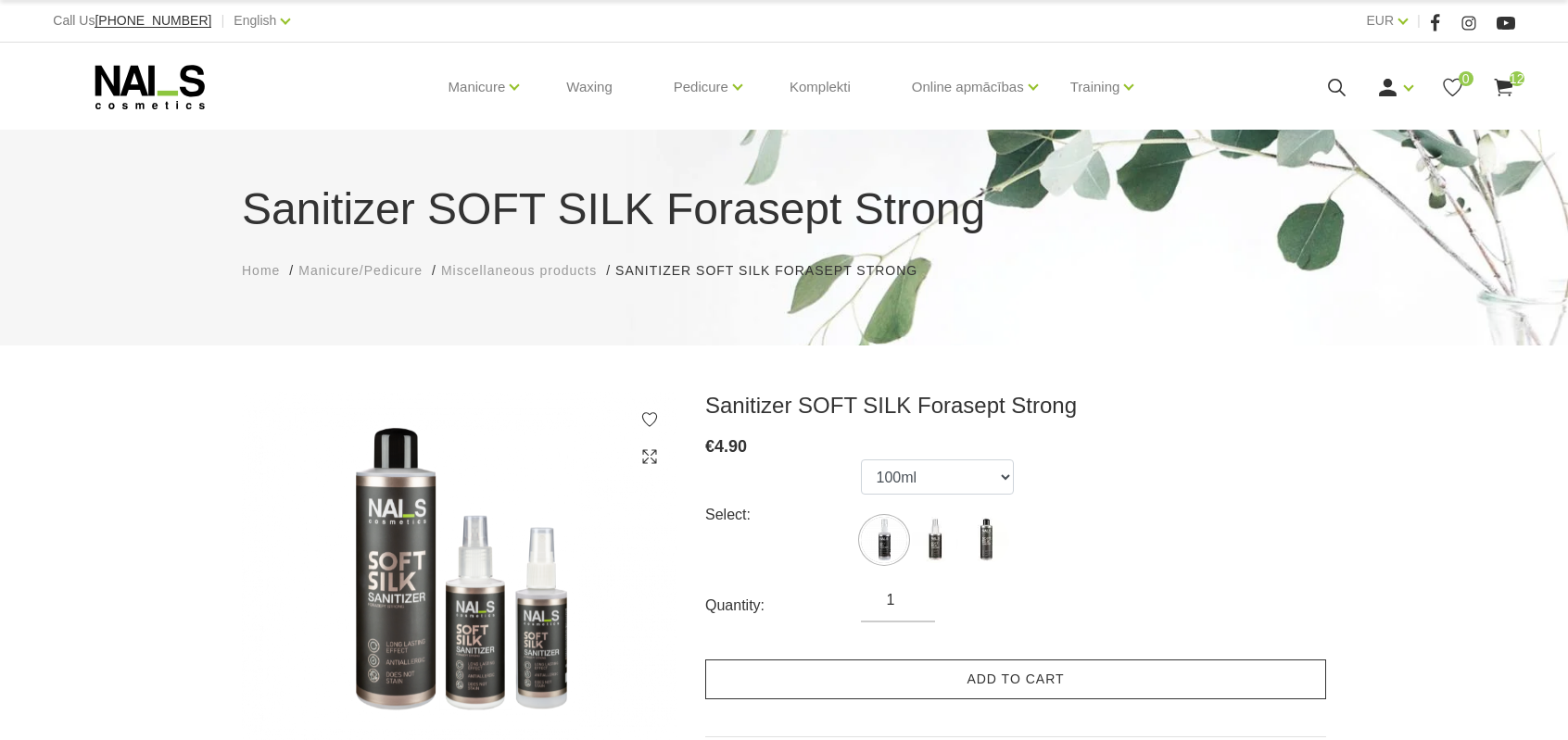
click at [1043, 686] on link "Add to cart" at bounding box center [1016, 680] width 621 height 40
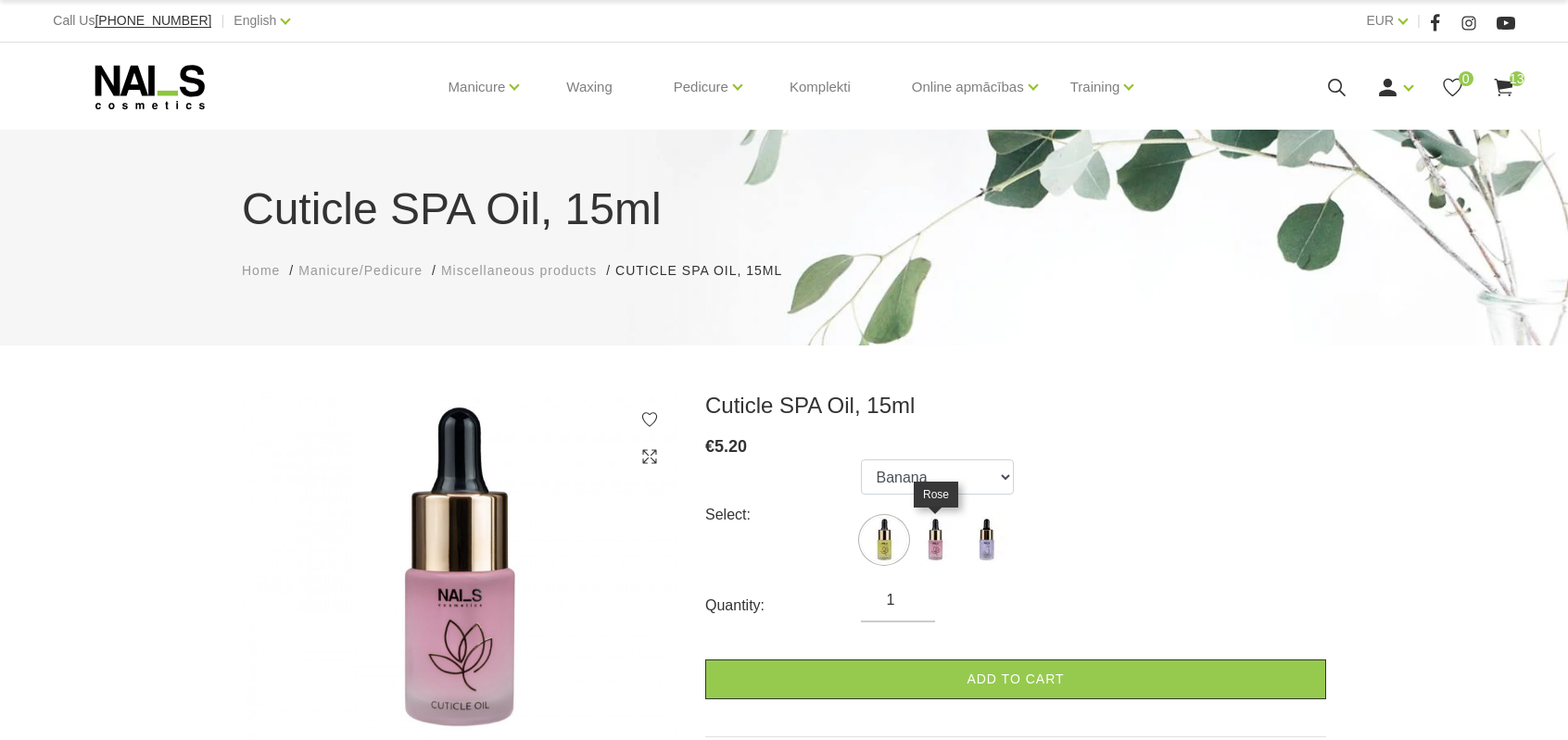
click at [931, 544] on img at bounding box center [935, 540] width 46 height 46
select select "6047"
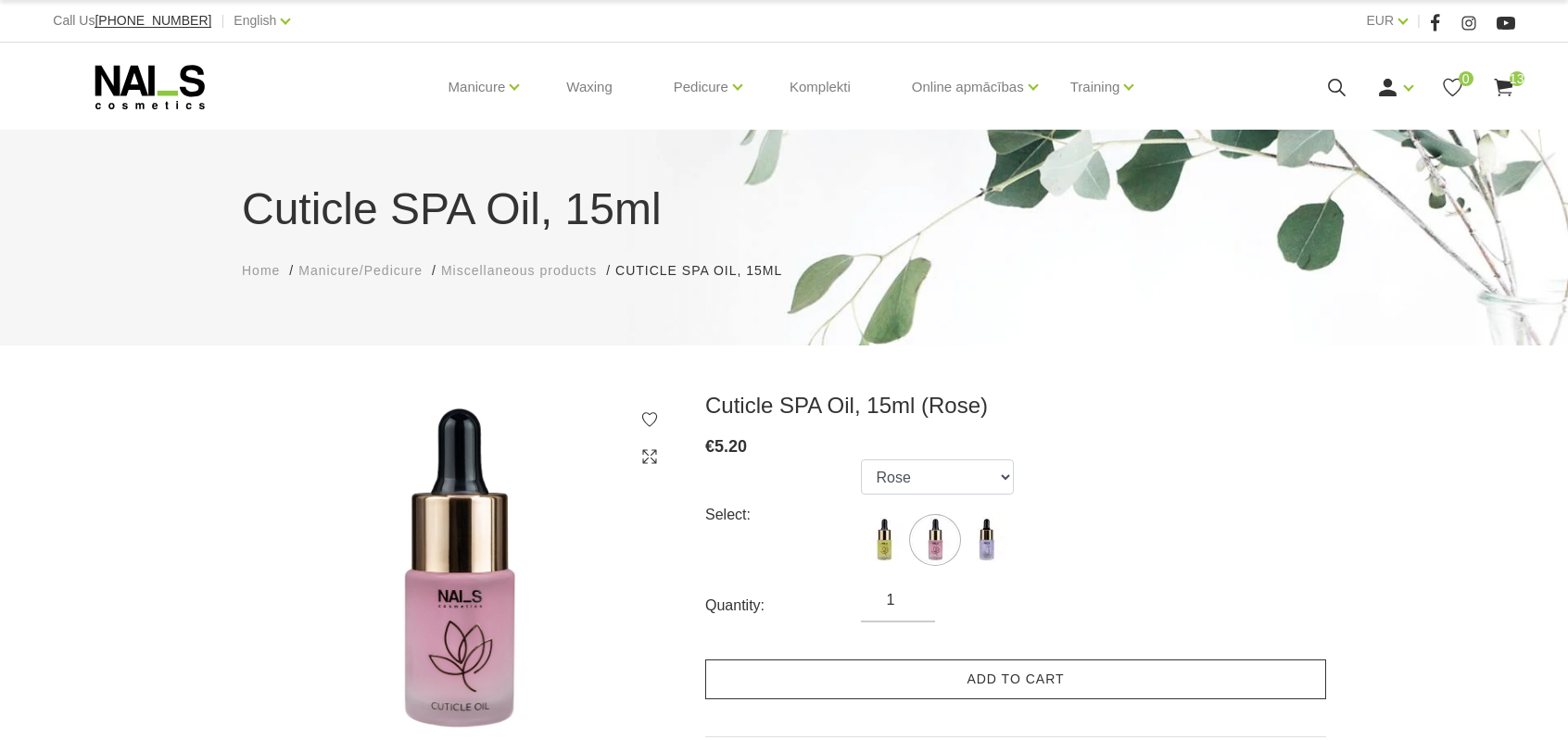
click at [953, 691] on link "Add to cart" at bounding box center [1016, 680] width 621 height 40
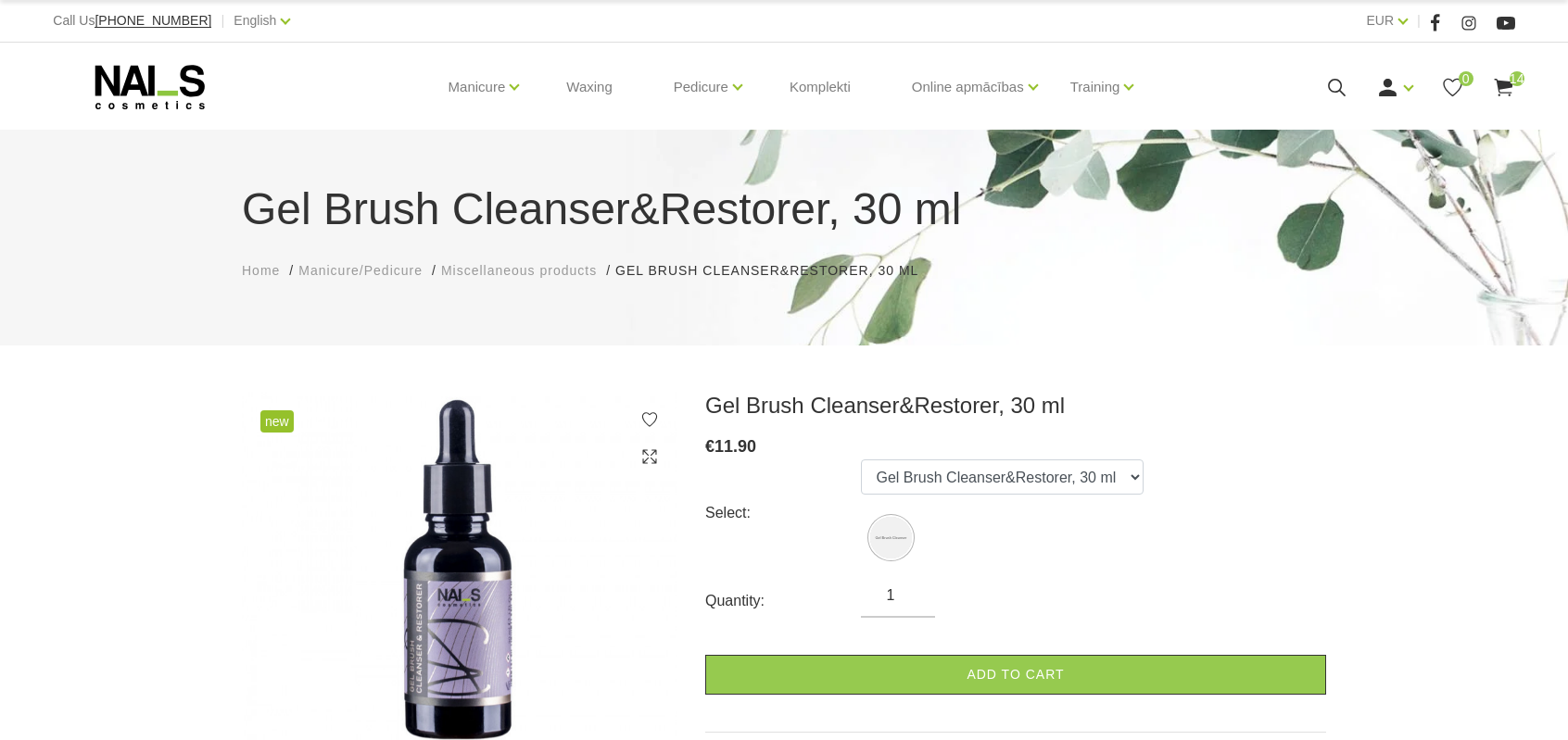
click at [919, 640] on form "Select: Gel Brush Cleanser&Restorer, 30 ml Quantity: 1 Add to cart" at bounding box center [1016, 578] width 621 height 235
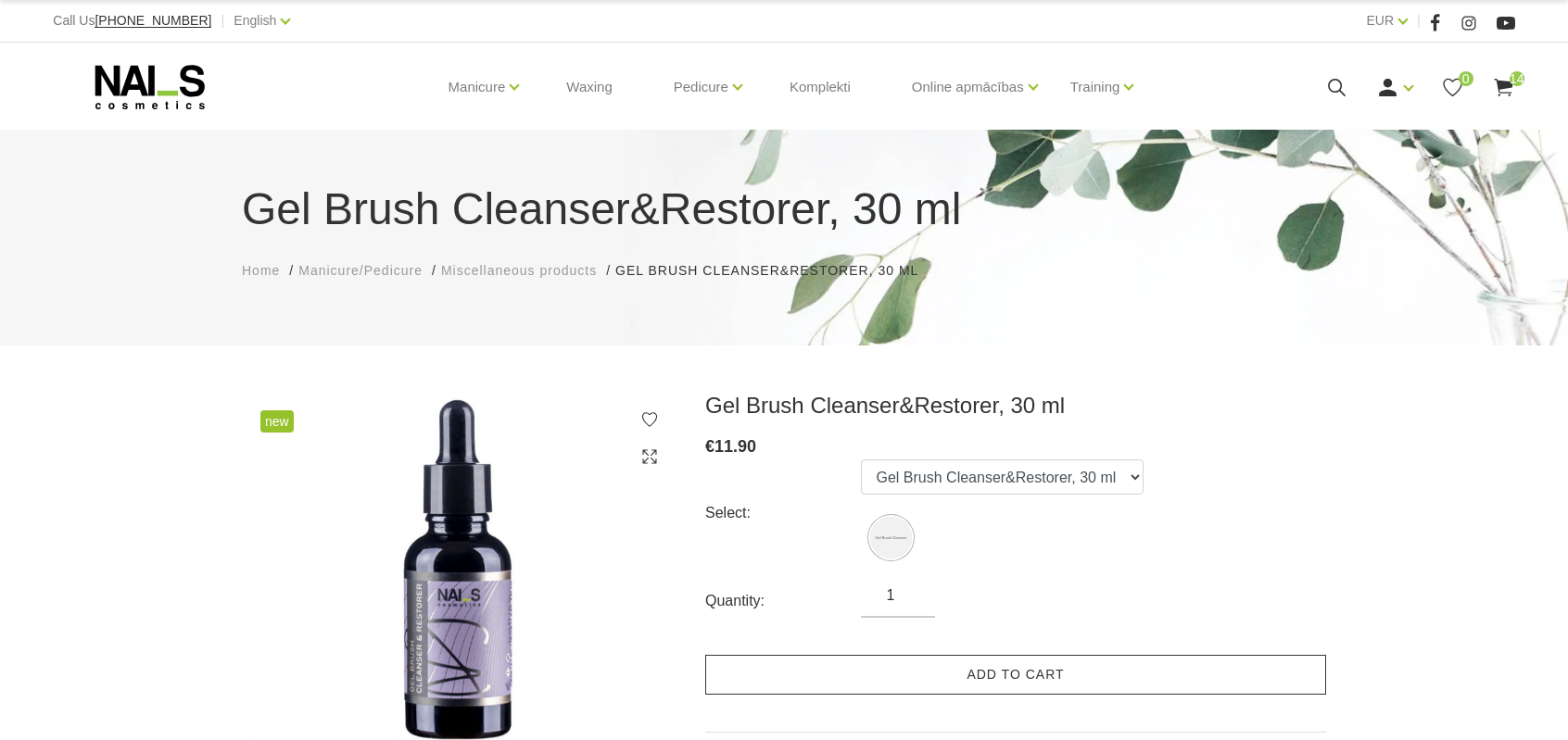
click at [862, 674] on link "Add to cart" at bounding box center [1016, 675] width 621 height 40
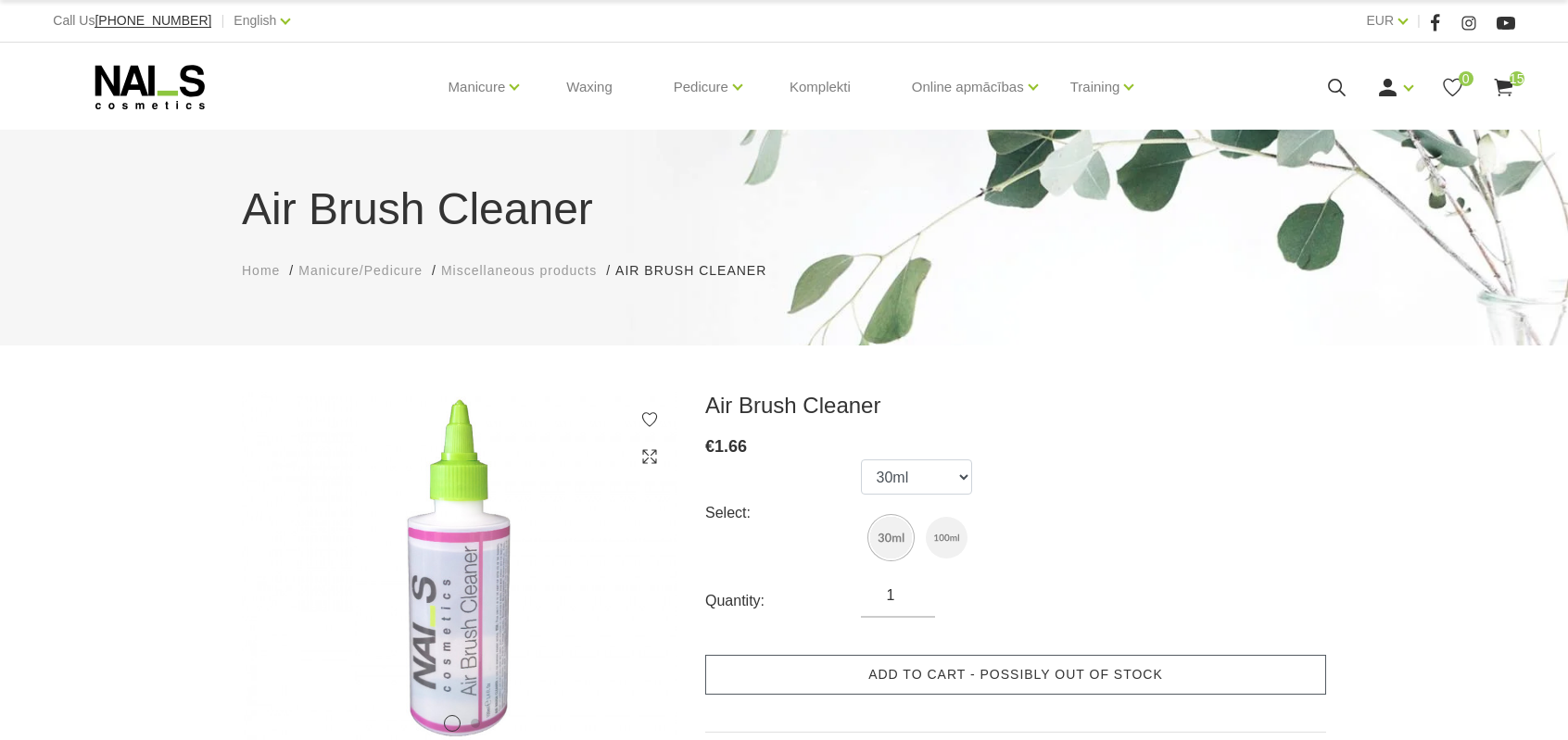
click at [839, 670] on link "Add to cart - possibly out of stock" at bounding box center [1016, 675] width 621 height 40
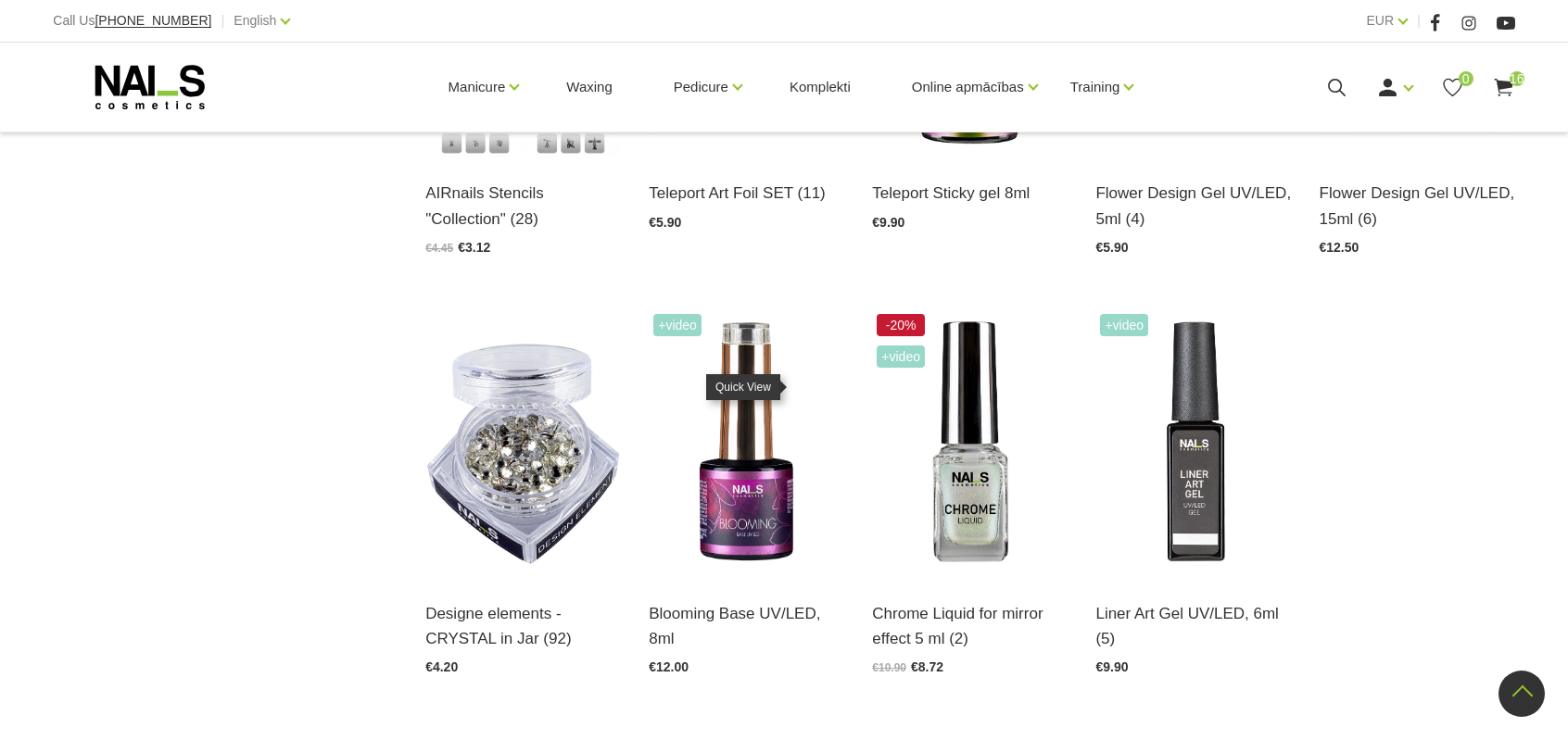
scroll to position [1483, 0]
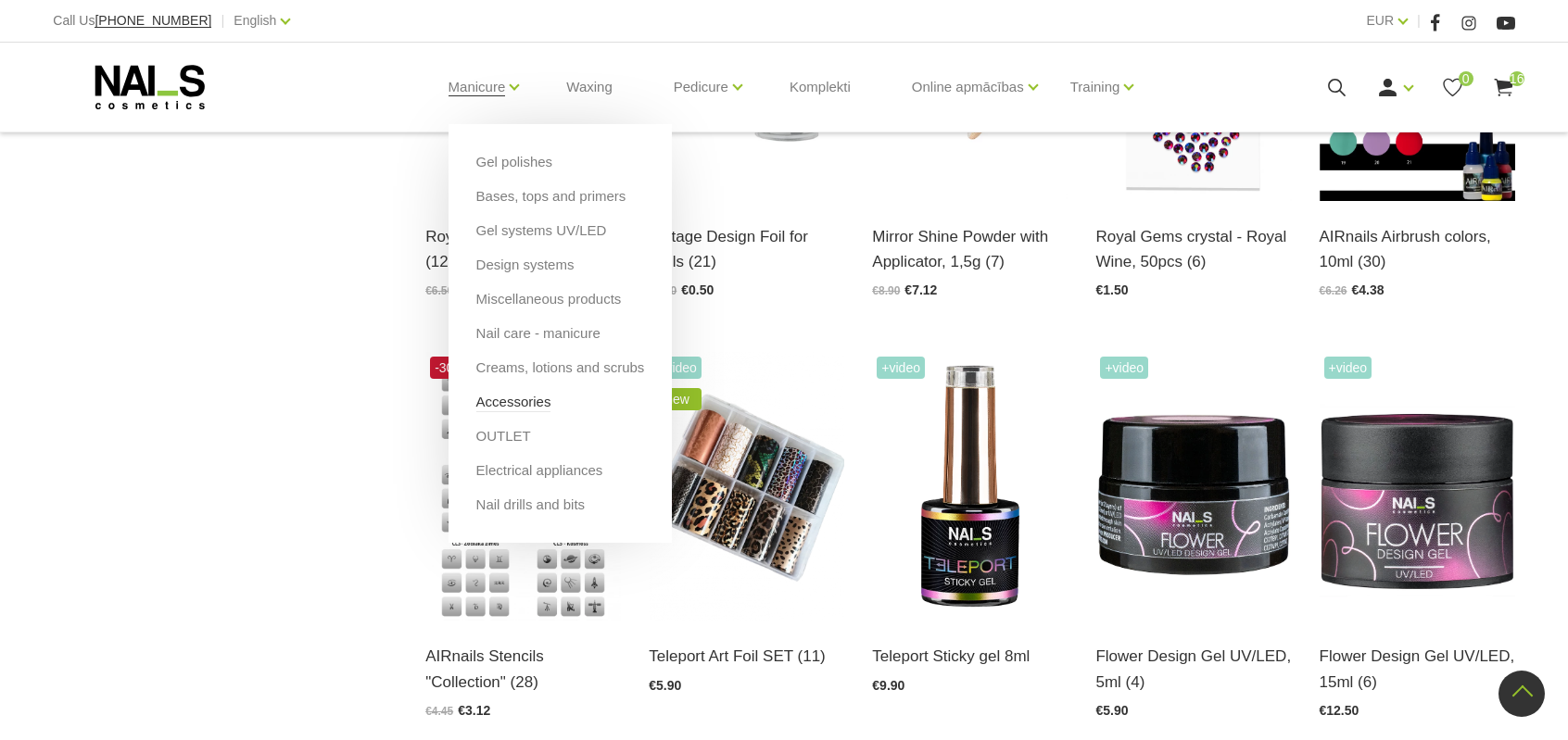
click at [532, 403] on link "Accessories" at bounding box center [513, 402] width 75 height 21
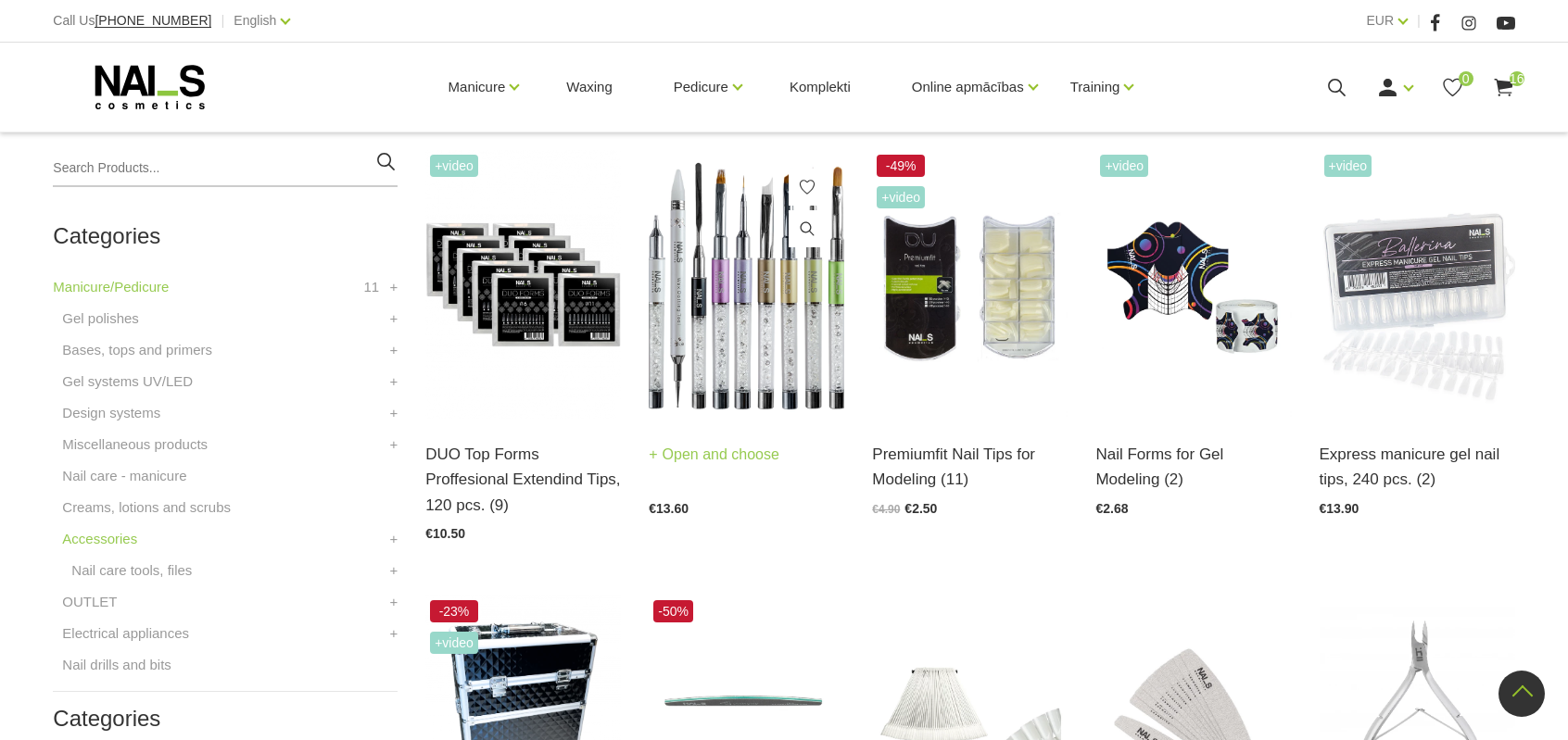
scroll to position [463, 0]
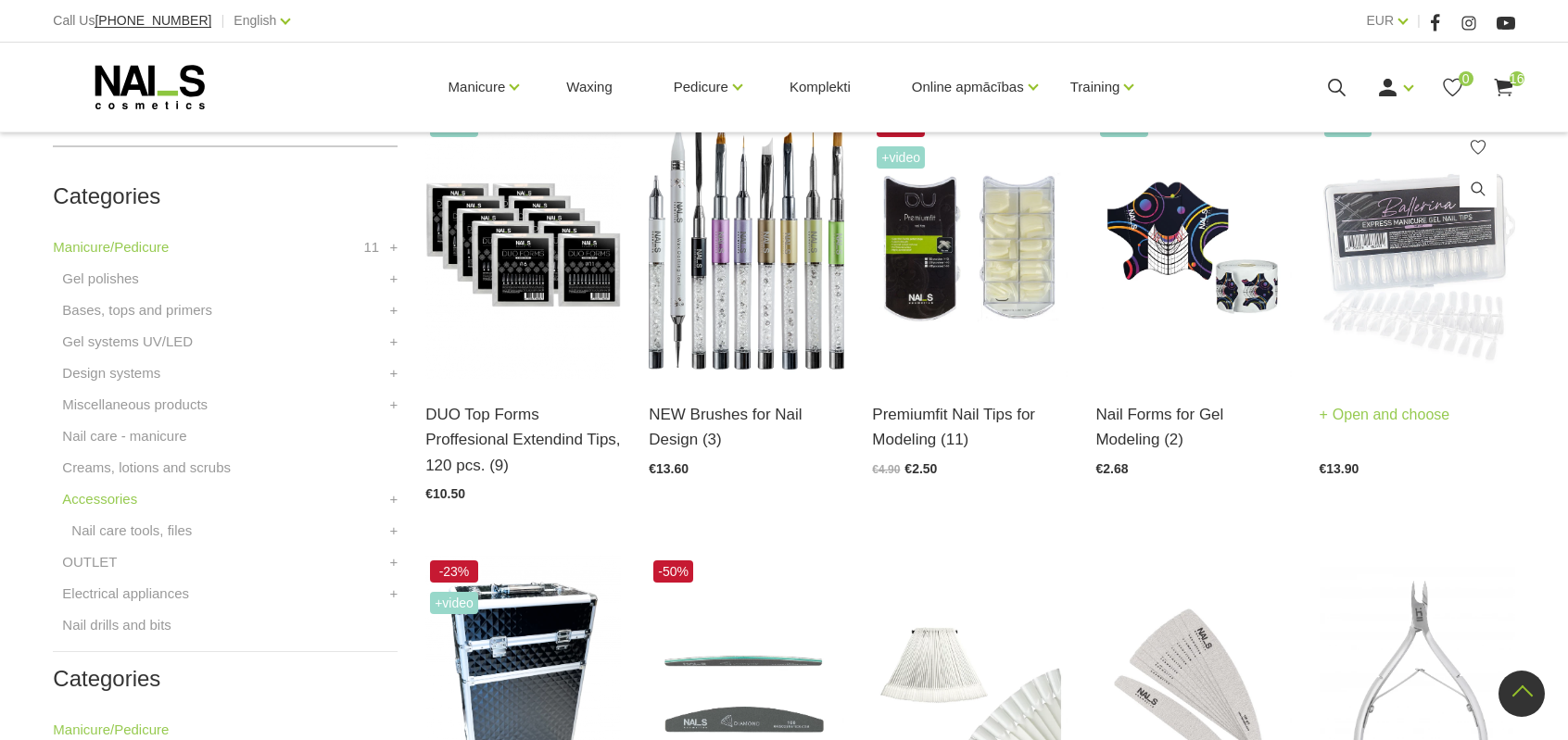
click at [1437, 305] on img at bounding box center [1418, 244] width 196 height 269
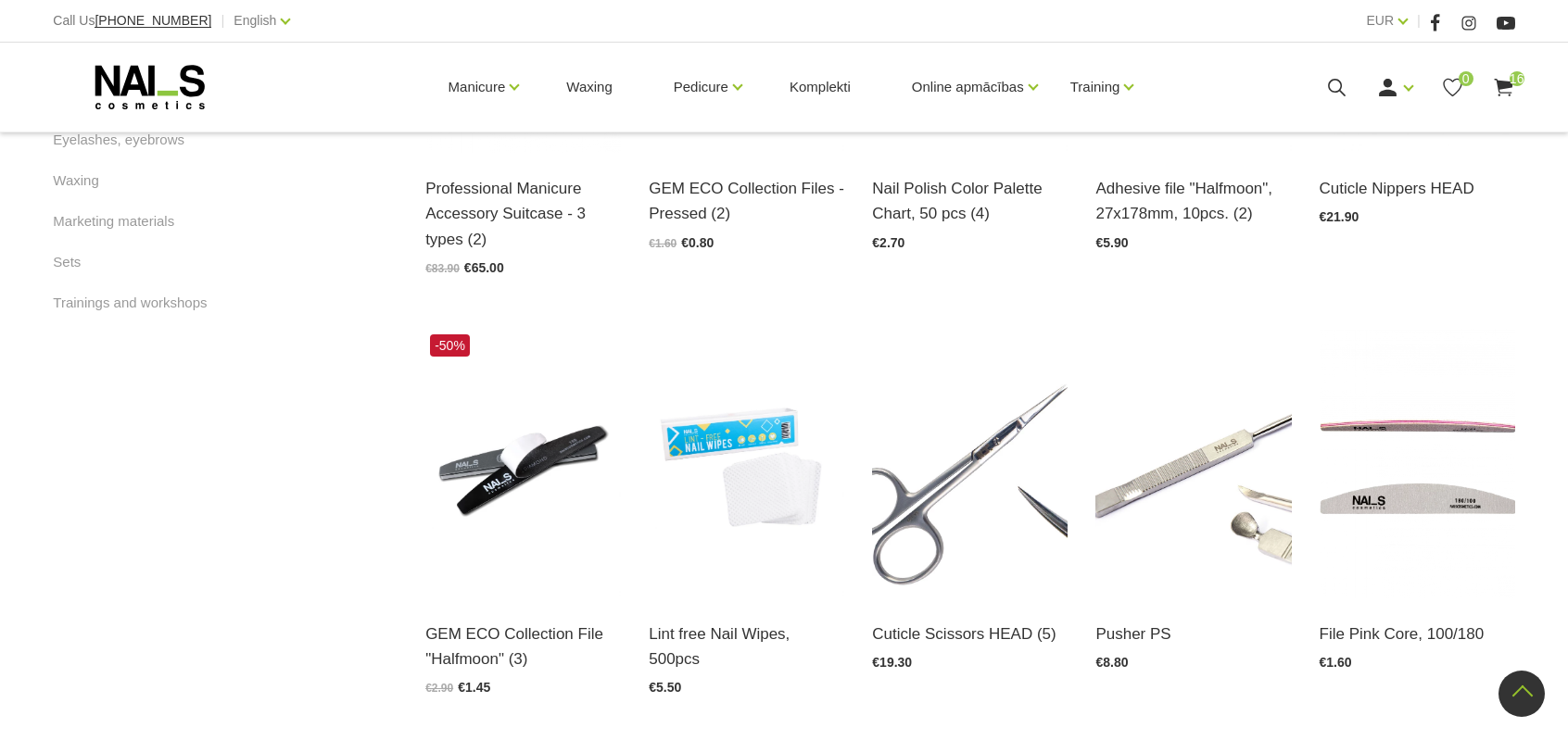
scroll to position [1205, 0]
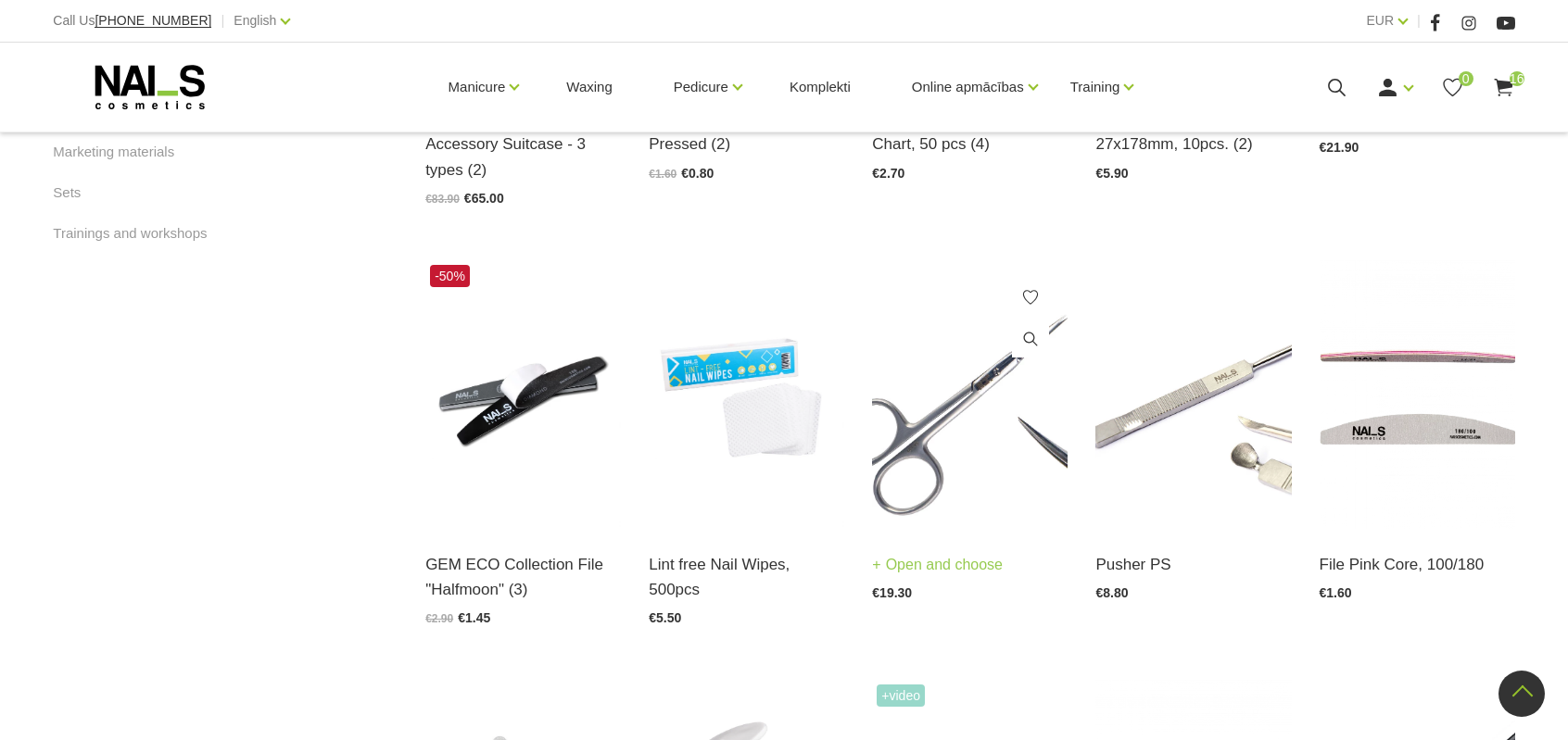
click at [938, 436] on img at bounding box center [969, 395] width 196 height 269
click at [793, 451] on img at bounding box center [747, 395] width 196 height 269
click at [1506, 84] on use at bounding box center [1503, 88] width 19 height 18
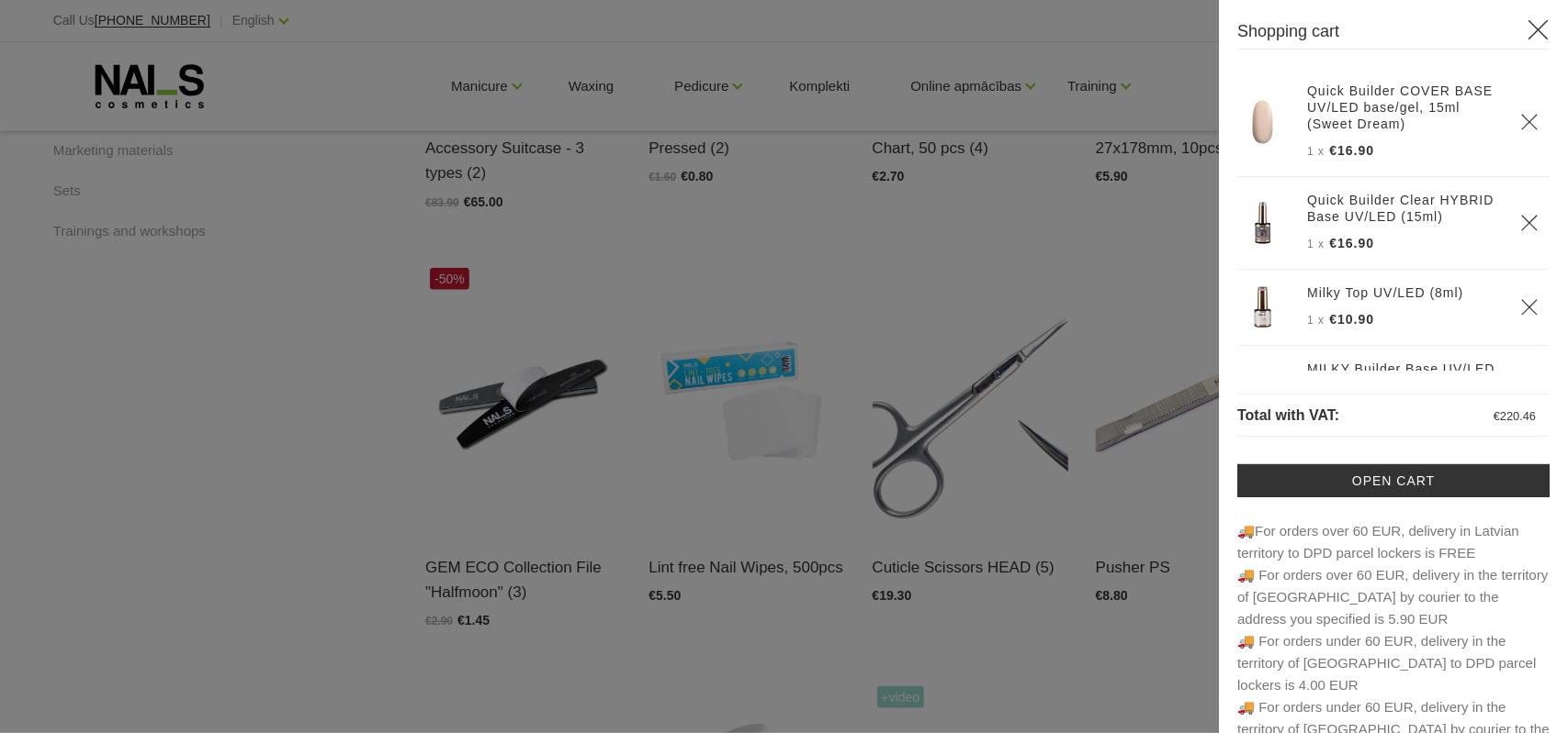
click at [735, 277] on div at bounding box center [784, 366] width 1568 height 733
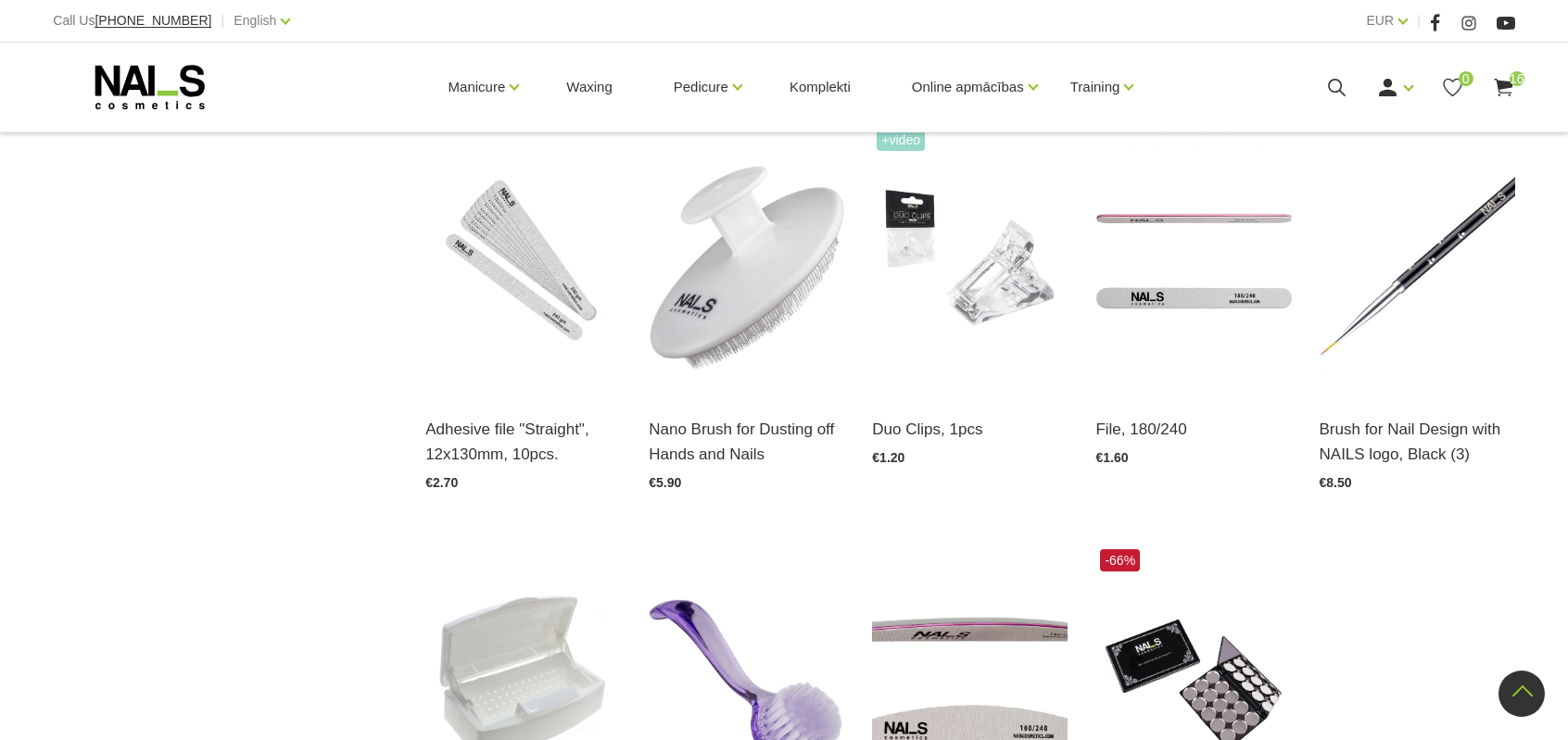
scroll to position [1853, 0]
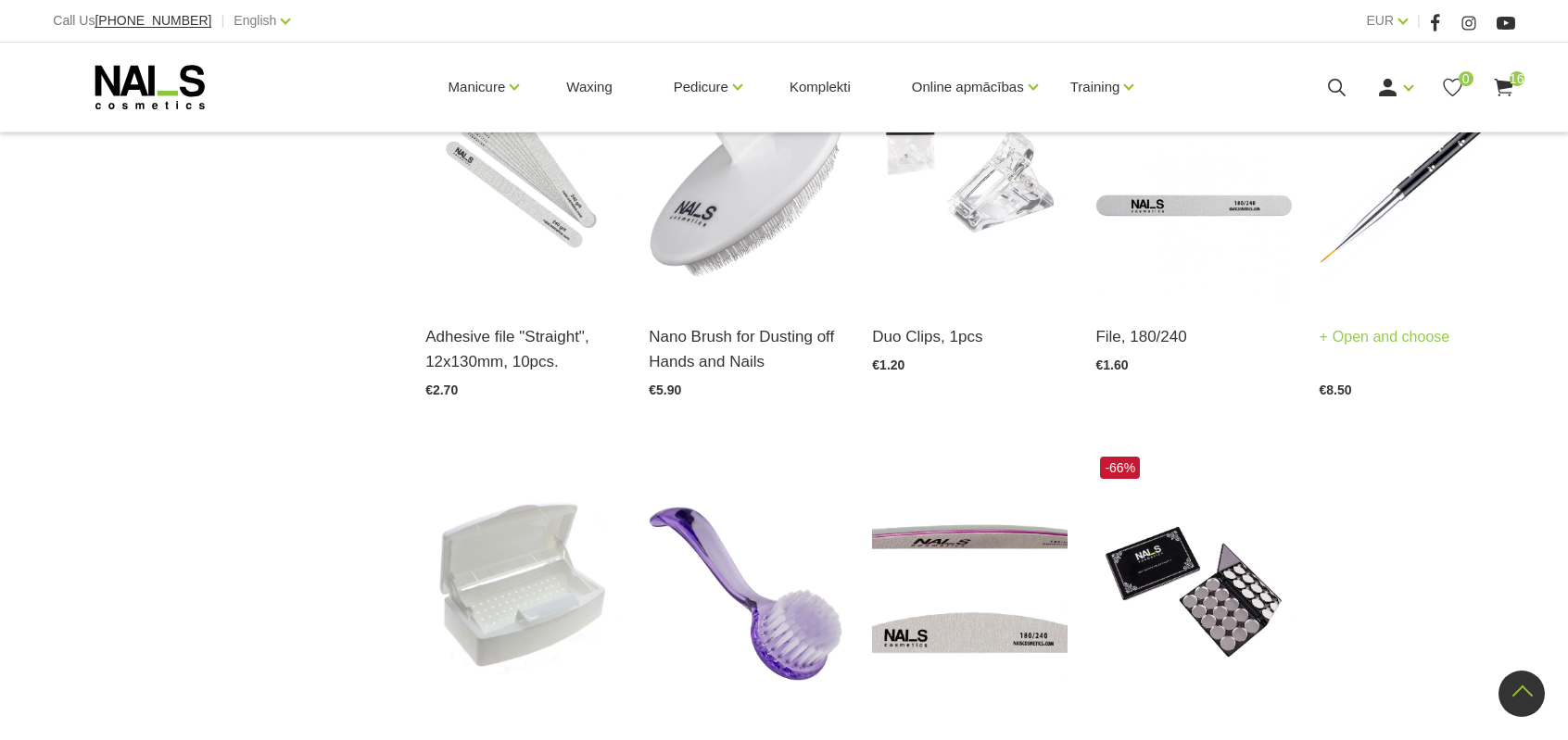
click at [1379, 231] on img at bounding box center [1418, 166] width 196 height 269
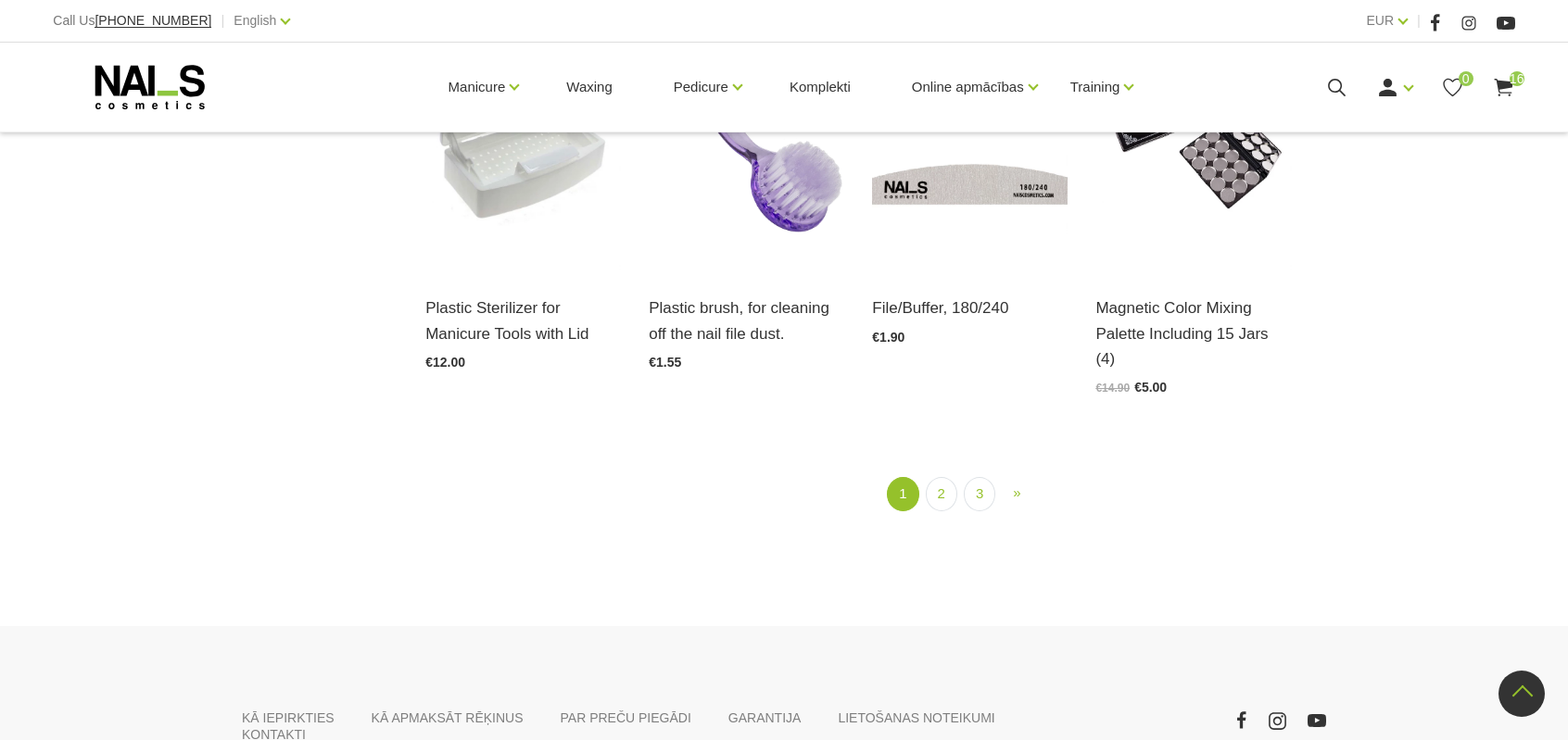
scroll to position [2317, 0]
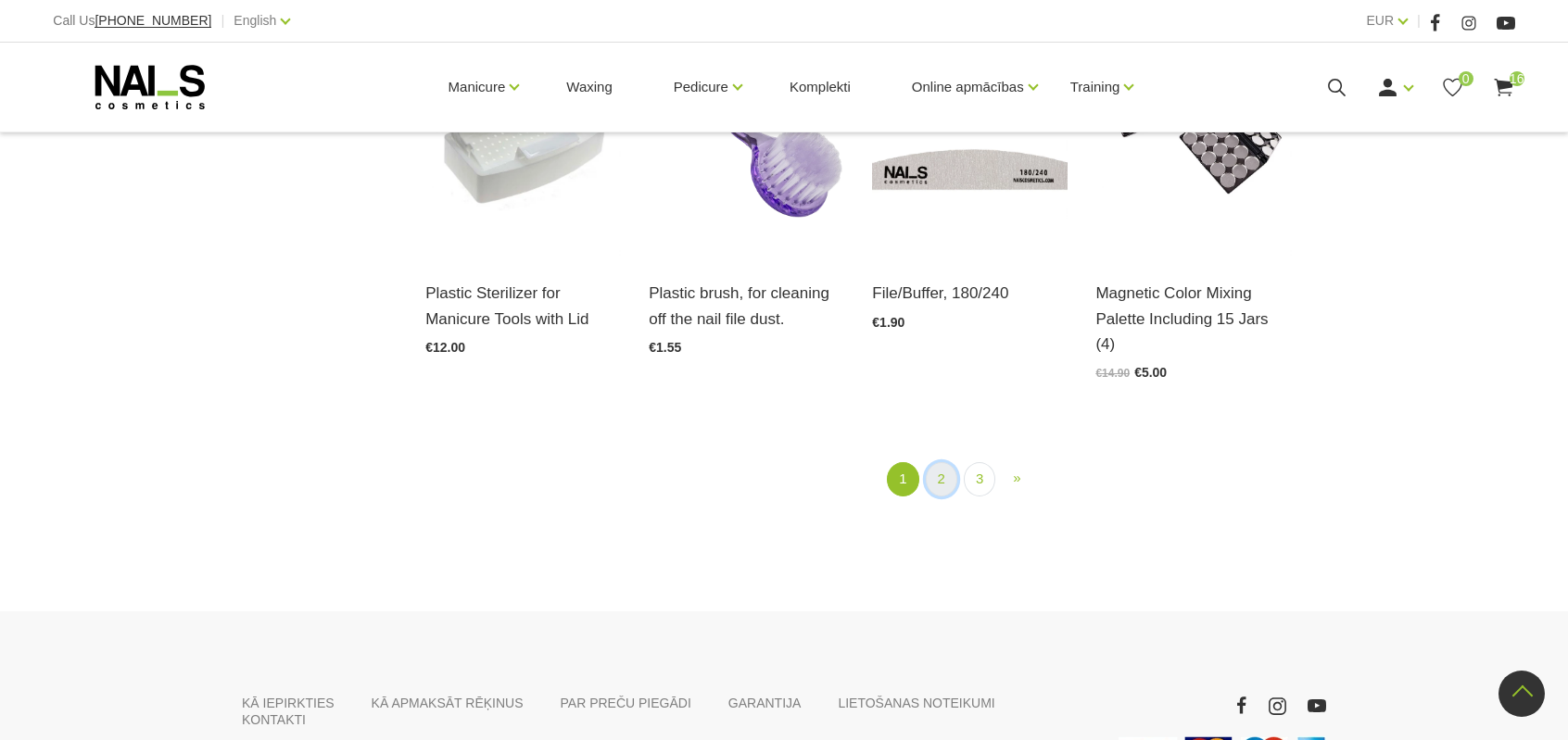
click at [949, 464] on link "2" at bounding box center [942, 479] width 32 height 35
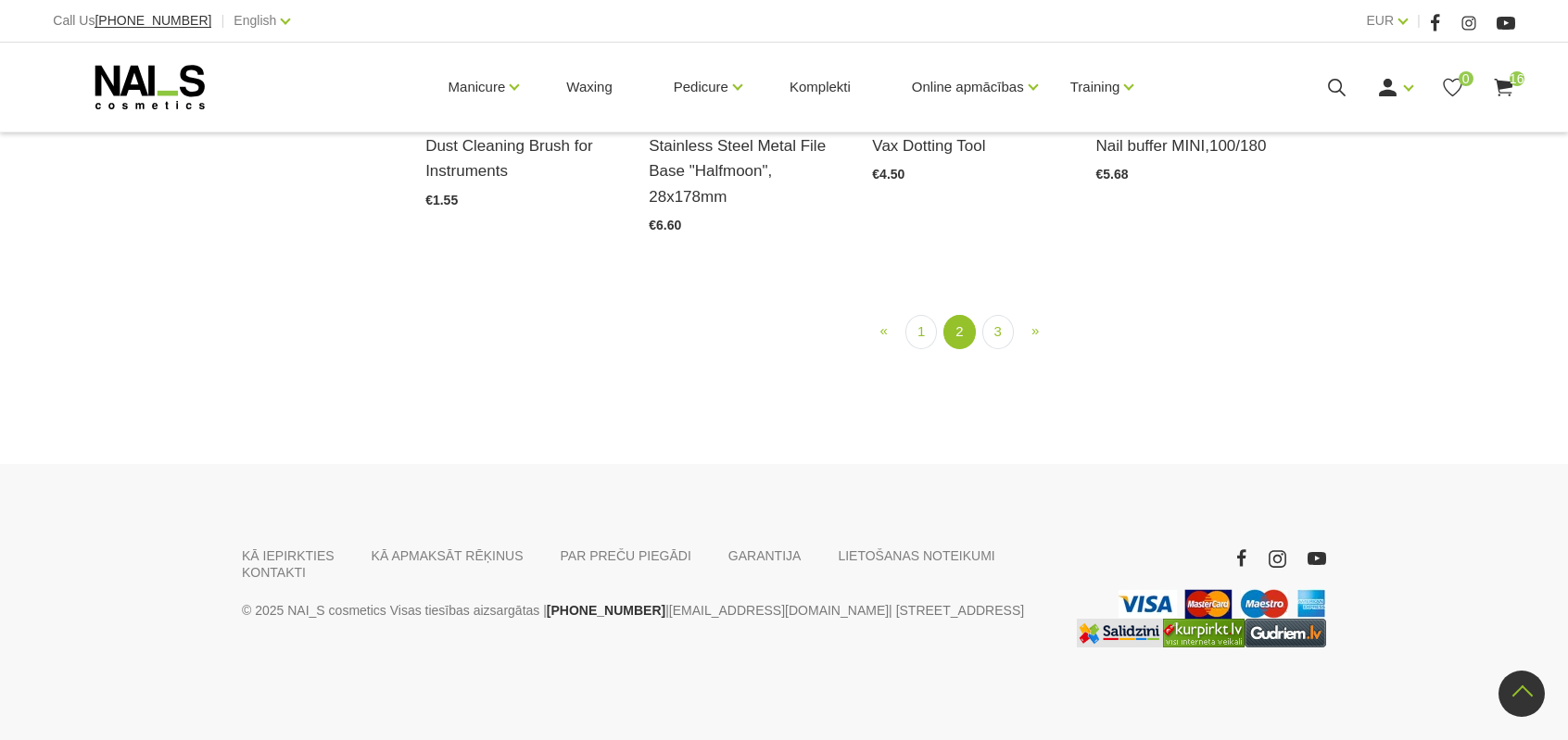
scroll to position [2232, 0]
click at [988, 349] on link "3" at bounding box center [998, 331] width 32 height 35
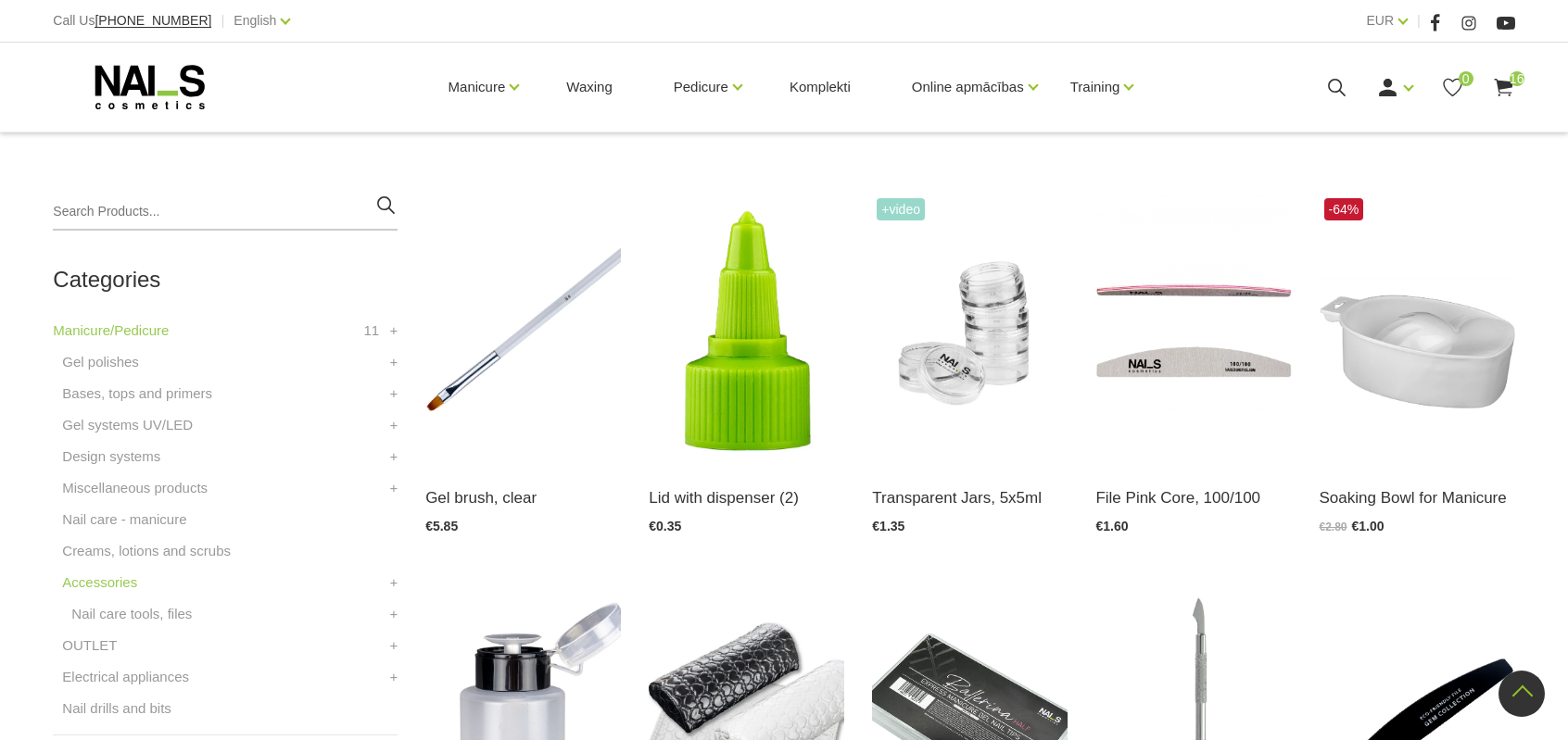
scroll to position [378, 0]
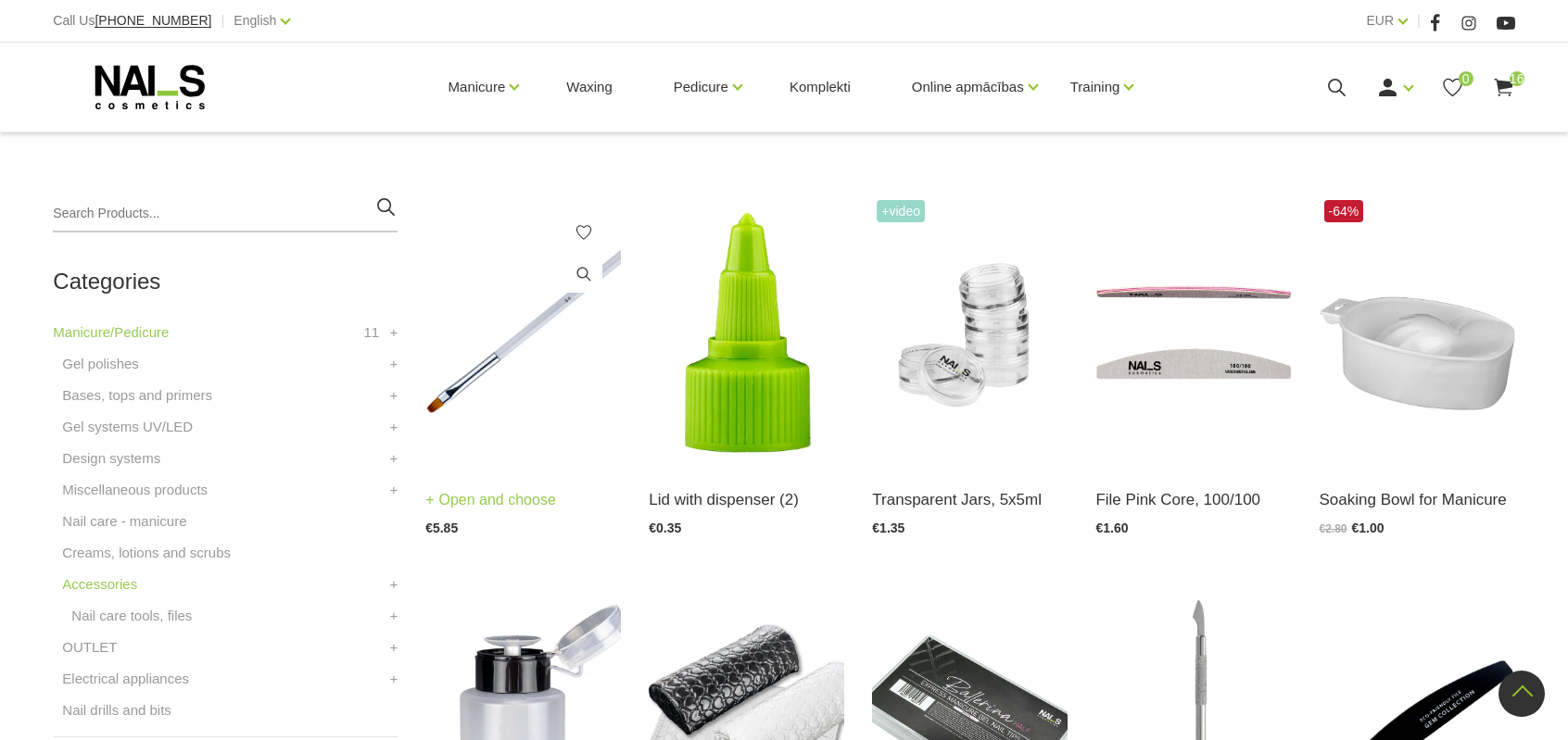
click at [551, 366] on img at bounding box center [523, 330] width 196 height 269
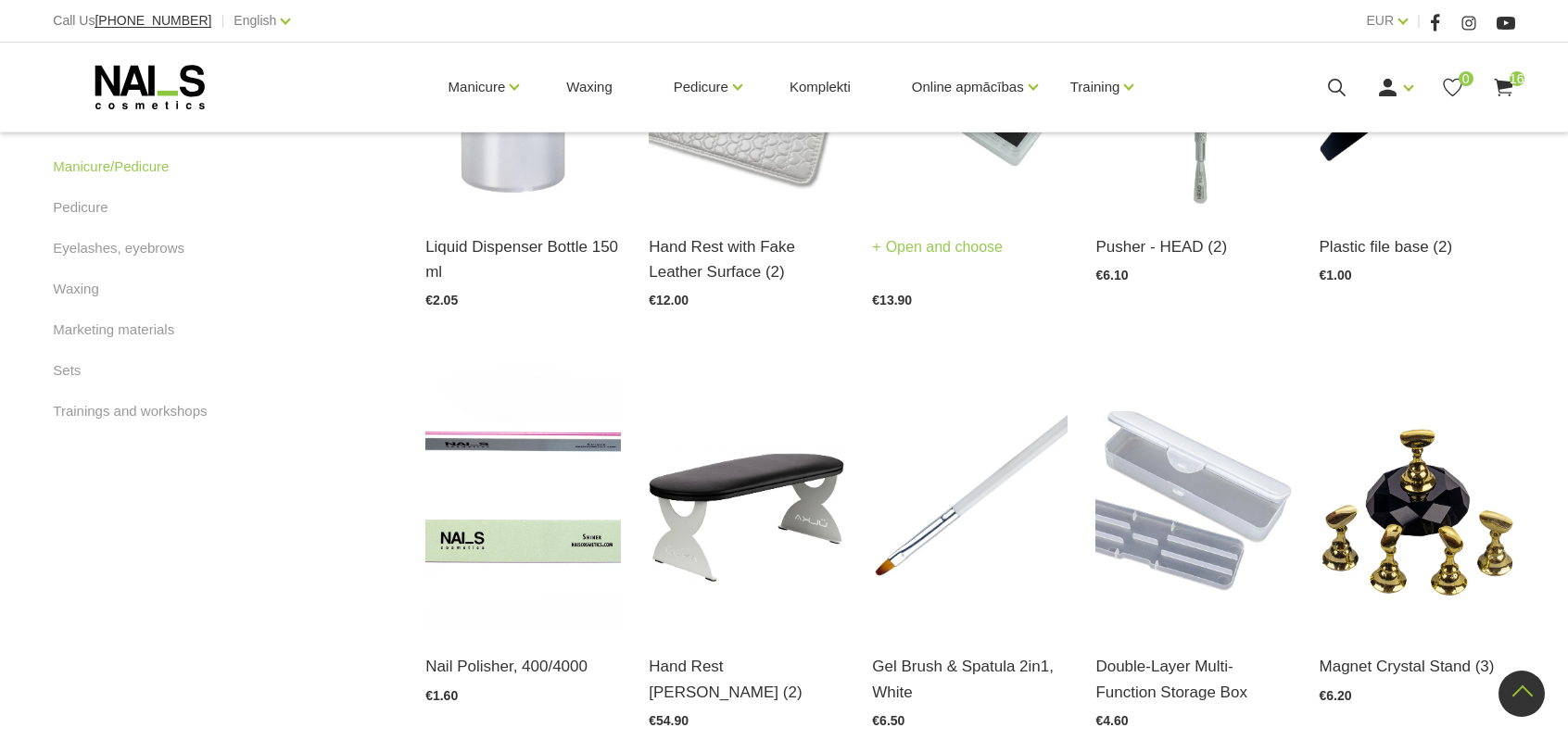
scroll to position [1120, 0]
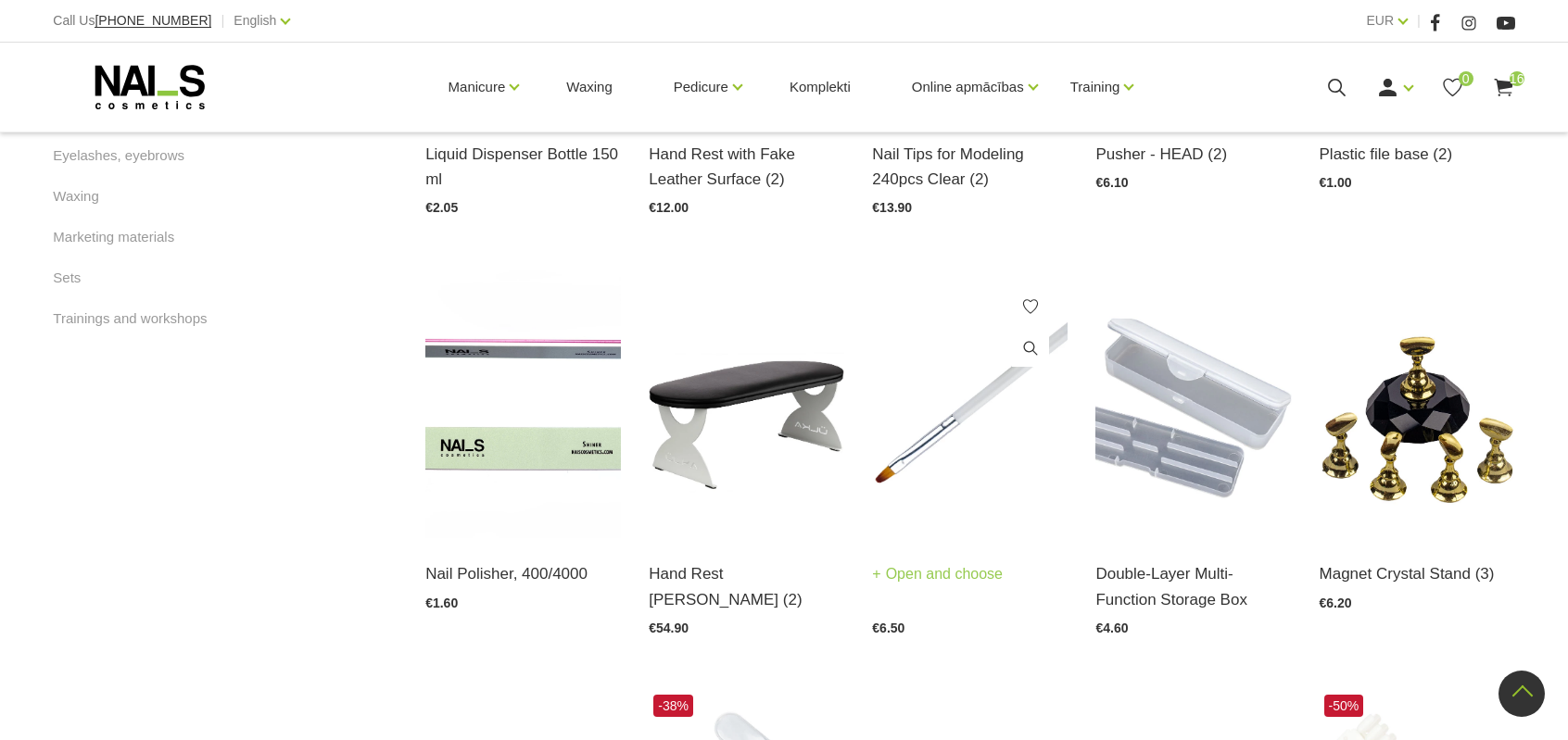
click at [962, 479] on img at bounding box center [969, 405] width 196 height 269
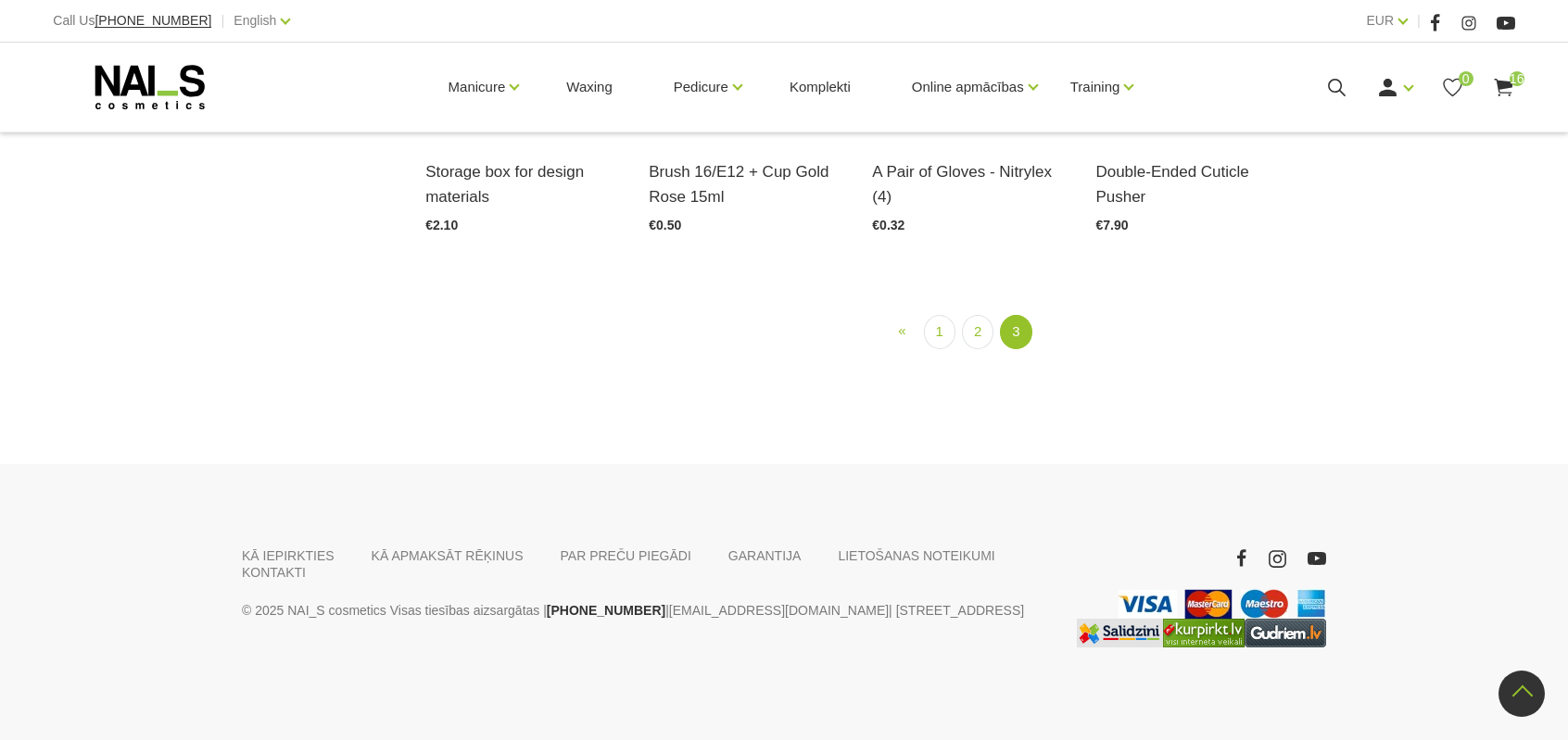
scroll to position [2232, 0]
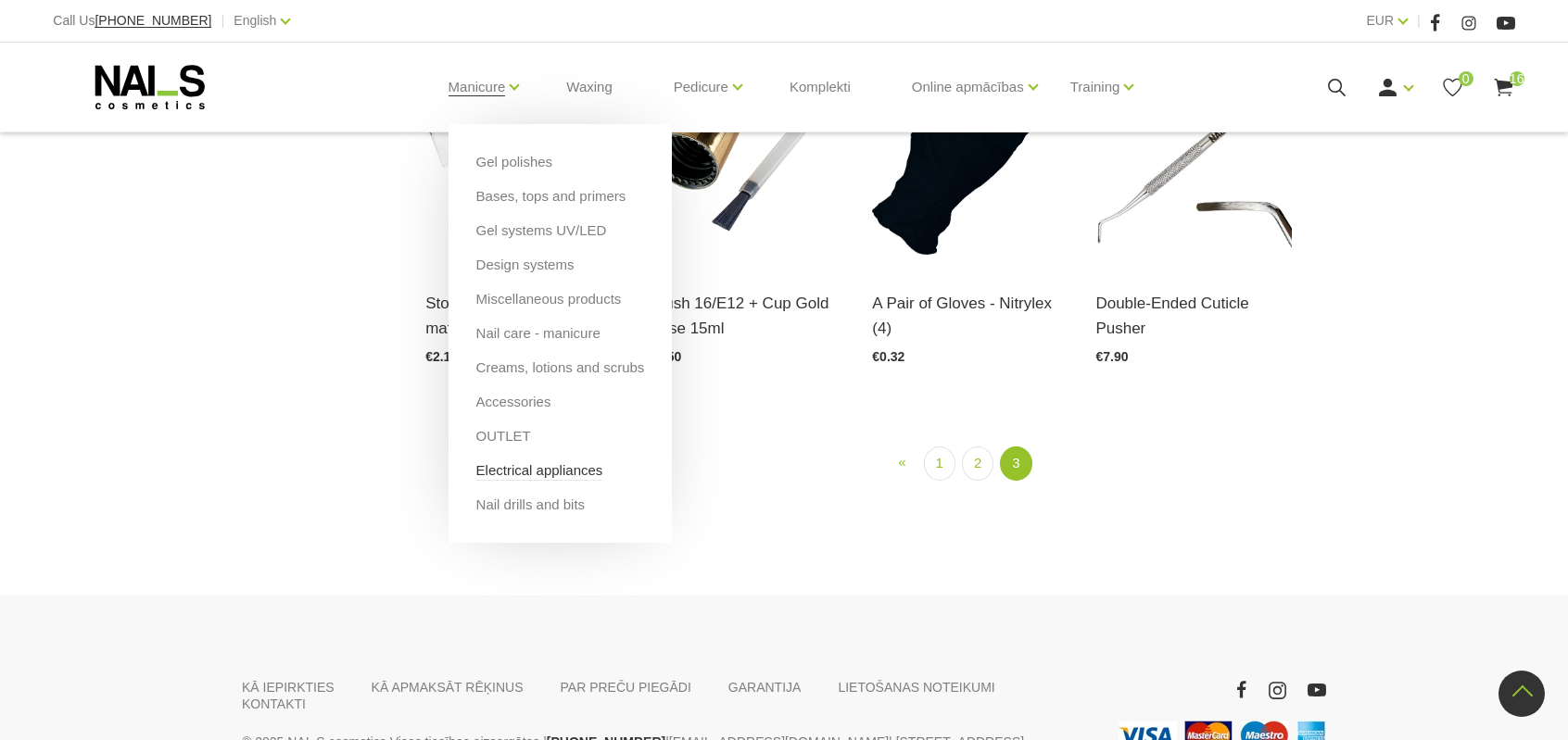
click at [523, 472] on link "Electrical appliances" at bounding box center [539, 471] width 127 height 21
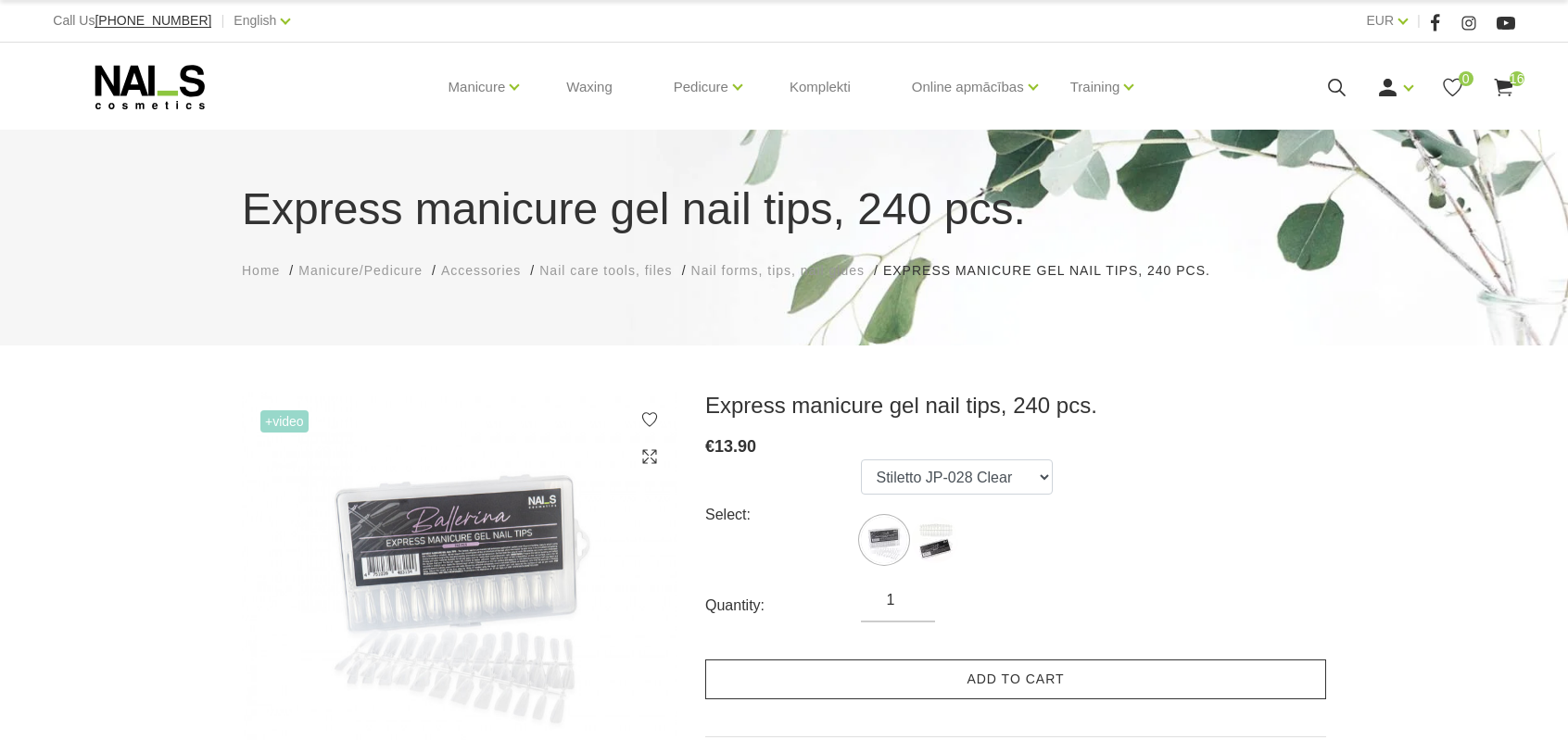
click at [860, 670] on link "Add to cart" at bounding box center [1016, 680] width 621 height 40
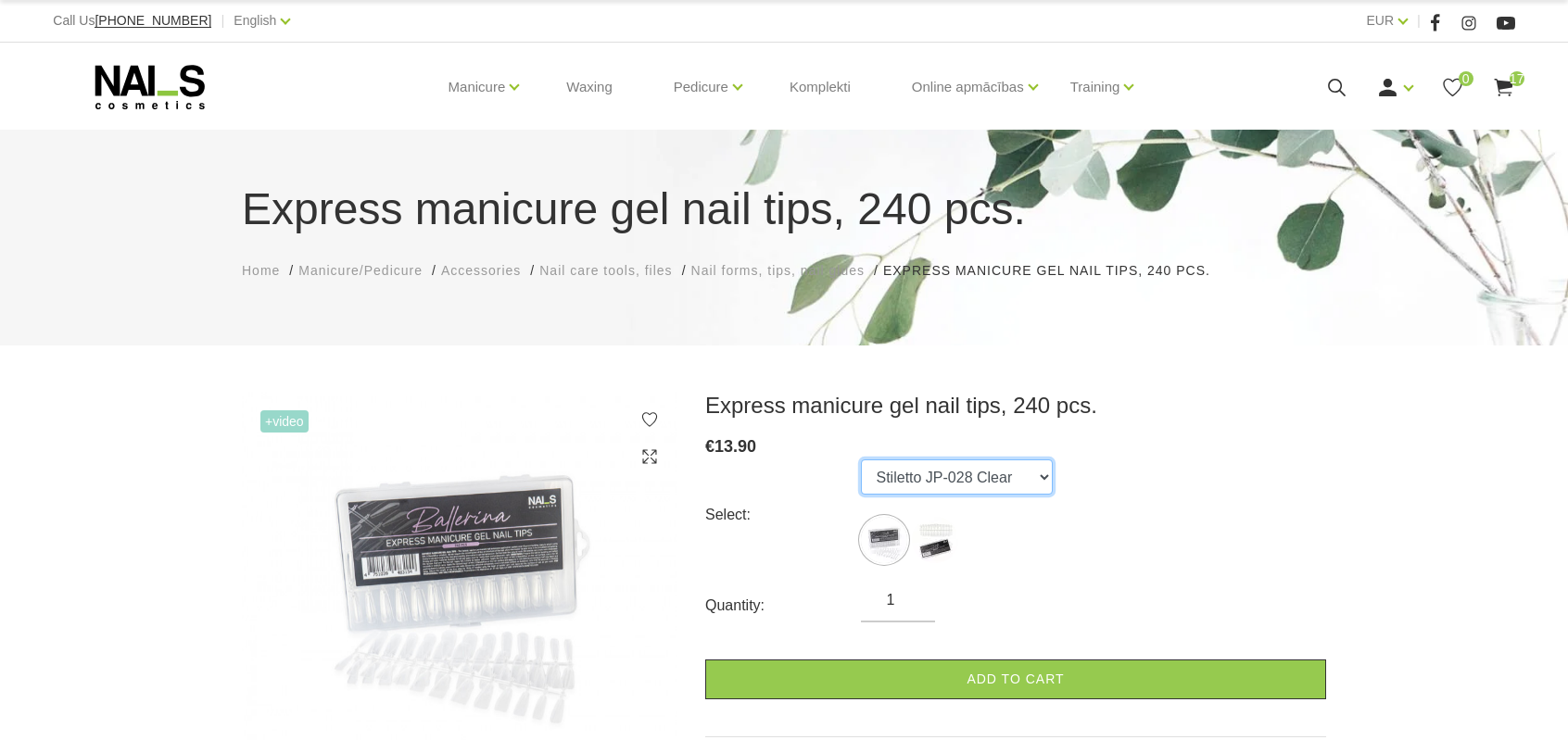
click at [979, 485] on select "Stiletto JP-028 Clear Stiletto JP-028 Natural" at bounding box center [957, 478] width 192 height 36
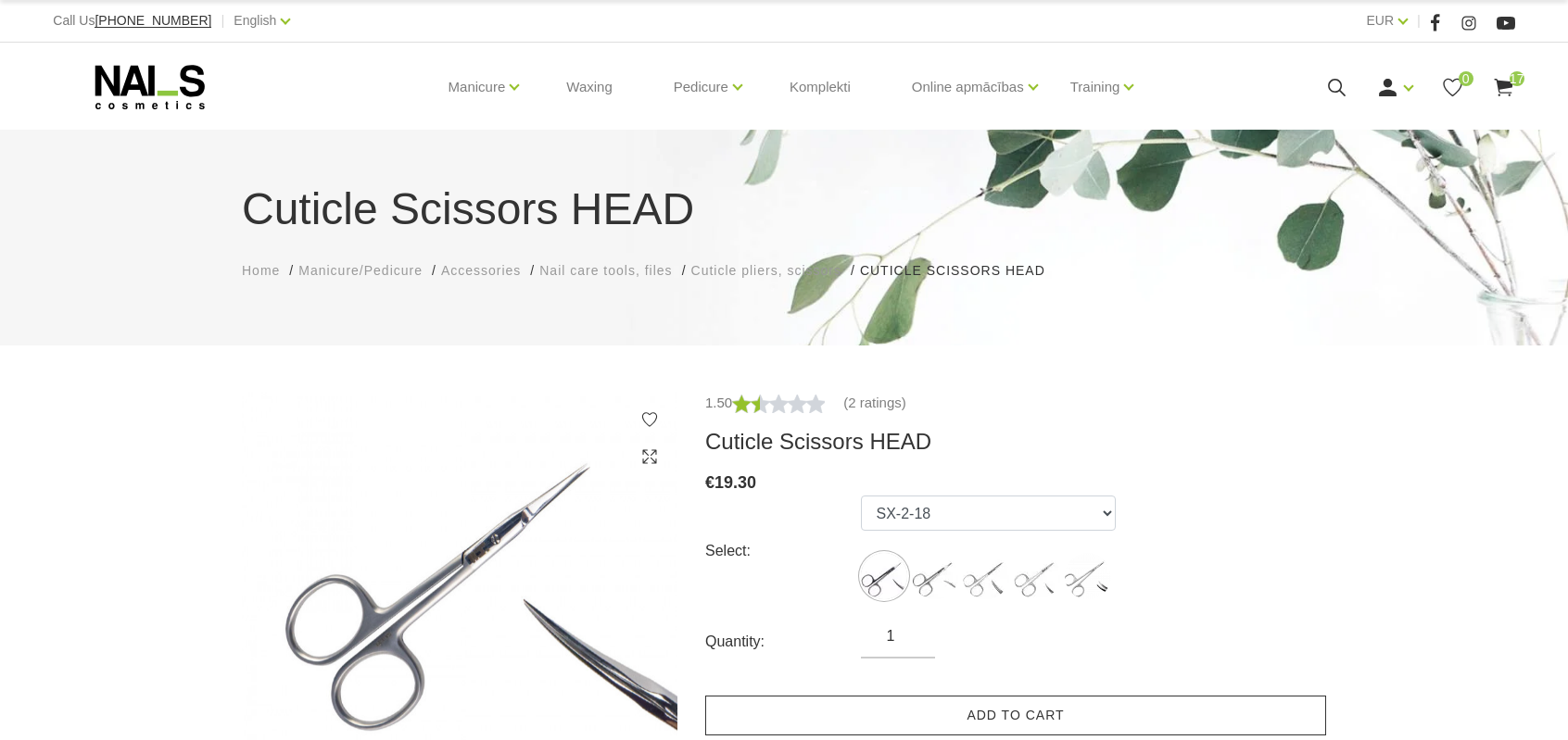
click at [963, 703] on link "Add to cart" at bounding box center [1016, 715] width 621 height 40
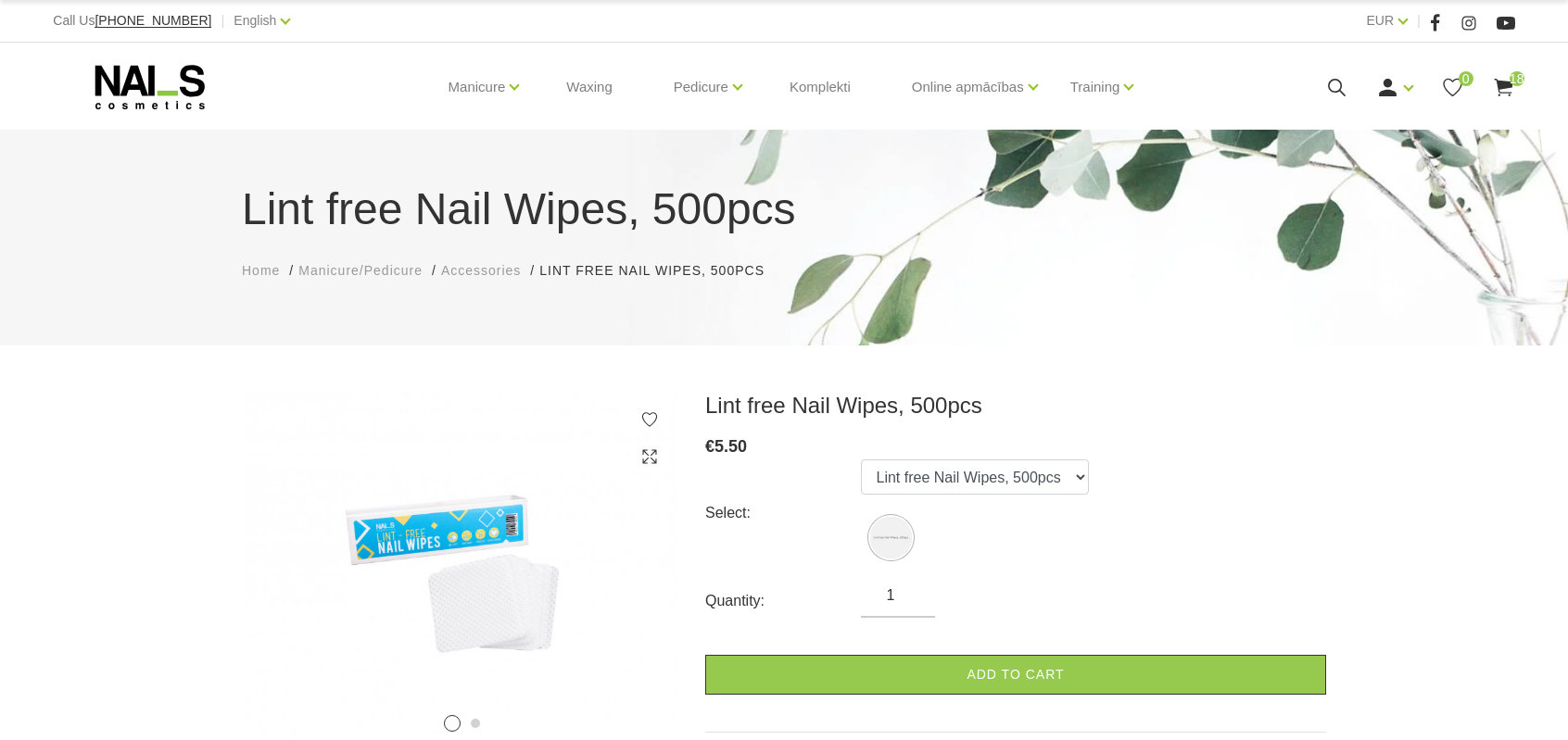
click at [899, 636] on form "Select: Lint free Nail Wipes, 500pcs Quantity: 1 Add to cart" at bounding box center [1016, 578] width 621 height 235
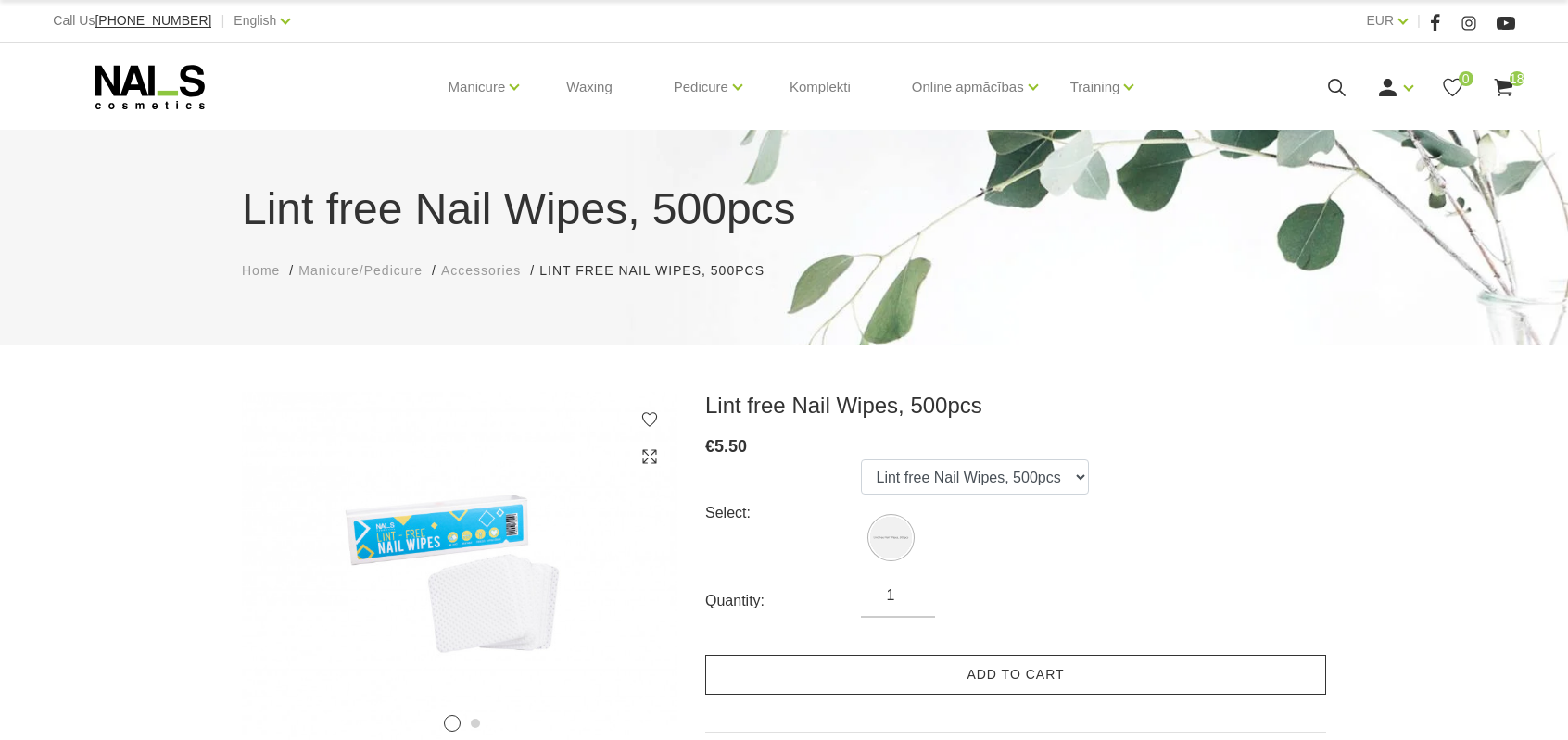
click at [896, 676] on link "Add to cart" at bounding box center [1016, 675] width 621 height 40
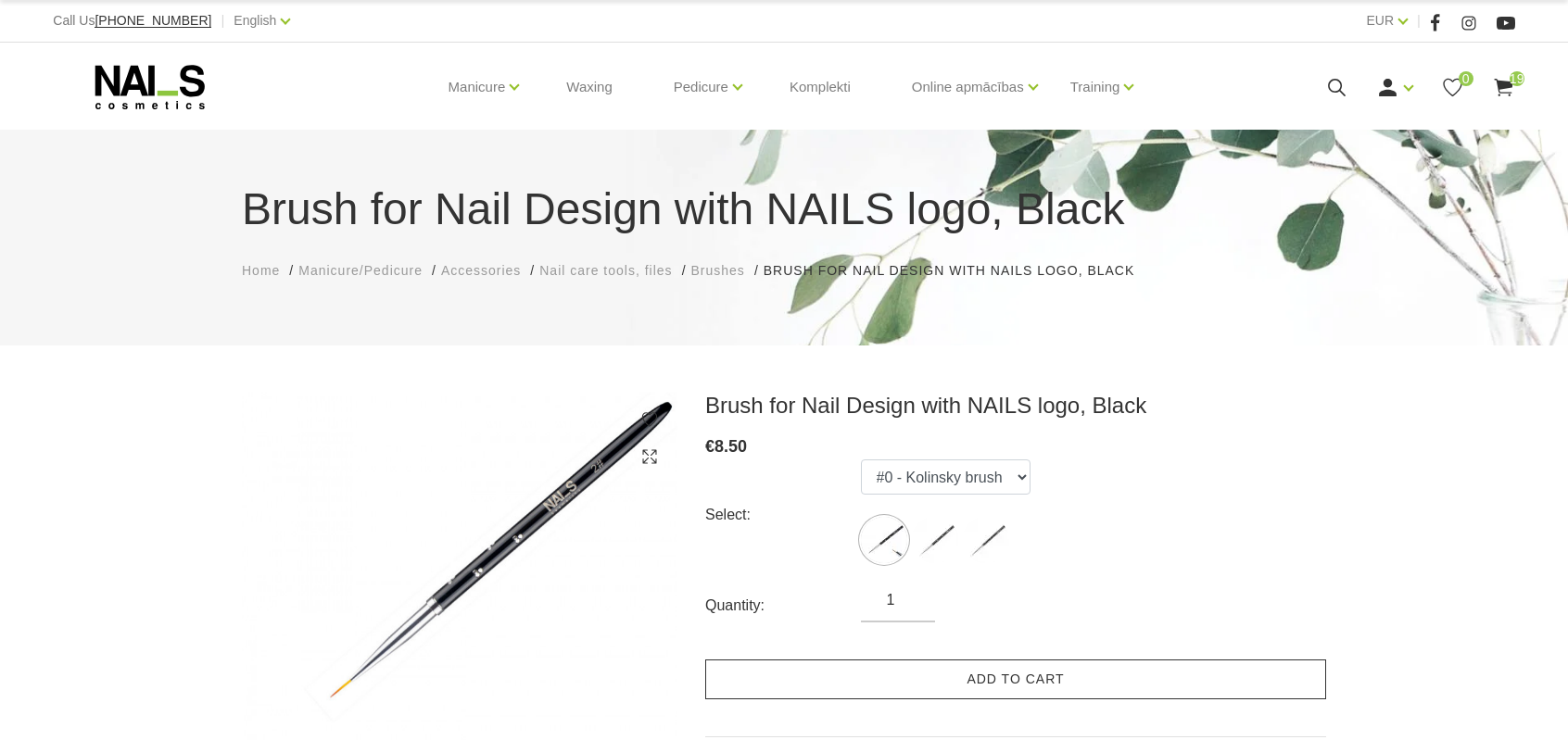
click at [810, 666] on link "Add to cart" at bounding box center [1016, 680] width 621 height 40
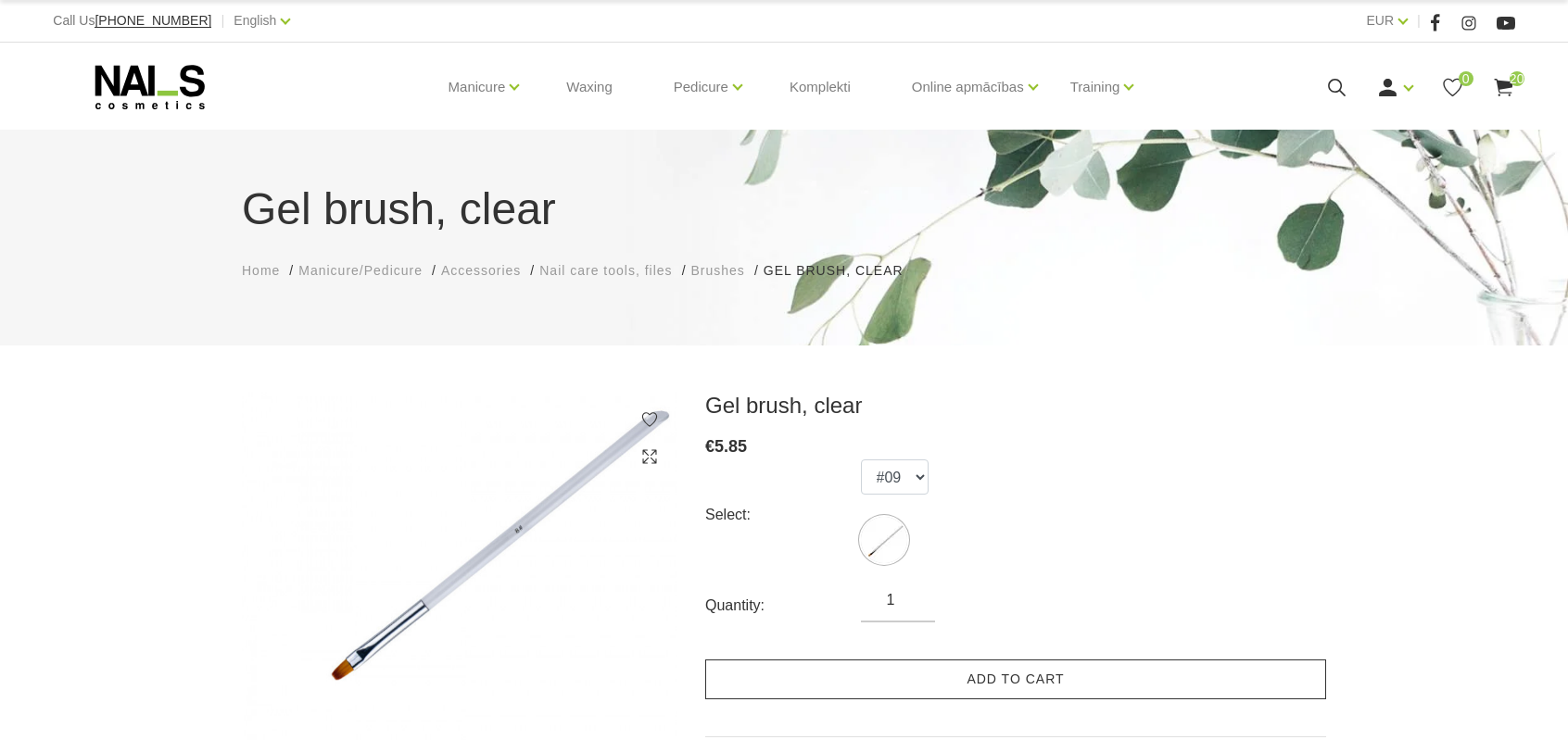
click at [911, 665] on link "Add to cart" at bounding box center [1016, 680] width 621 height 40
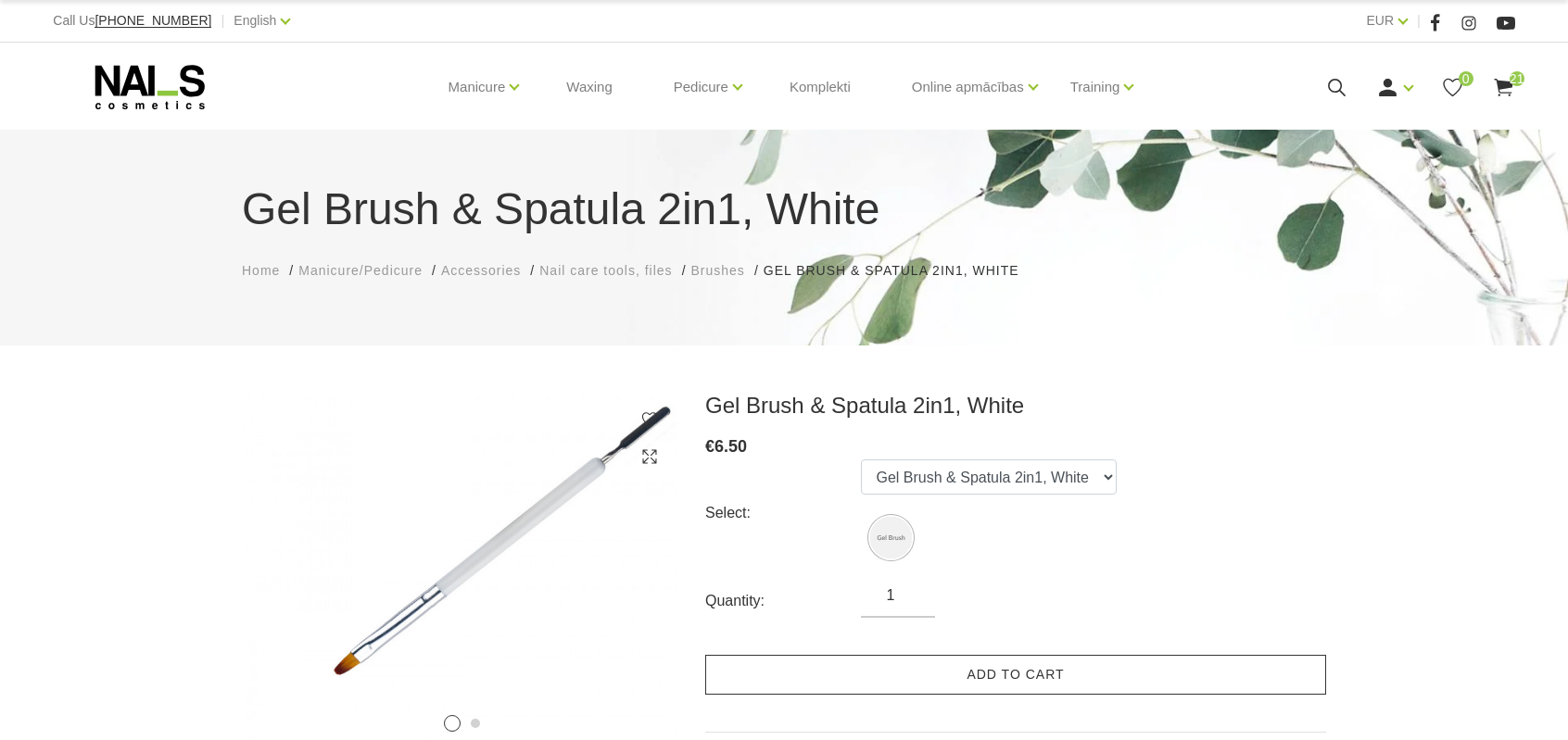
click at [924, 664] on link "Add to cart" at bounding box center [1016, 675] width 621 height 40
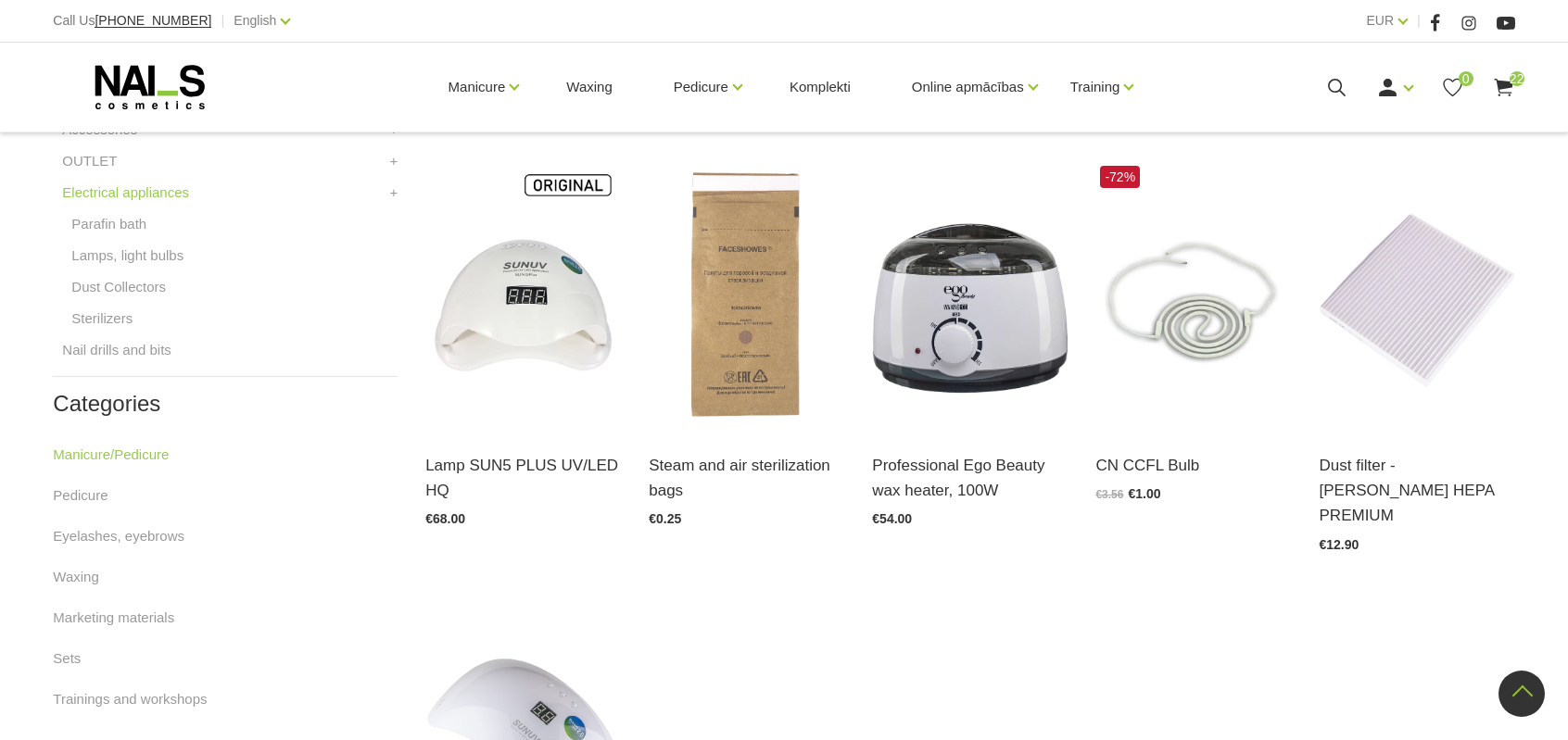
scroll to position [834, 0]
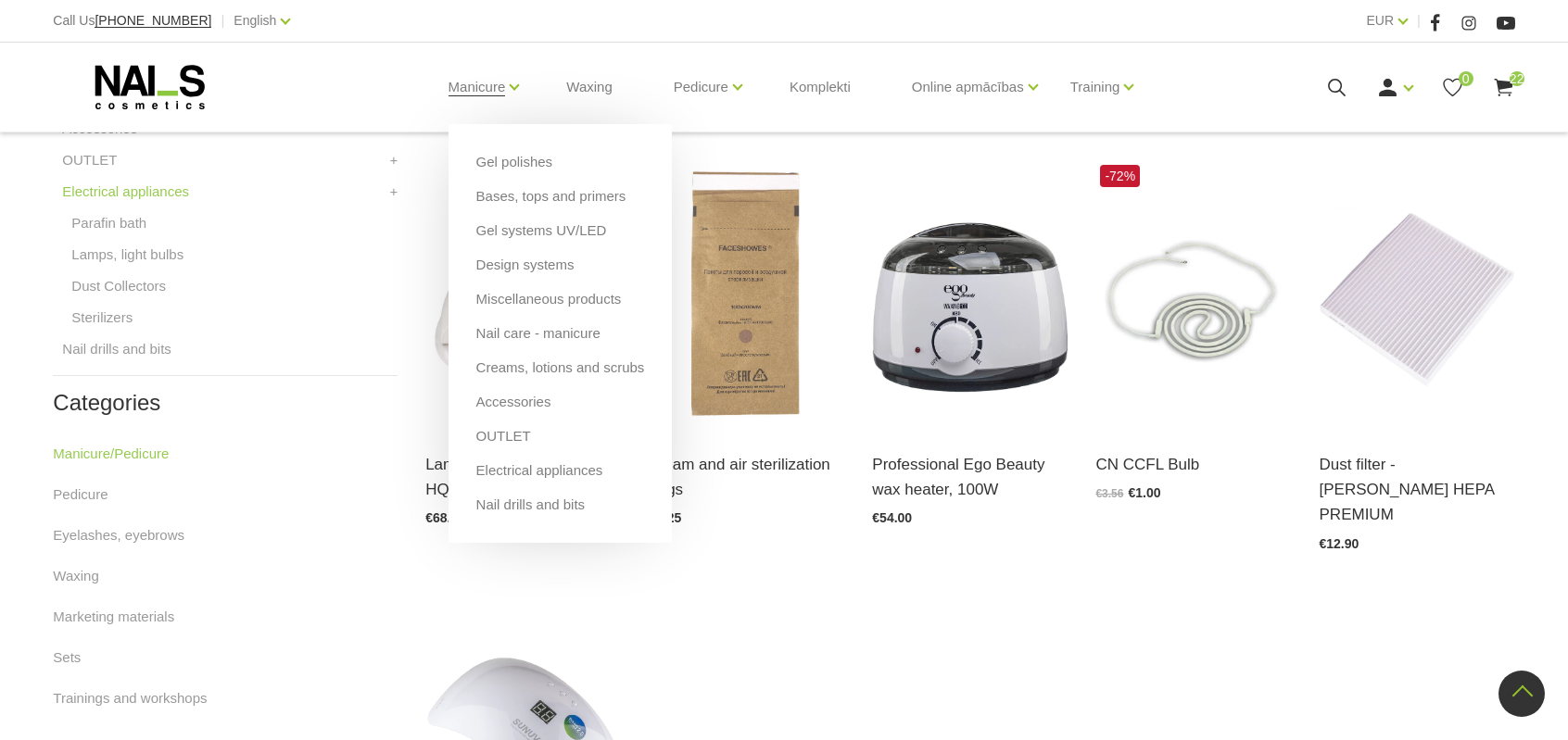
click at [560, 516] on ul "Gel polishes Bases, tops and primers Gel systems UV/LED Design systems Miscella…" at bounding box center [560, 333] width 225 height 418
click at [560, 507] on link "Nail drills and bits" at bounding box center [530, 505] width 110 height 21
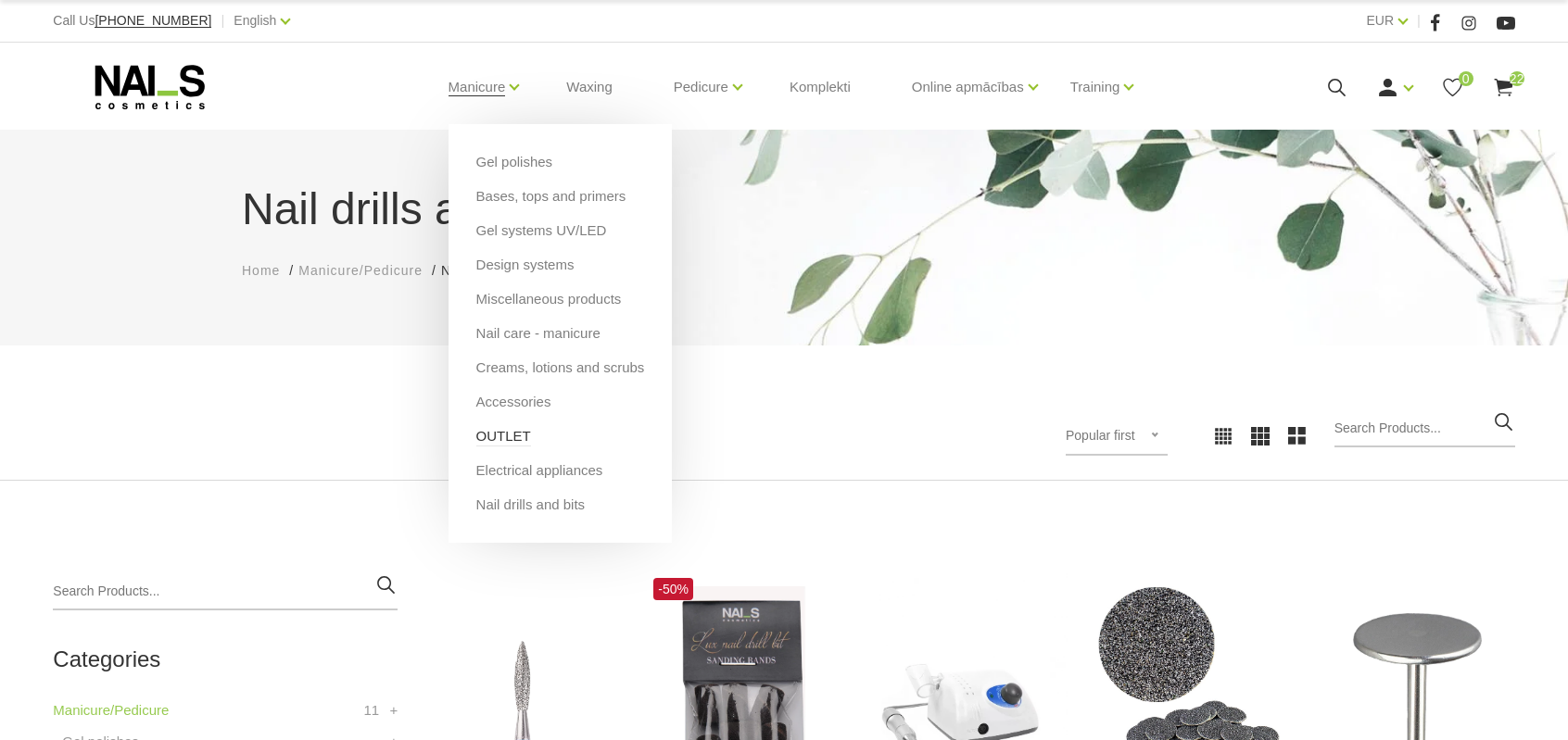
click at [506, 429] on link "OUTLET" at bounding box center [503, 436] width 54 height 21
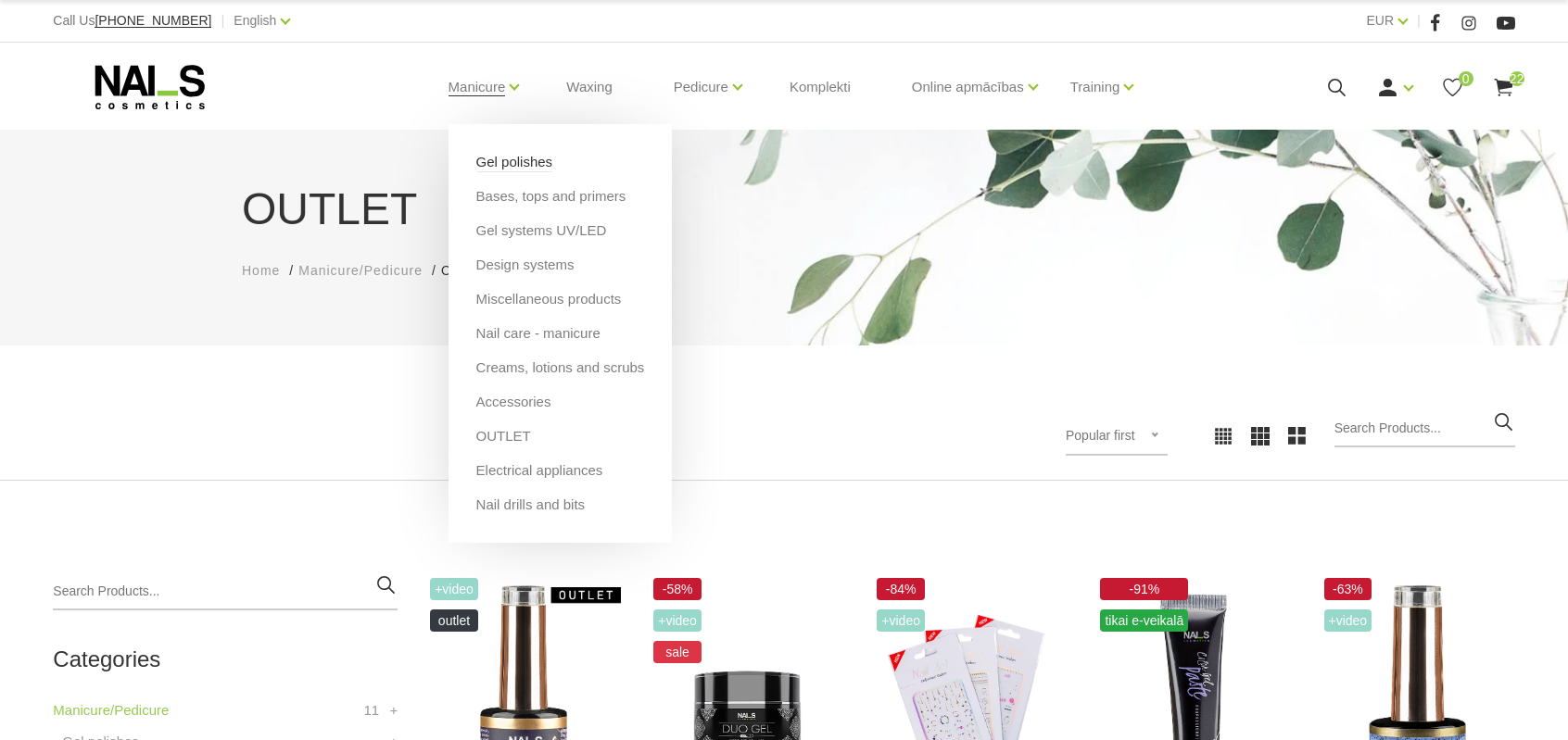
click at [505, 168] on link "Gel polishes" at bounding box center [514, 162] width 77 height 21
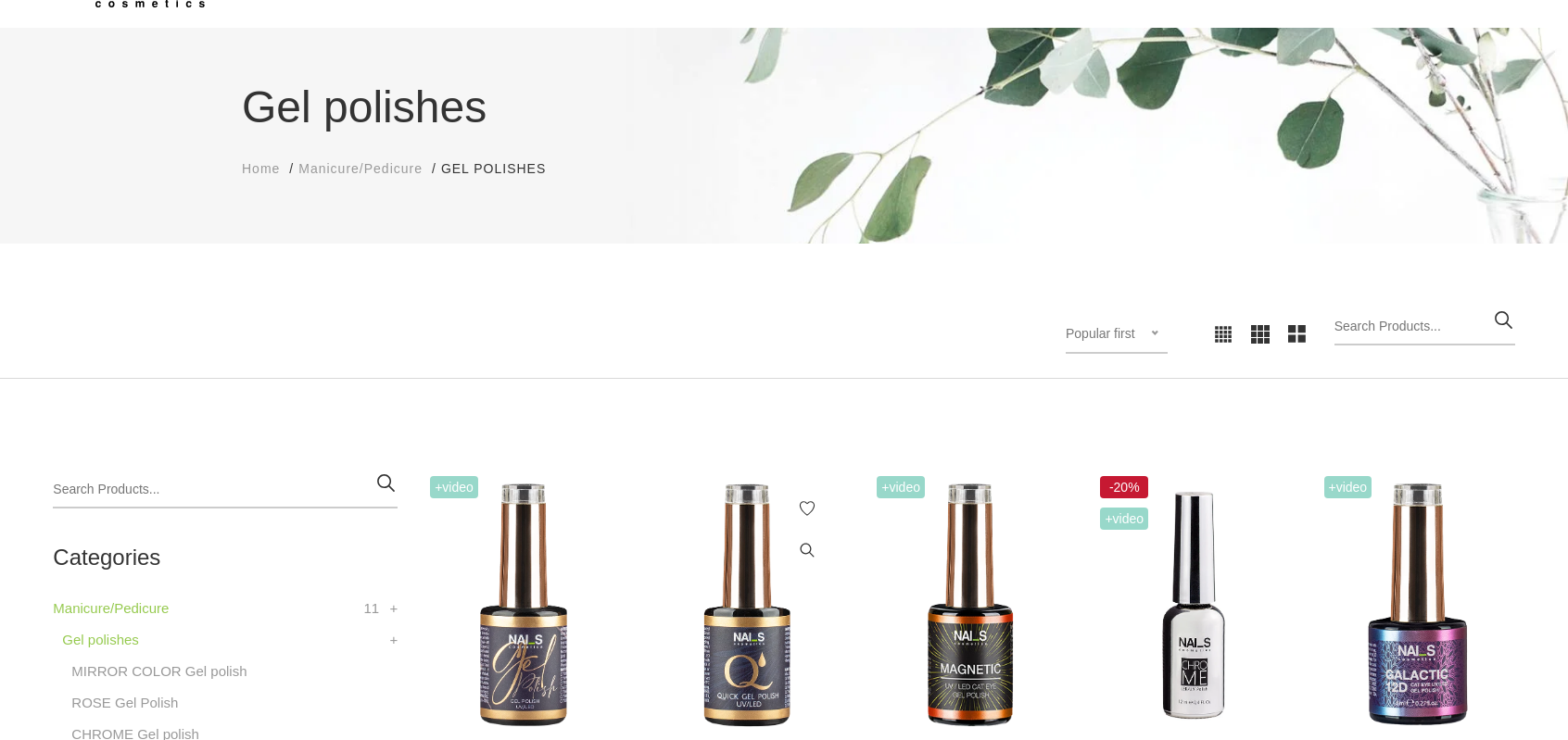
scroll to position [371, 0]
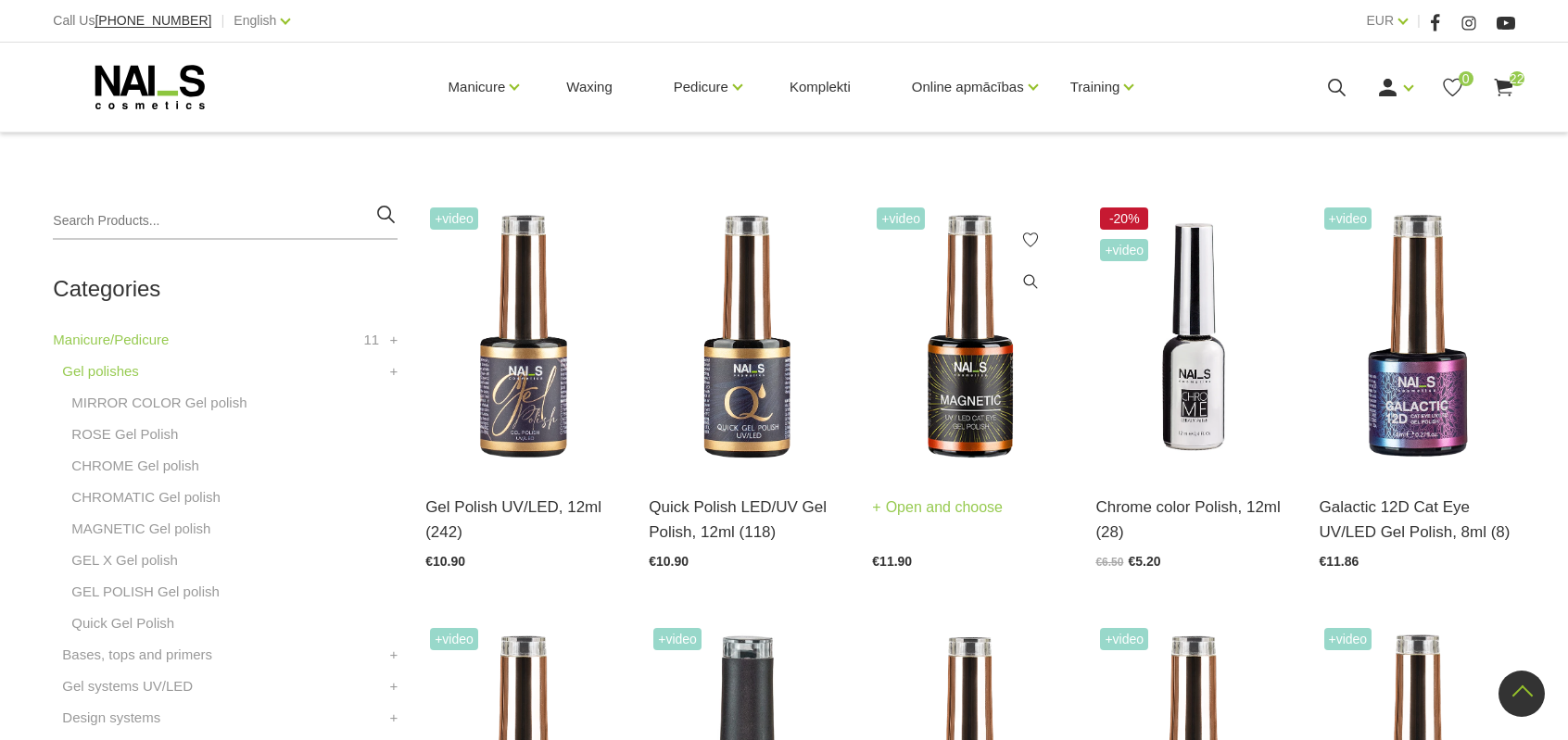
click at [1000, 361] on img at bounding box center [969, 337] width 196 height 269
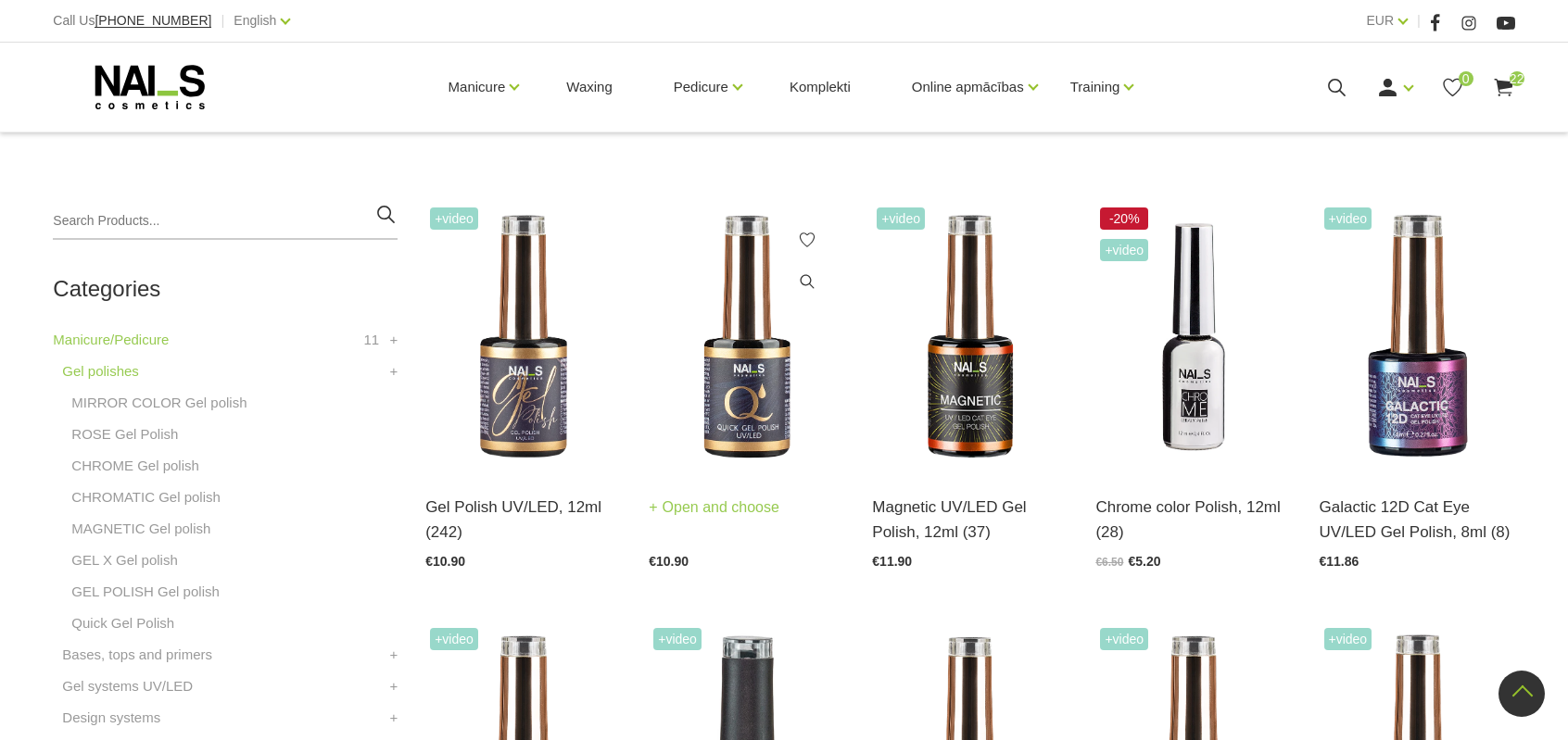
click at [747, 384] on img at bounding box center [747, 337] width 196 height 269
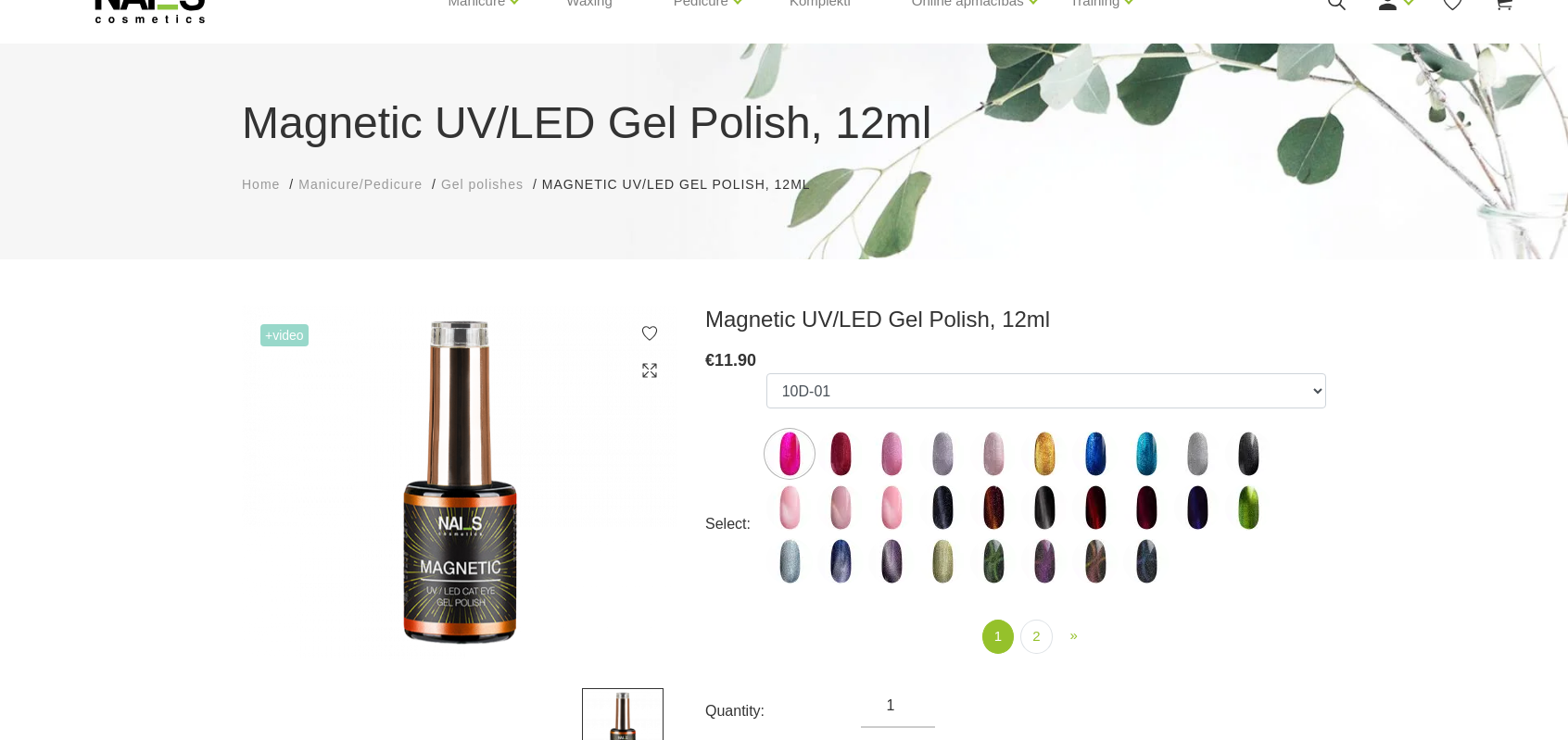
scroll to position [185, 0]
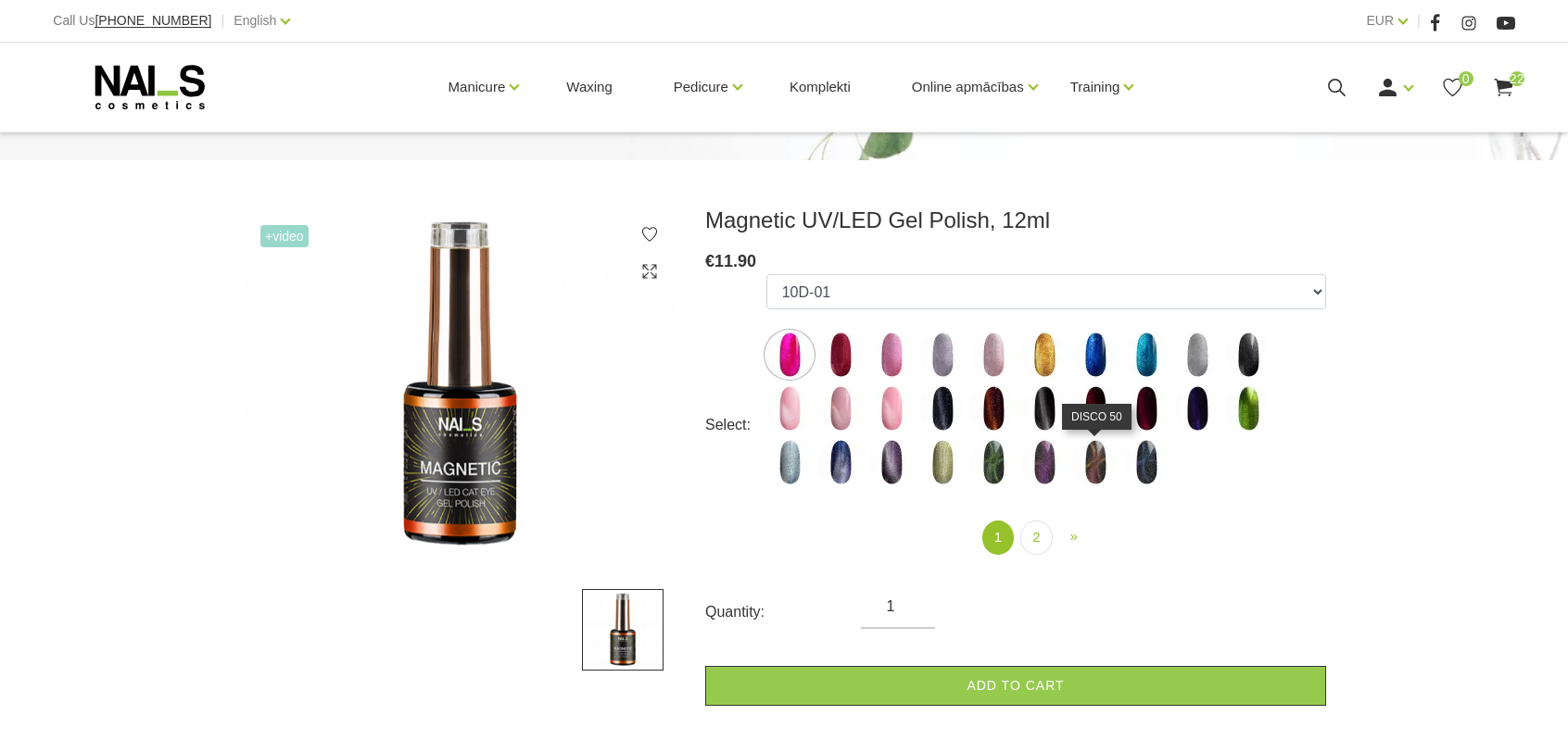
click at [1094, 456] on img at bounding box center [1095, 462] width 46 height 46
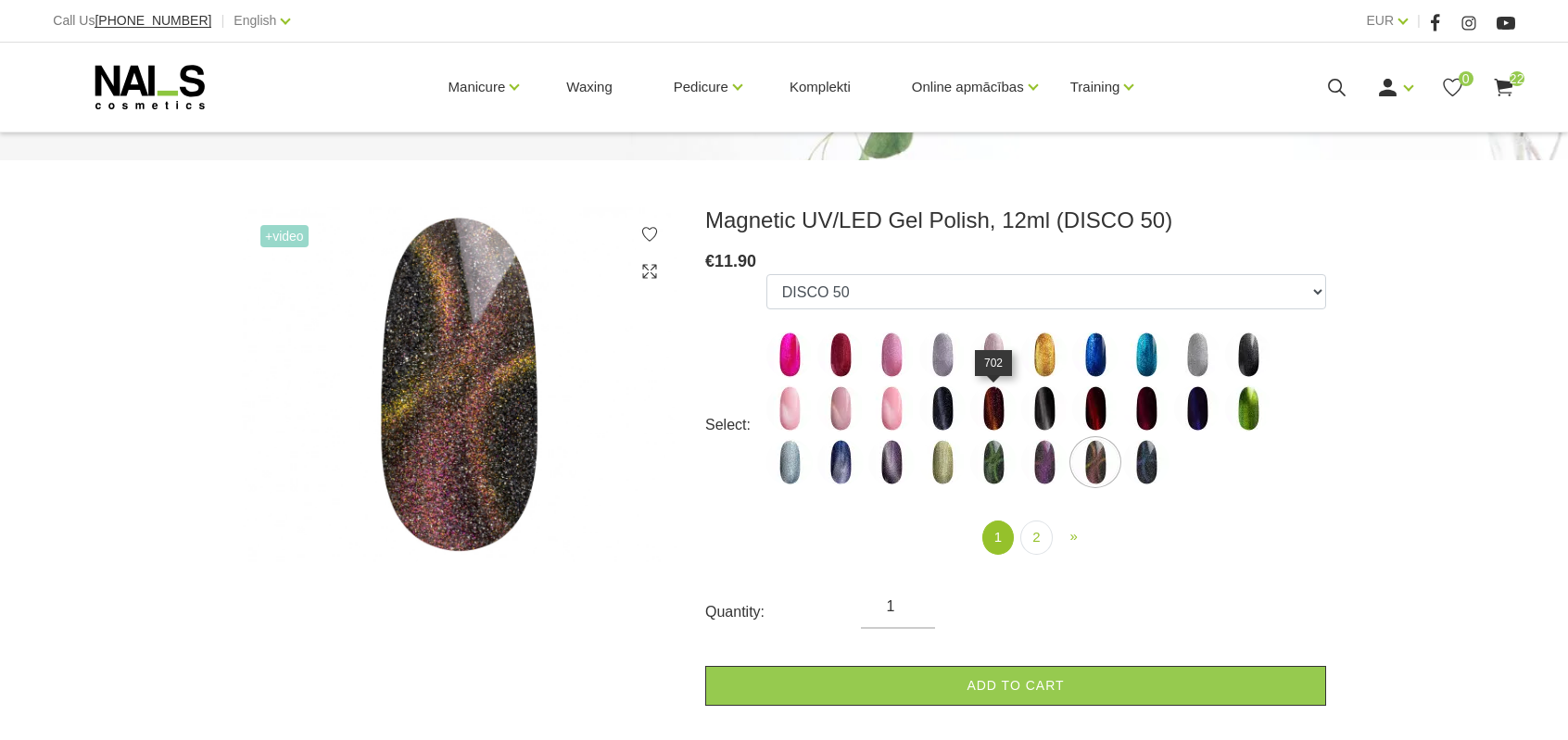
click at [999, 431] on img at bounding box center [993, 409] width 46 height 46
select select "4654"
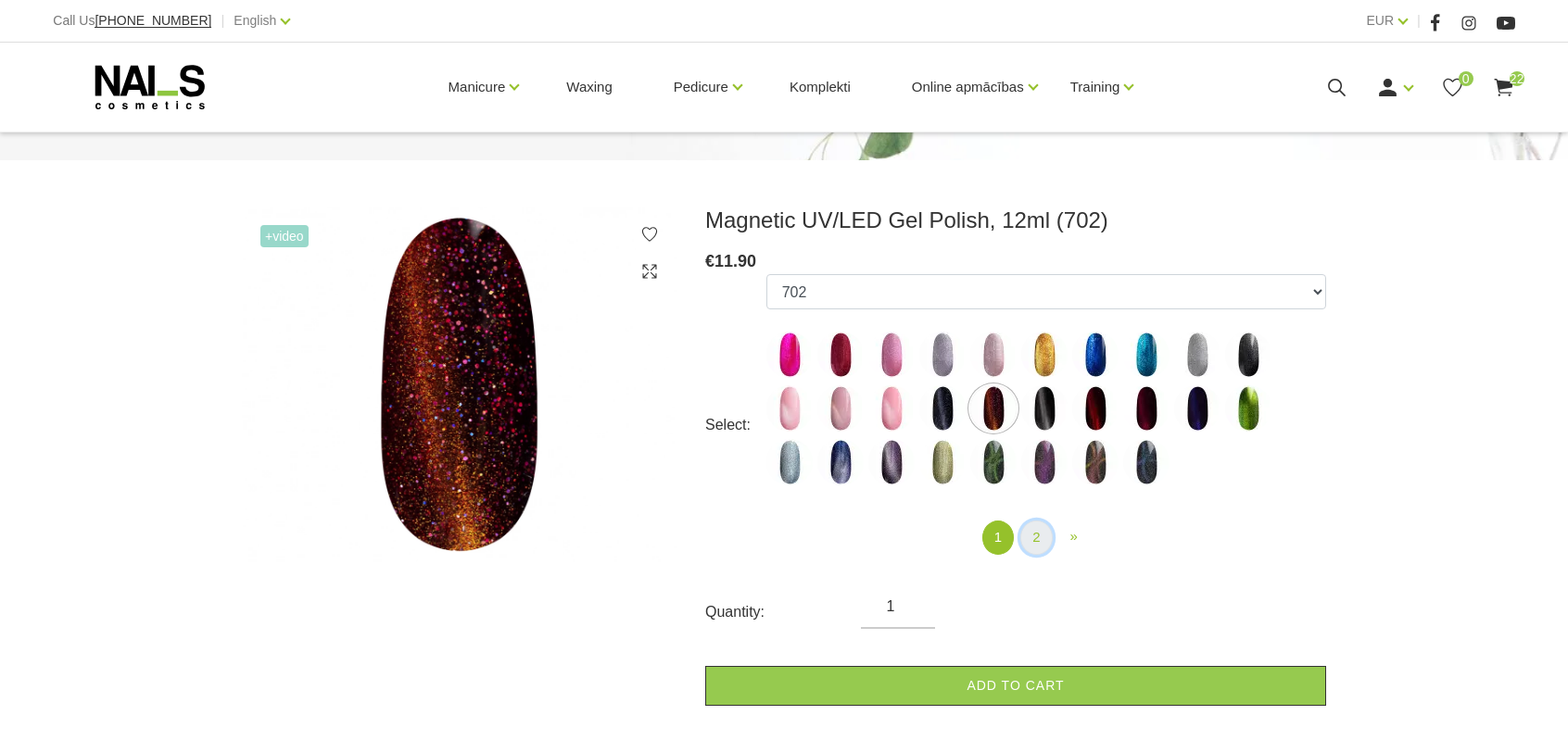
click at [1040, 533] on link "2" at bounding box center [1036, 537] width 32 height 35
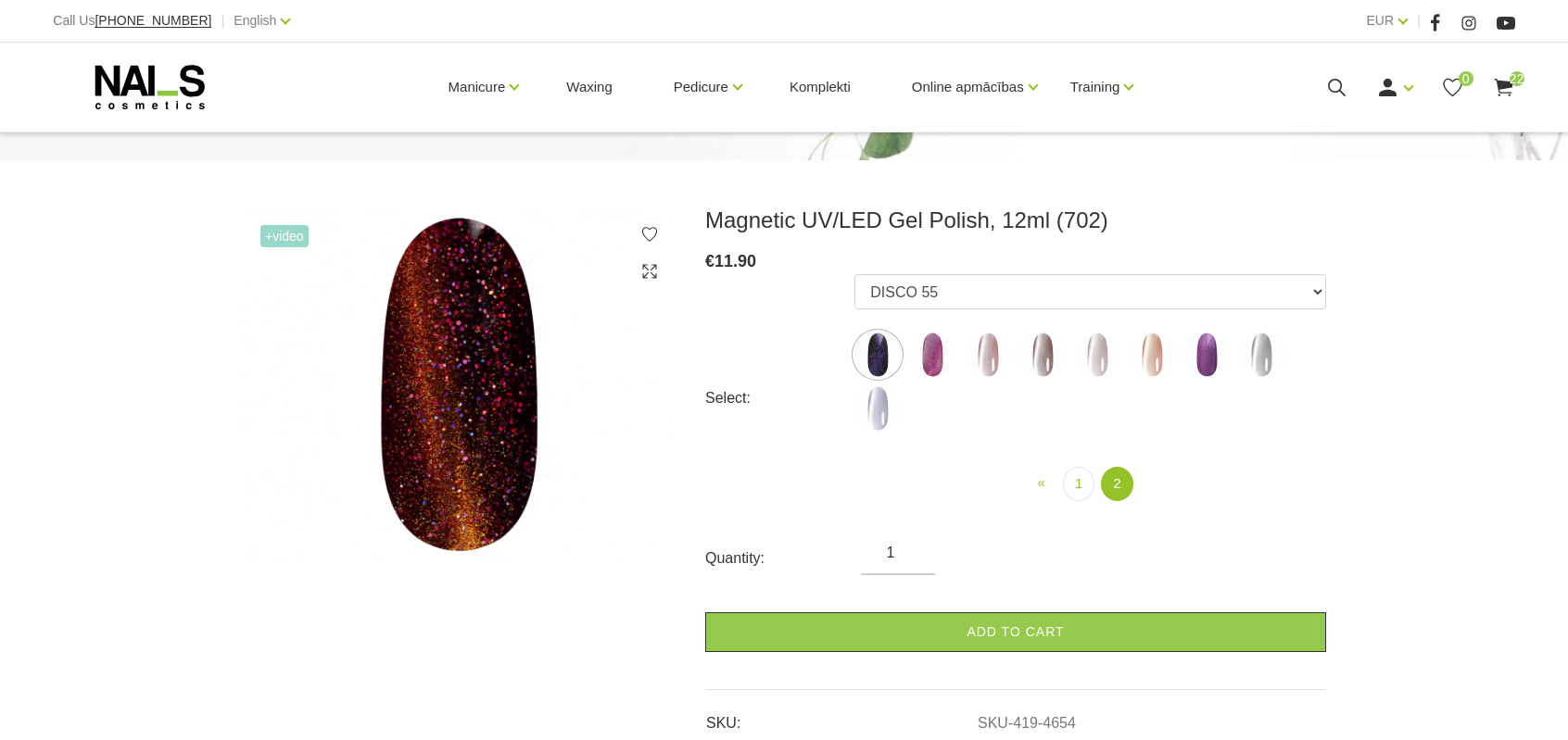
click at [1037, 353] on img at bounding box center [1042, 354] width 46 height 46
select select "6301"
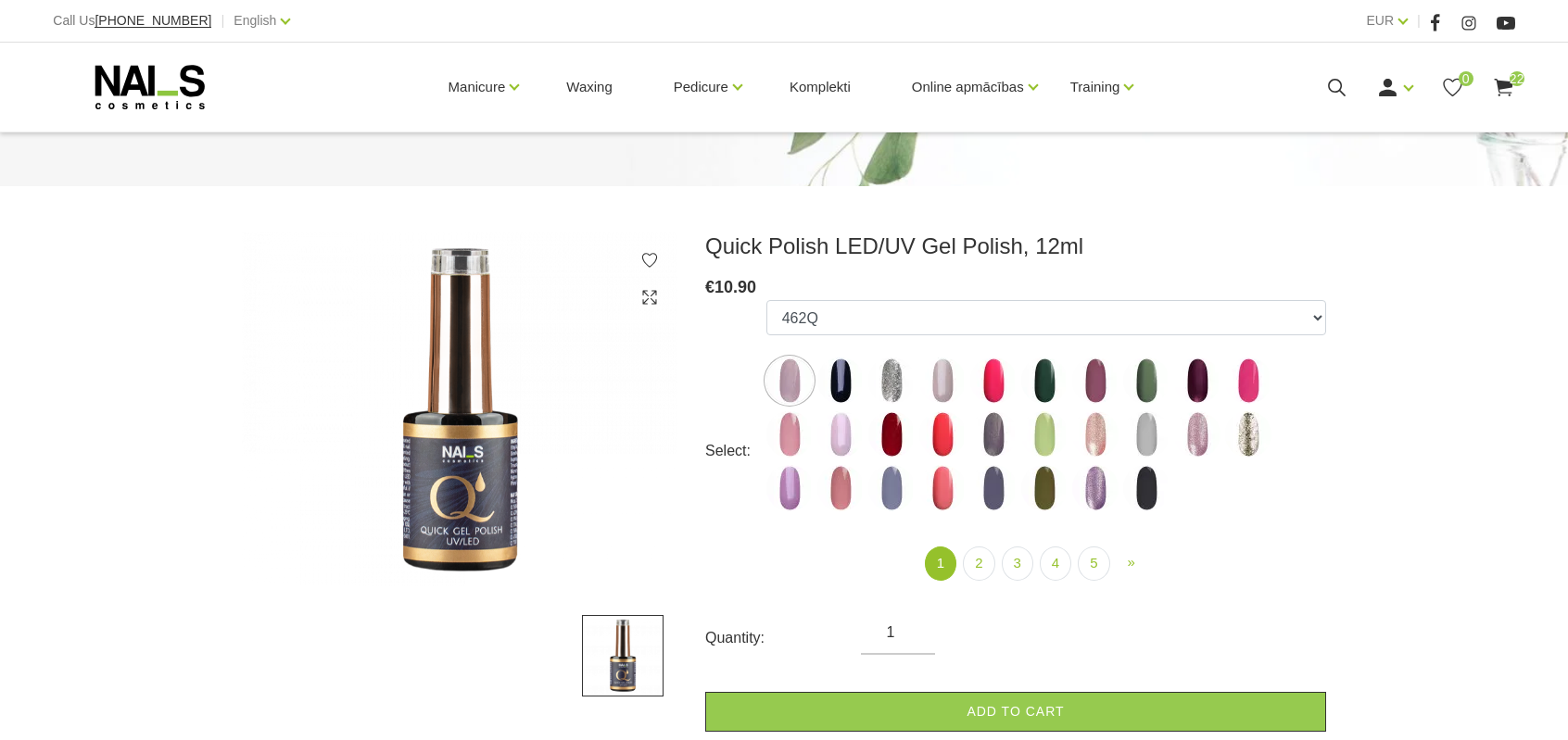
scroll to position [185, 0]
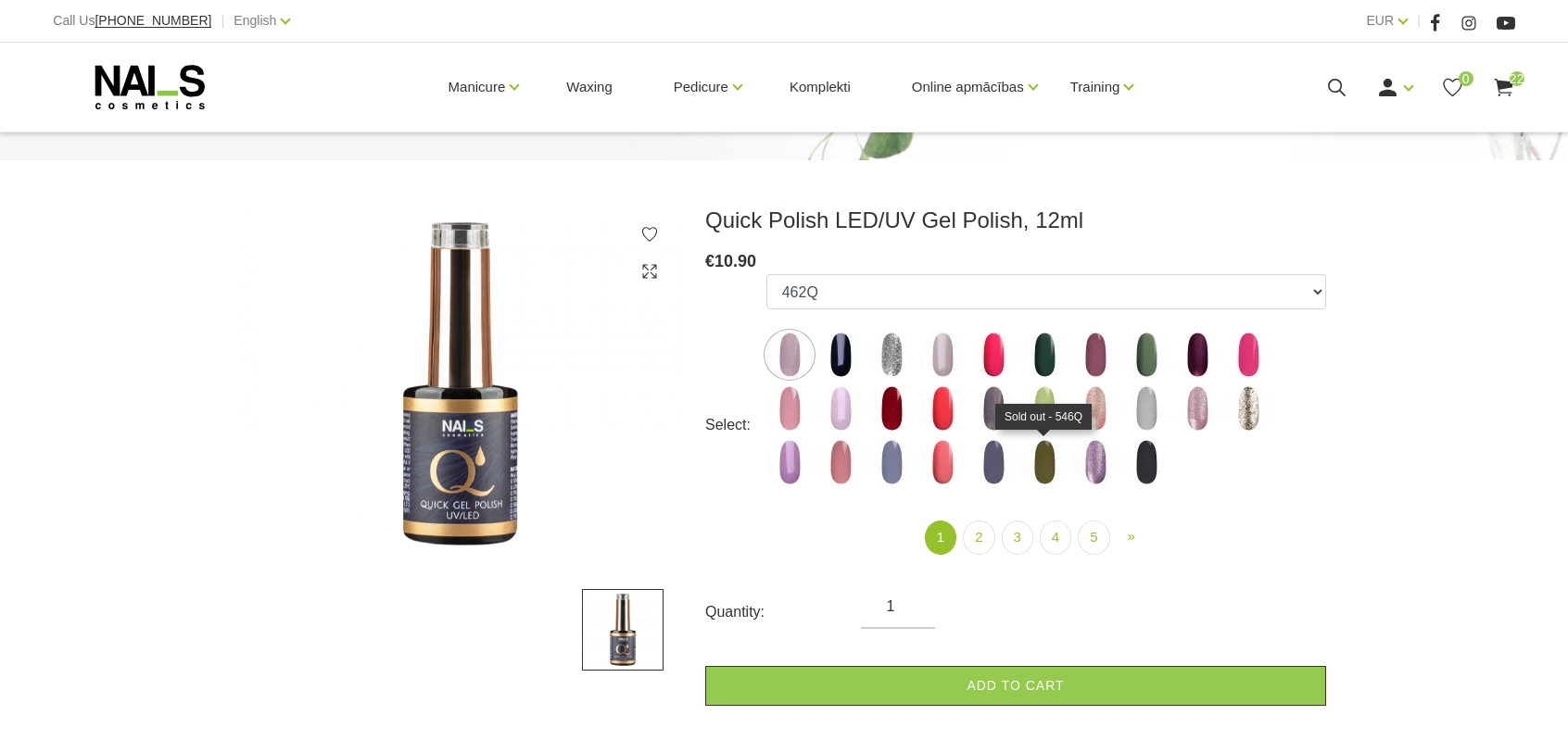
click at [1061, 474] on img at bounding box center [1044, 462] width 46 height 46
select select "4365"
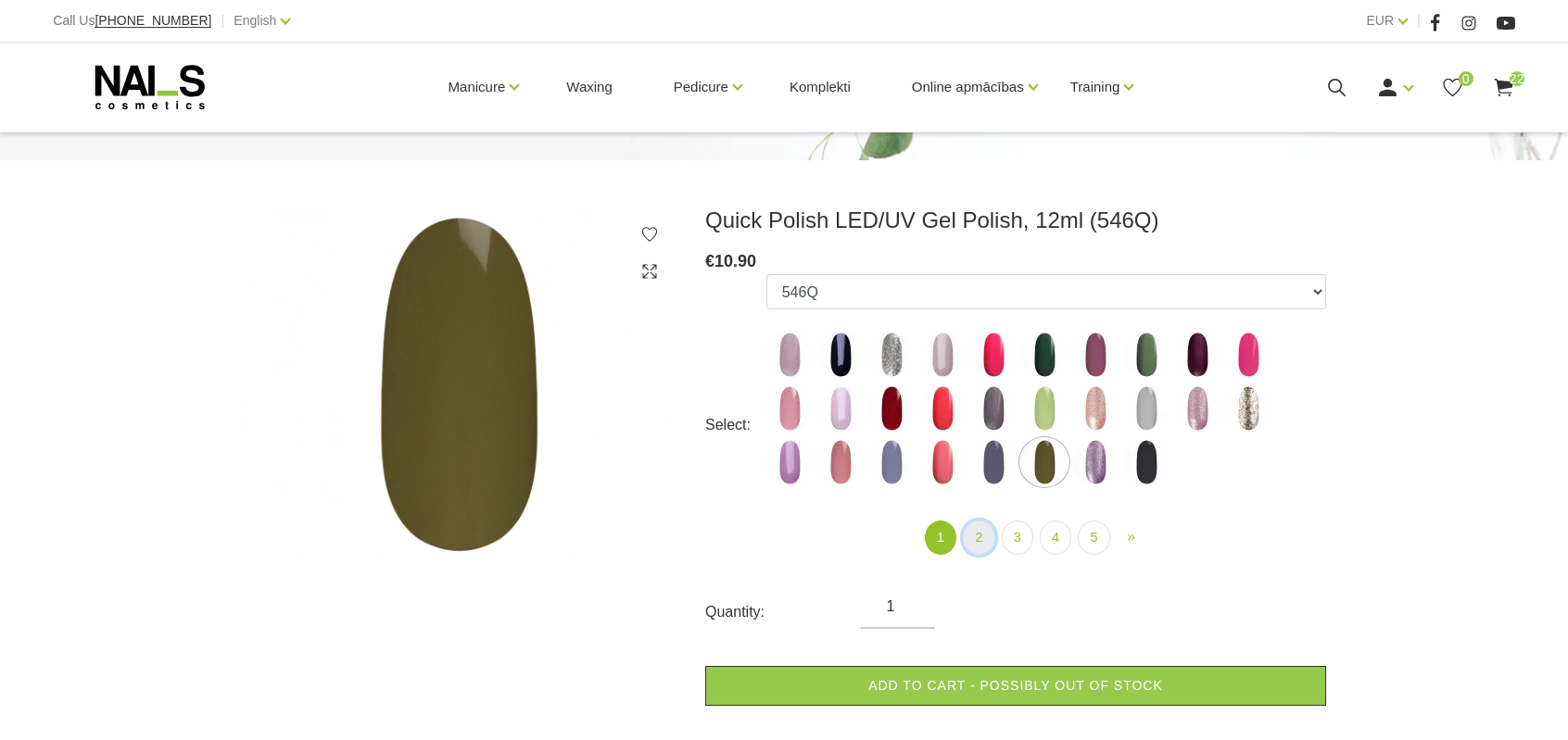
click at [978, 542] on link "2" at bounding box center [978, 537] width 32 height 35
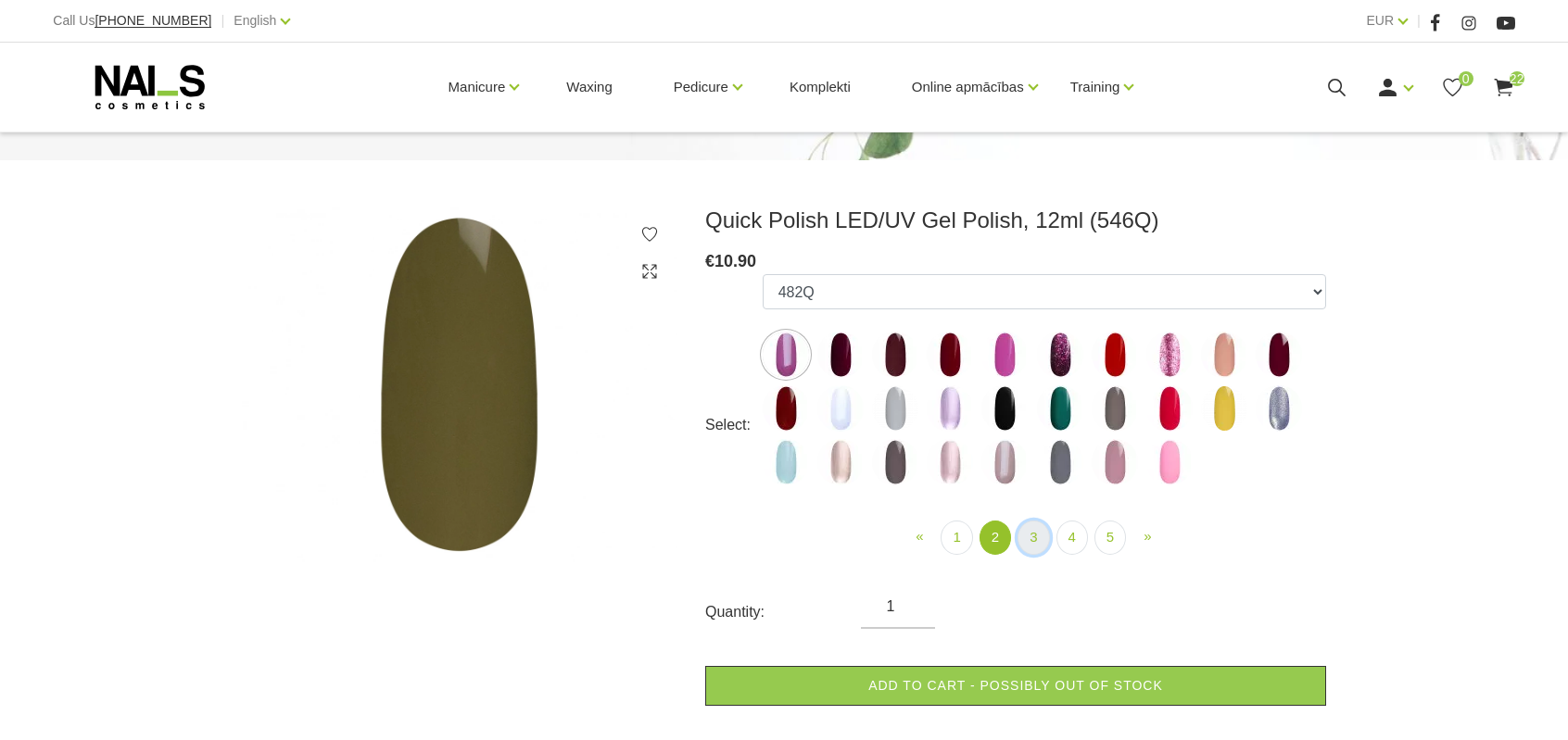
click at [1025, 531] on link "3" at bounding box center [1033, 537] width 32 height 35
